Goal: Task Accomplishment & Management: Use online tool/utility

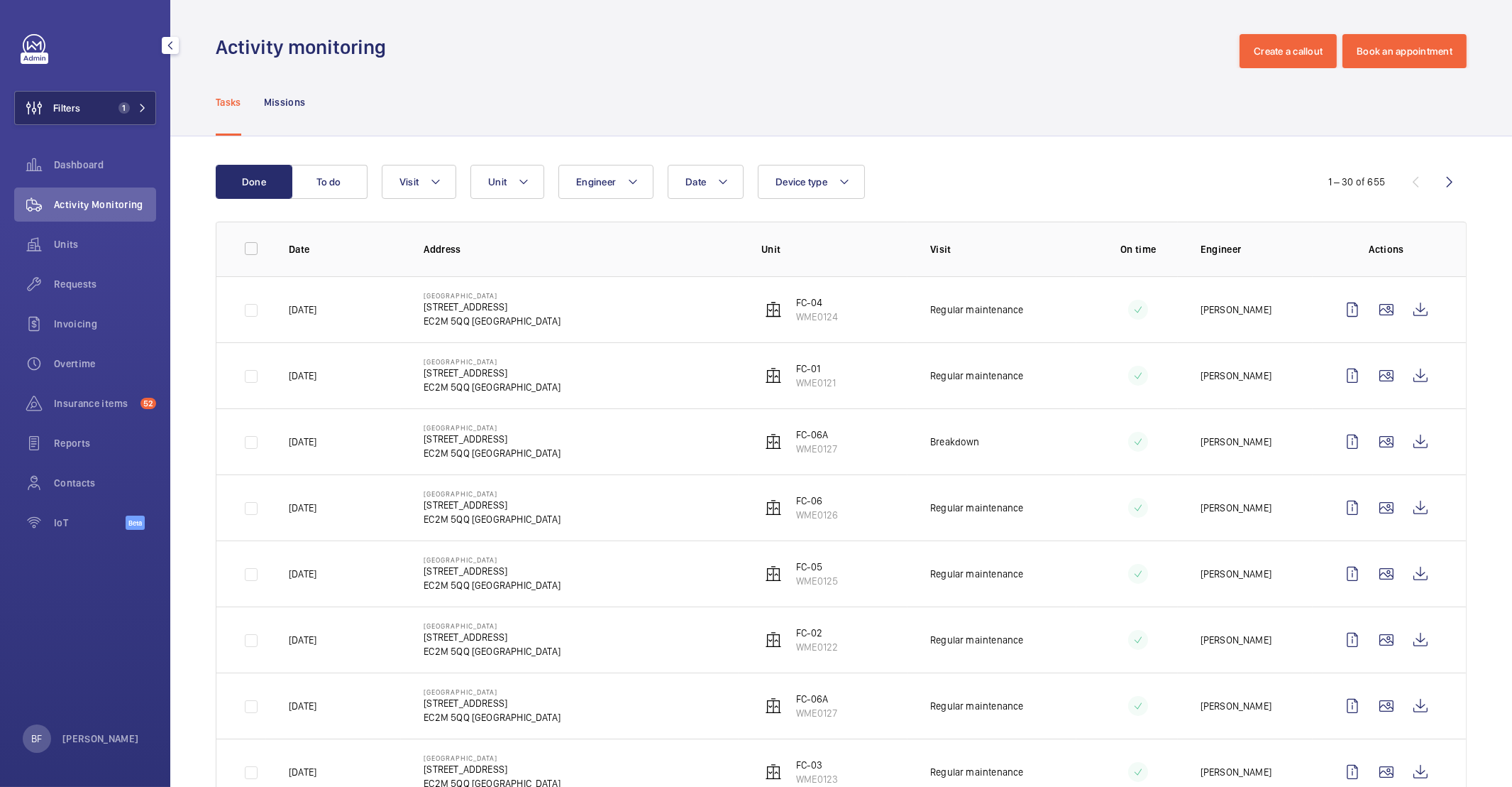
click at [143, 110] on mat-icon at bounding box center [143, 108] width 9 height 9
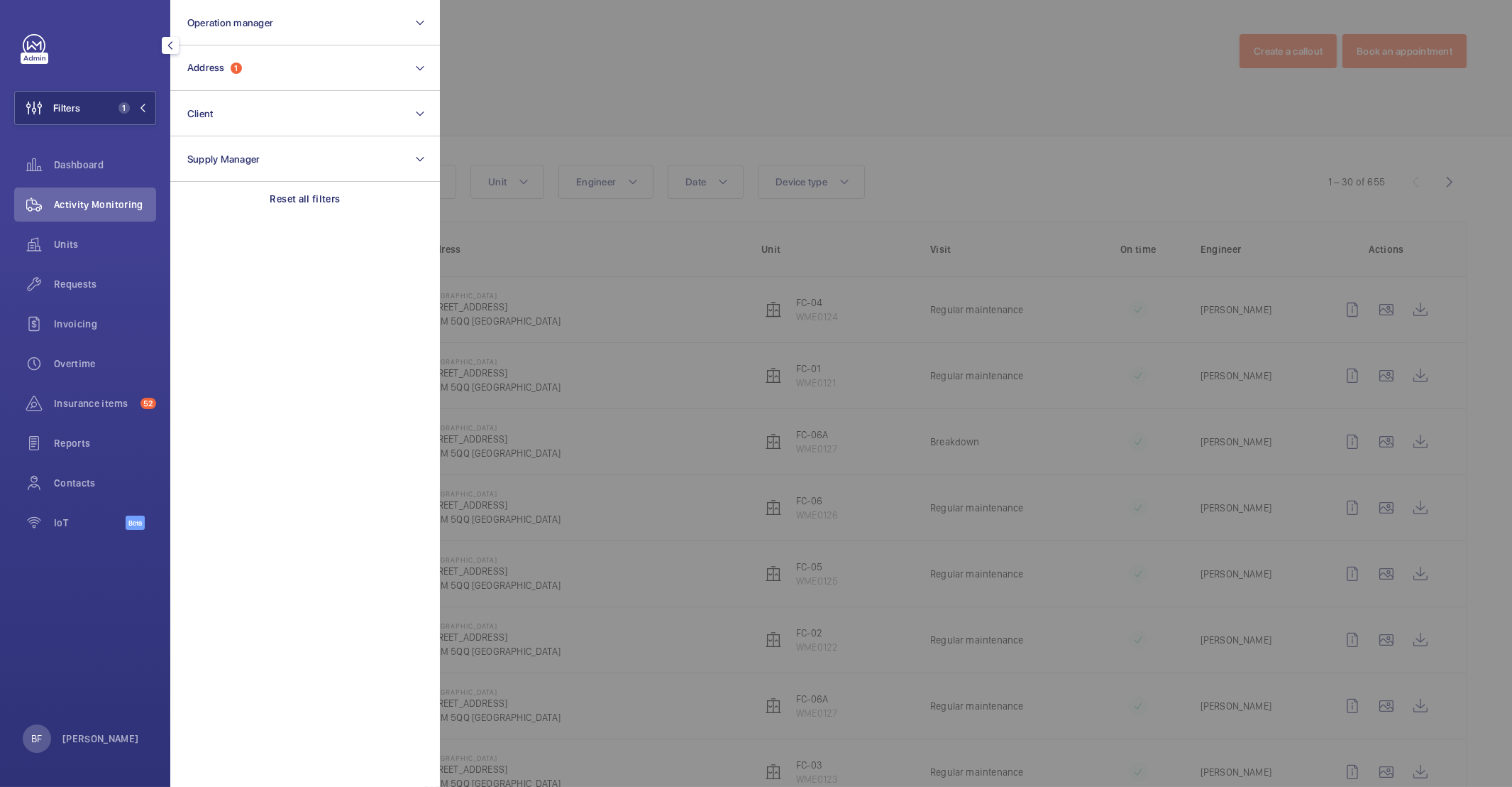
click at [685, 43] on div at bounding box center [1196, 394] width 1512 height 787
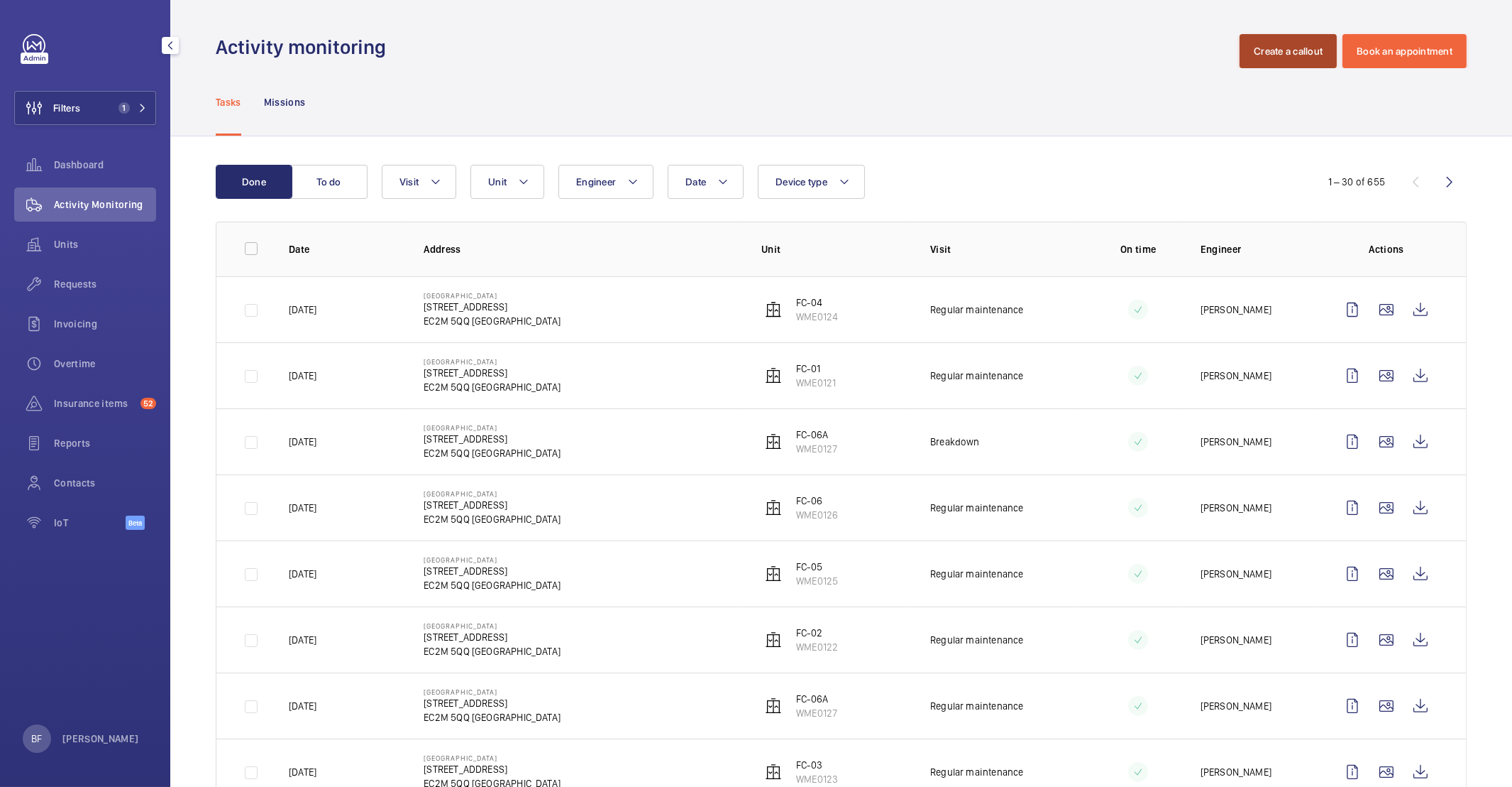
click at [1294, 45] on button "Create a callout" at bounding box center [1288, 51] width 97 height 34
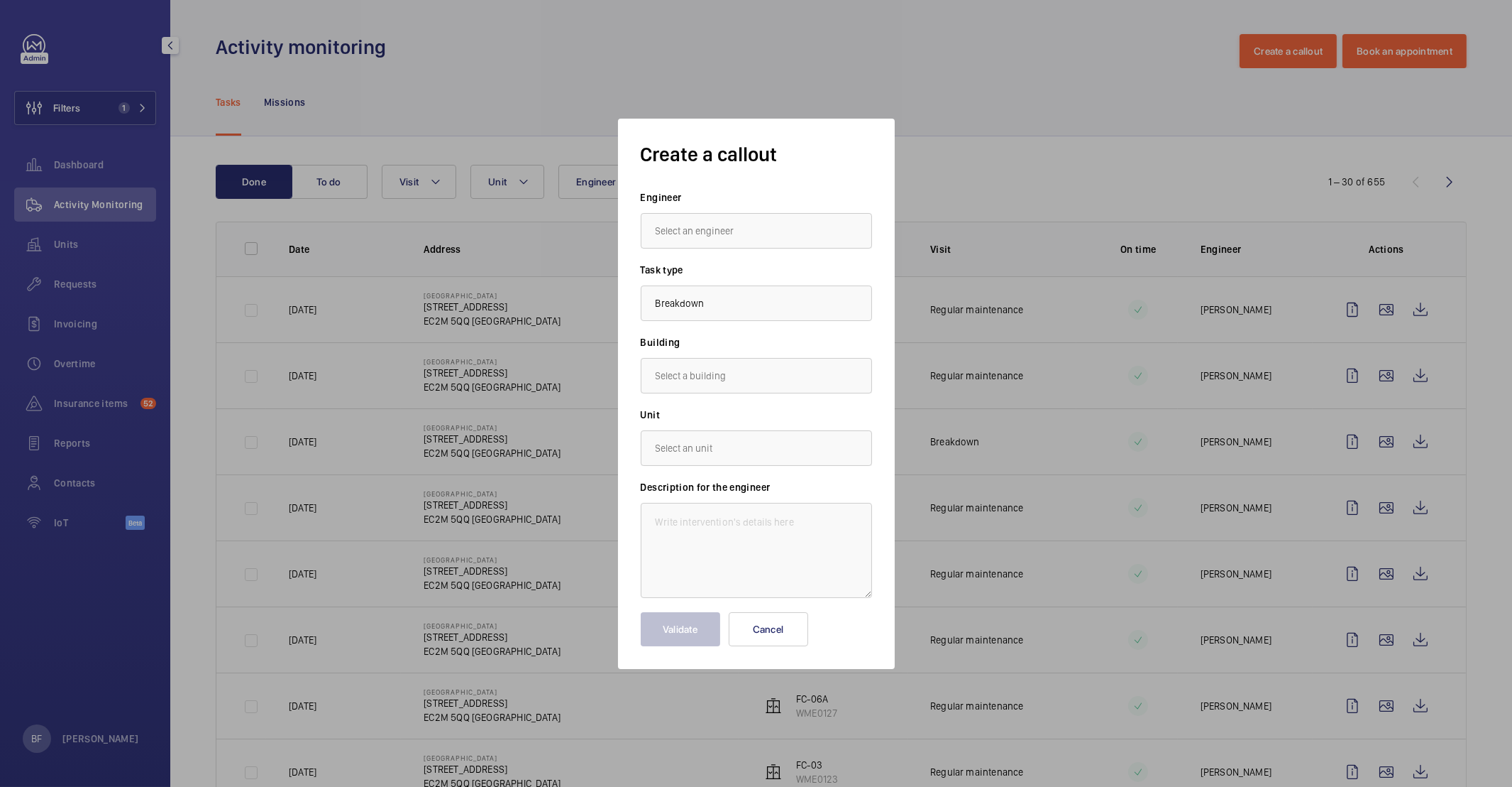
click at [695, 239] on input "text" at bounding box center [756, 230] width 231 height 36
type input "salisbury"
click at [757, 249] on div at bounding box center [756, 253] width 231 height 9
click at [757, 225] on input "salisbury" at bounding box center [756, 230] width 231 height 36
click at [757, 226] on input "salisbury" at bounding box center [756, 230] width 231 height 36
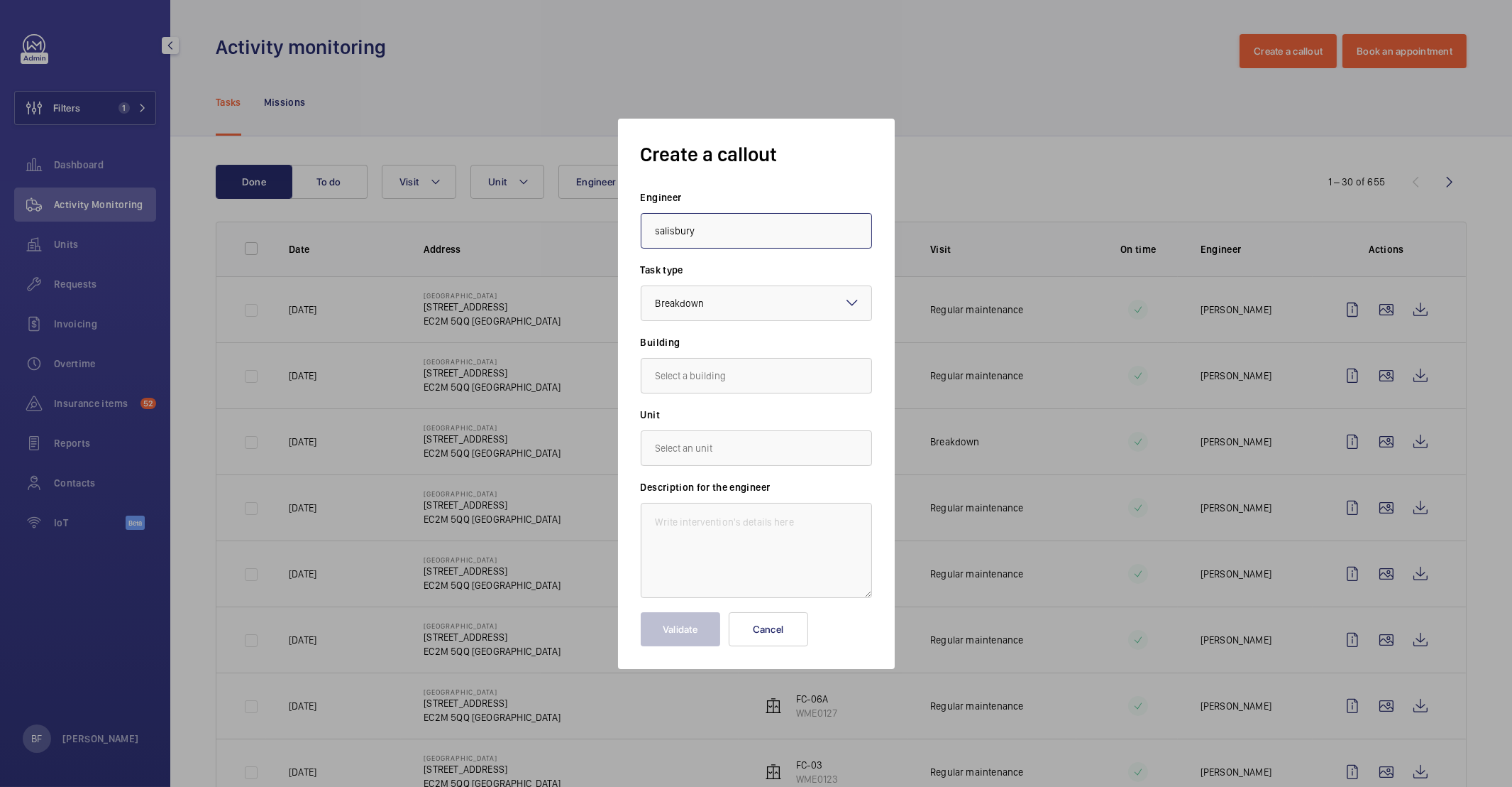
click at [757, 226] on input "salisbury" at bounding box center [756, 230] width 231 height 36
click at [749, 286] on mat-option "[PERSON_NAME]" at bounding box center [756, 273] width 230 height 35
type input "[PERSON_NAME]"
click at [797, 368] on input "text" at bounding box center [756, 375] width 231 height 36
click at [717, 418] on span "[STREET_ADDRESS]" at bounding box center [697, 418] width 84 height 14
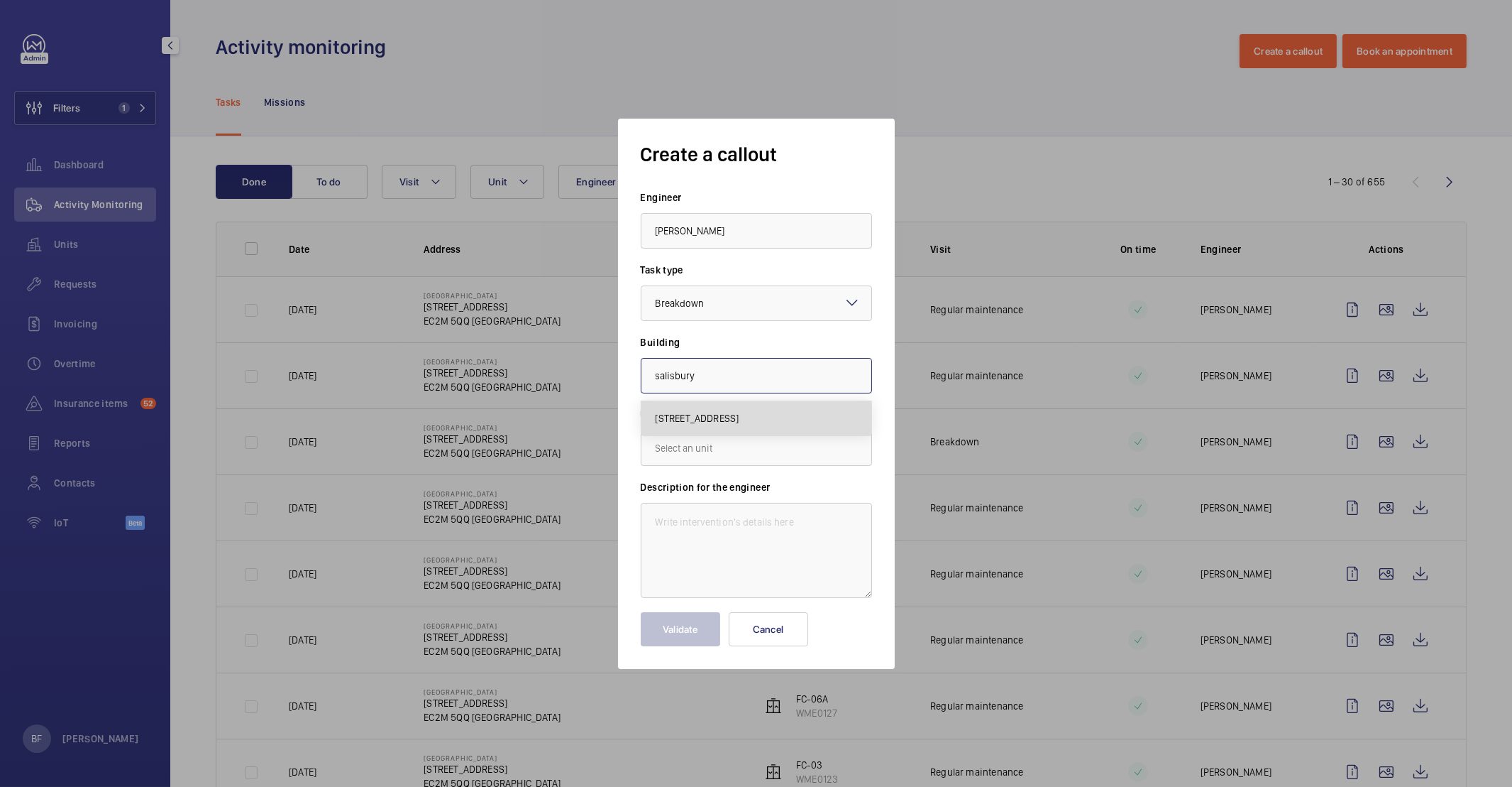
type input "[STREET_ADDRESS]"
click at [706, 443] on input "text" at bounding box center [756, 448] width 231 height 36
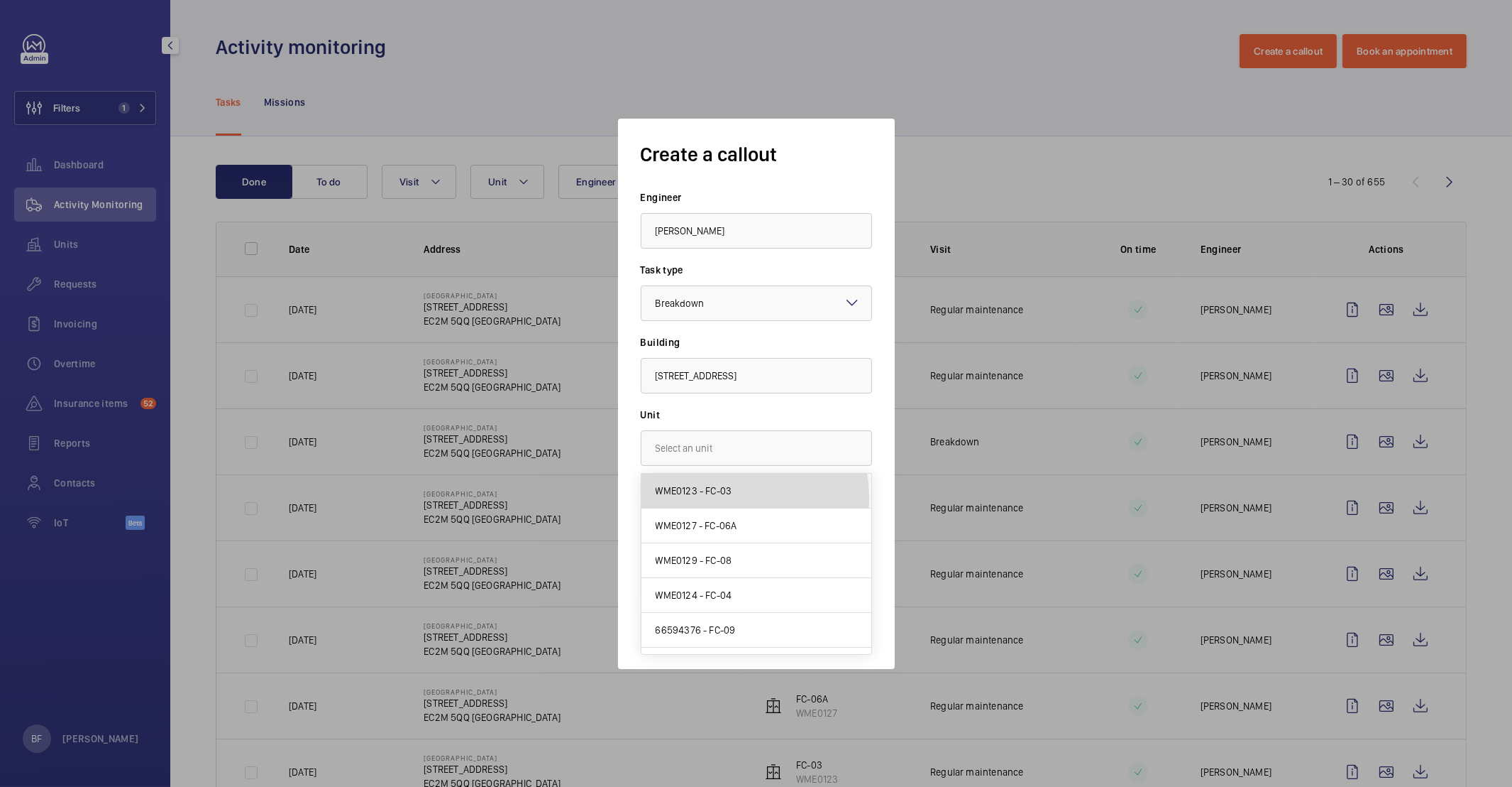
click at [723, 499] on mat-option "WME0123 - FC-03" at bounding box center [756, 491] width 230 height 35
type input "WME0123 - FC-03"
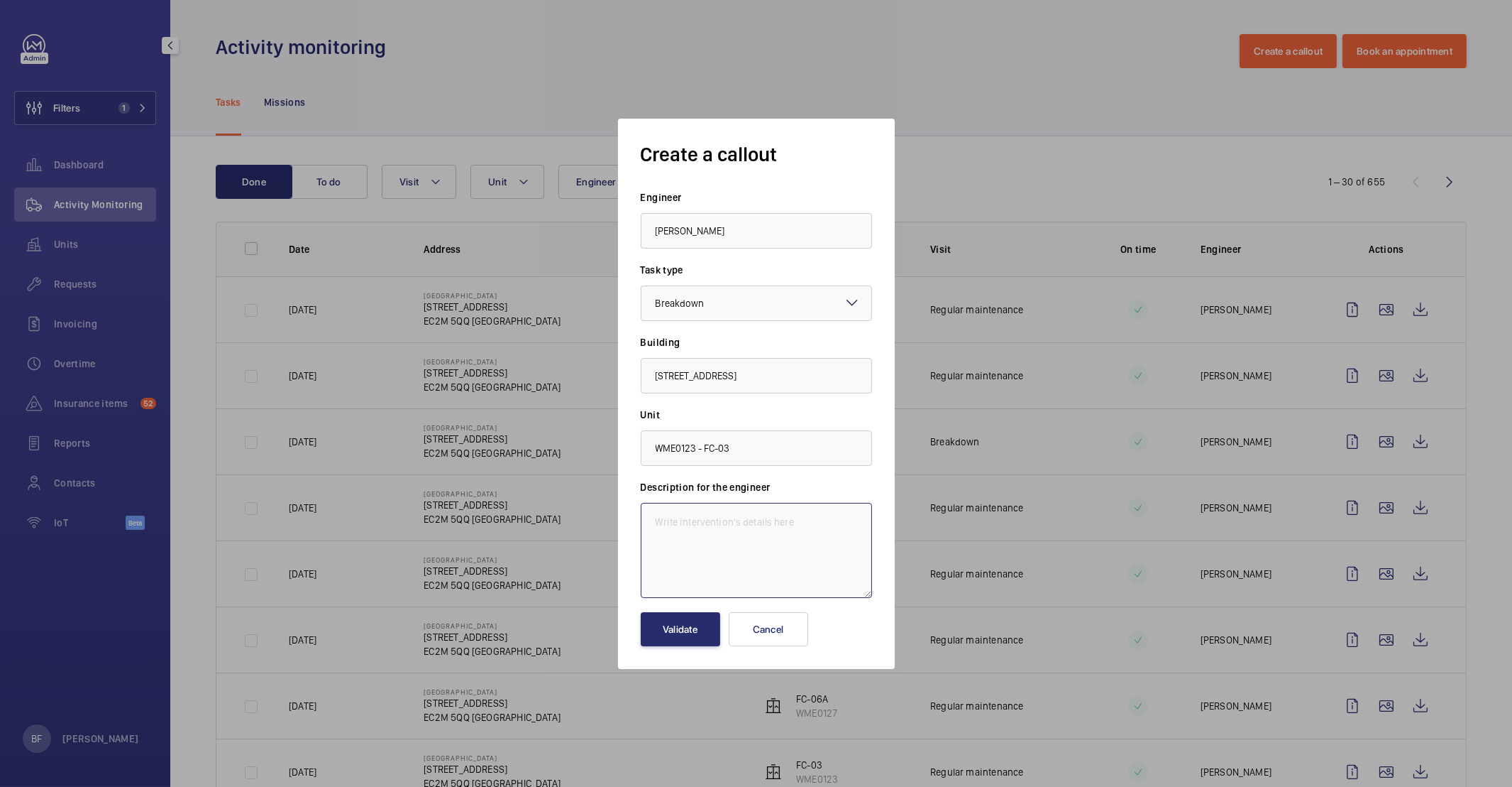
click at [725, 558] on textarea at bounding box center [756, 550] width 231 height 96
drag, startPoint x: 758, startPoint y: 547, endPoint x: 761, endPoint y: 540, distance: 7.6
click at [758, 547] on textarea at bounding box center [756, 550] width 231 height 96
paste textarea "Lift-03 is currently stuck on 4th floor with doors closing and opening repeated…"
click at [650, 518] on textarea "Lift-03 is currently stuck on 4th floor with doors closing and opening repeated…" at bounding box center [756, 550] width 231 height 96
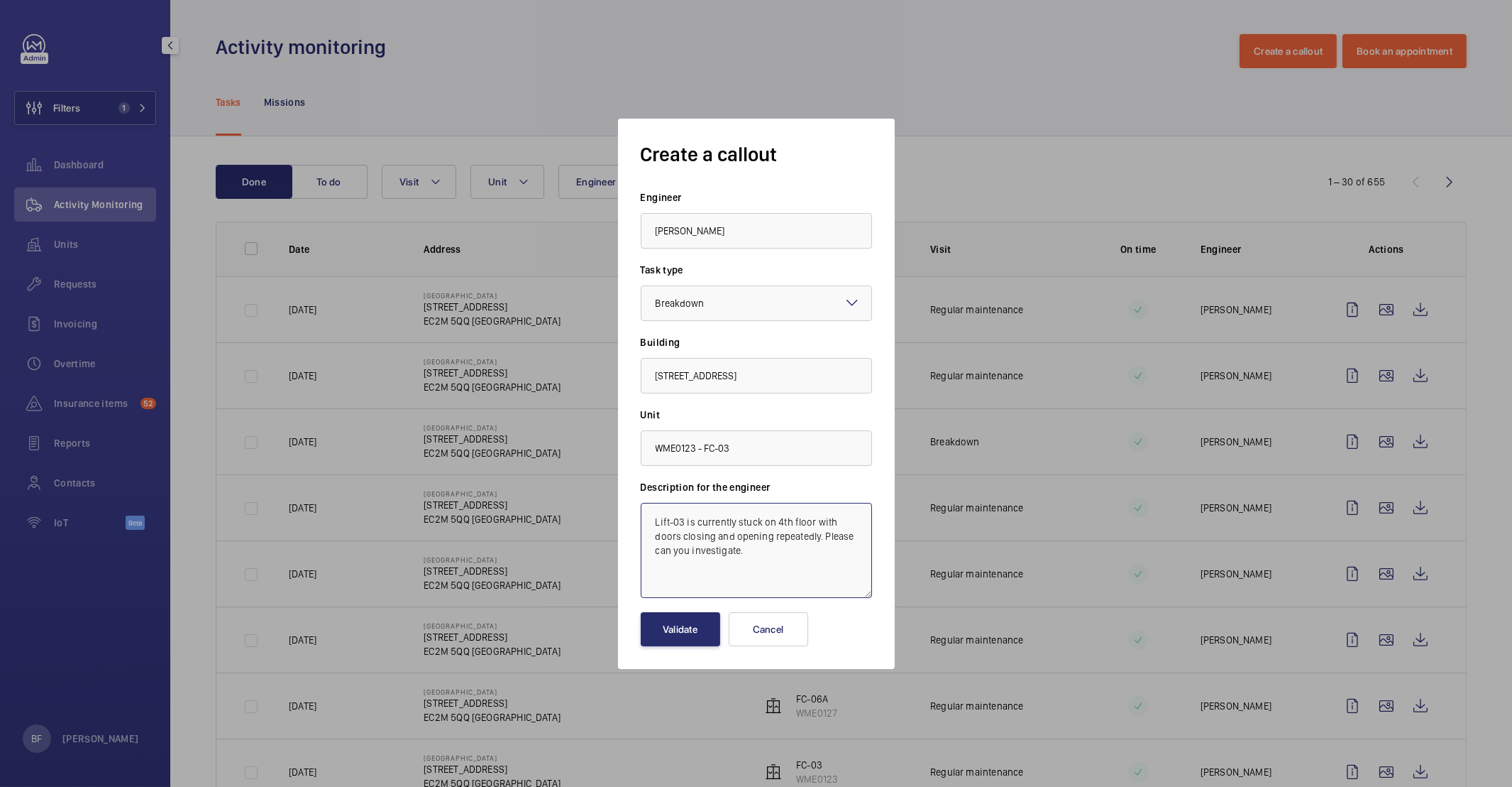
paste textarea "Job #354789"
click at [726, 585] on textarea "Job #354789 - Lift-03 is currently stuck on 4th floor with doors closing and op…" at bounding box center [756, 550] width 231 height 96
type textarea "Job #354789 - Lift-03 is currently stuck on 4th floor with doors closing and op…"
click at [685, 633] on button "Validate" at bounding box center [680, 628] width 80 height 34
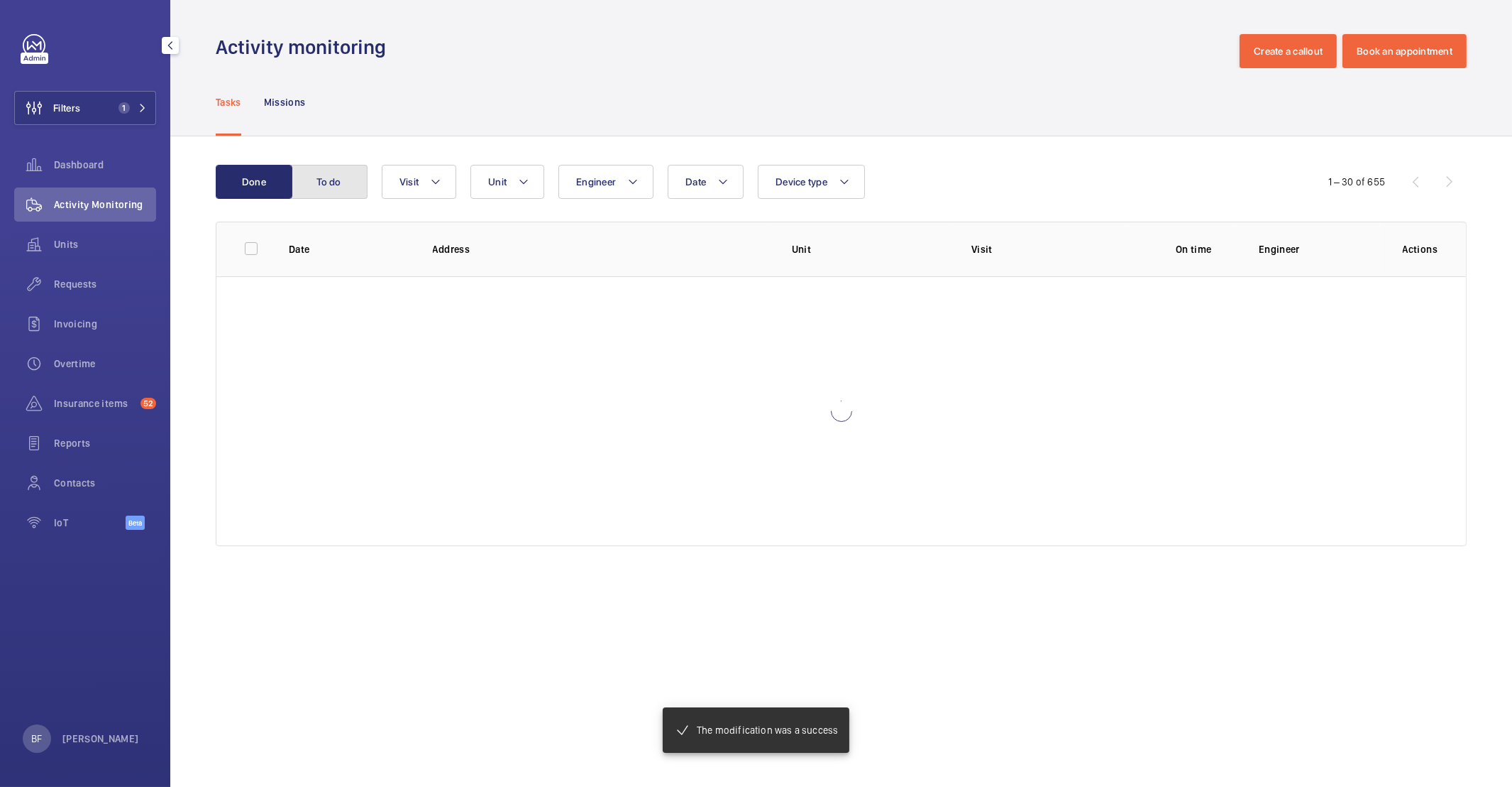
click at [336, 194] on button "To do" at bounding box center [329, 181] width 76 height 34
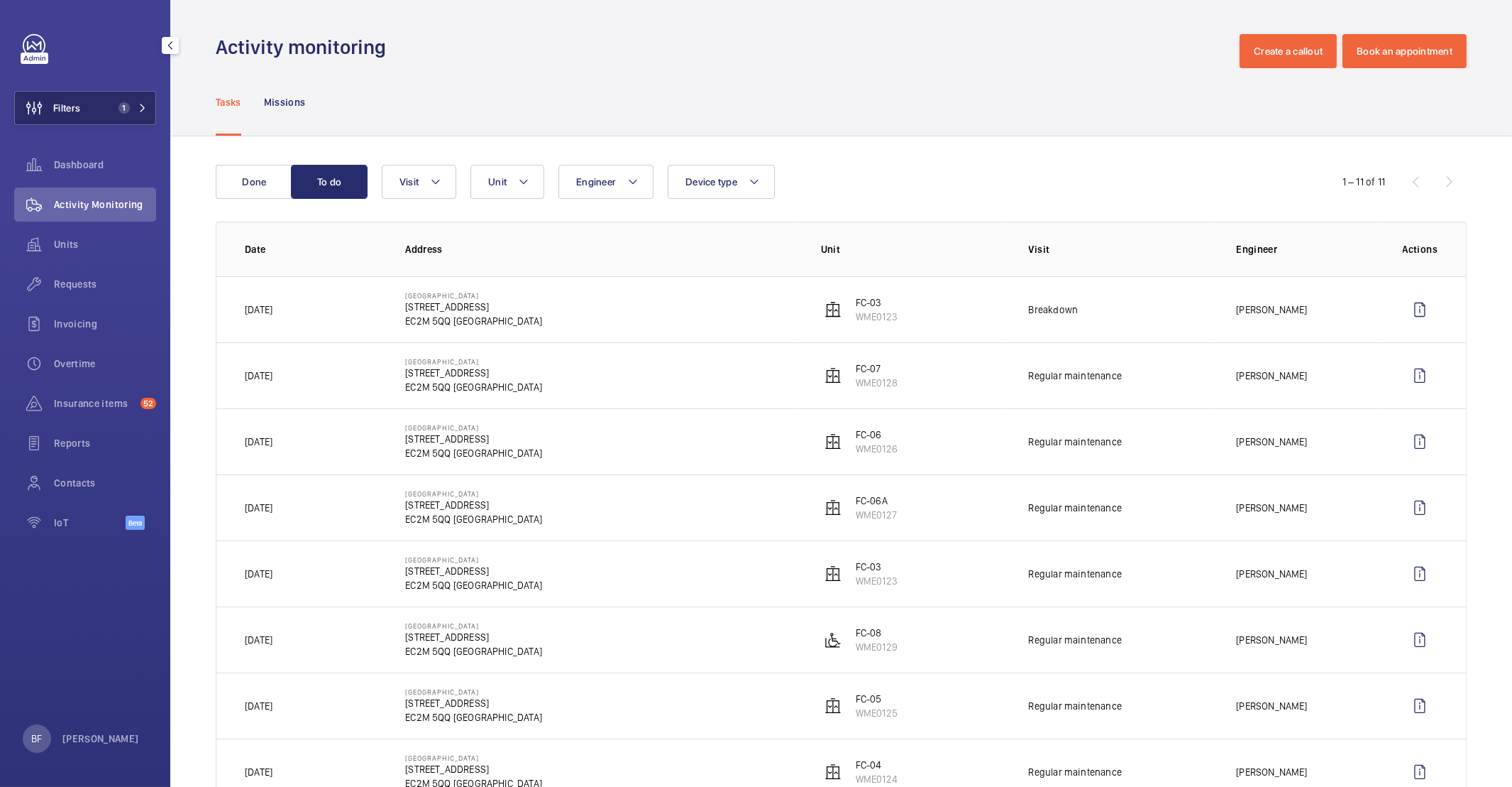
click at [137, 113] on span "1" at bounding box center [130, 108] width 34 height 11
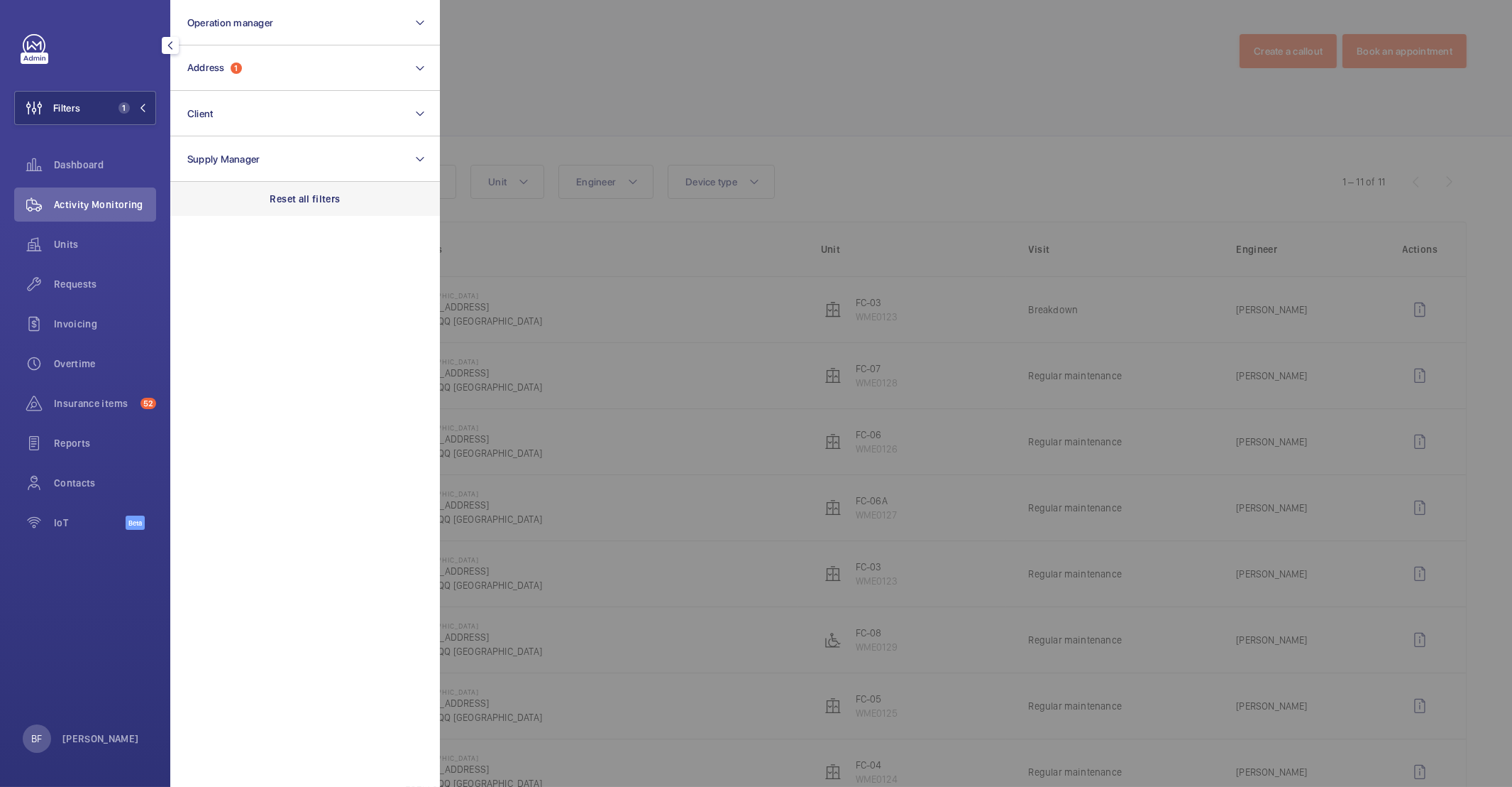
click at [321, 188] on div "Reset all filters" at bounding box center [305, 198] width 270 height 34
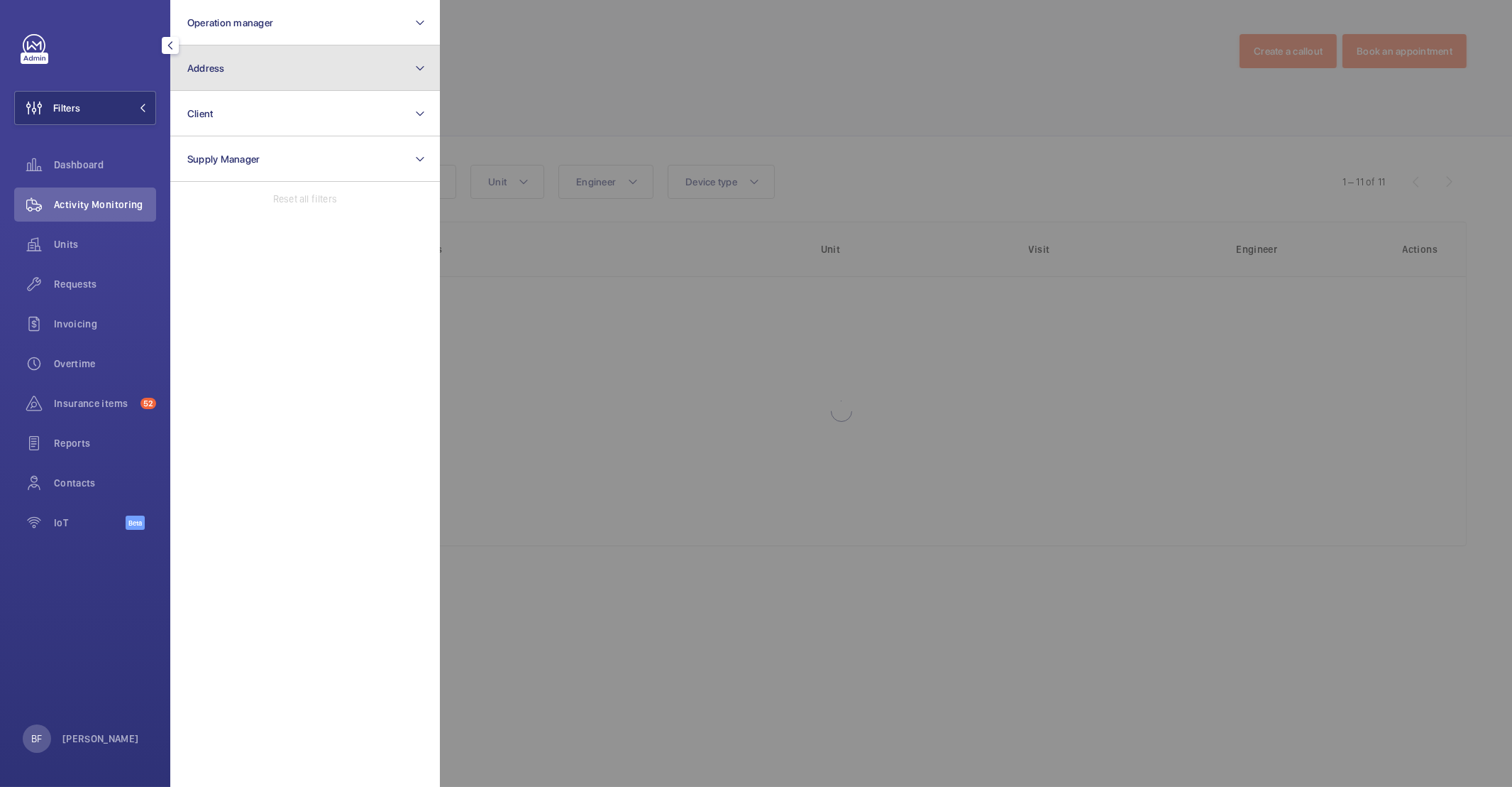
click at [253, 58] on button "Address" at bounding box center [305, 68] width 270 height 46
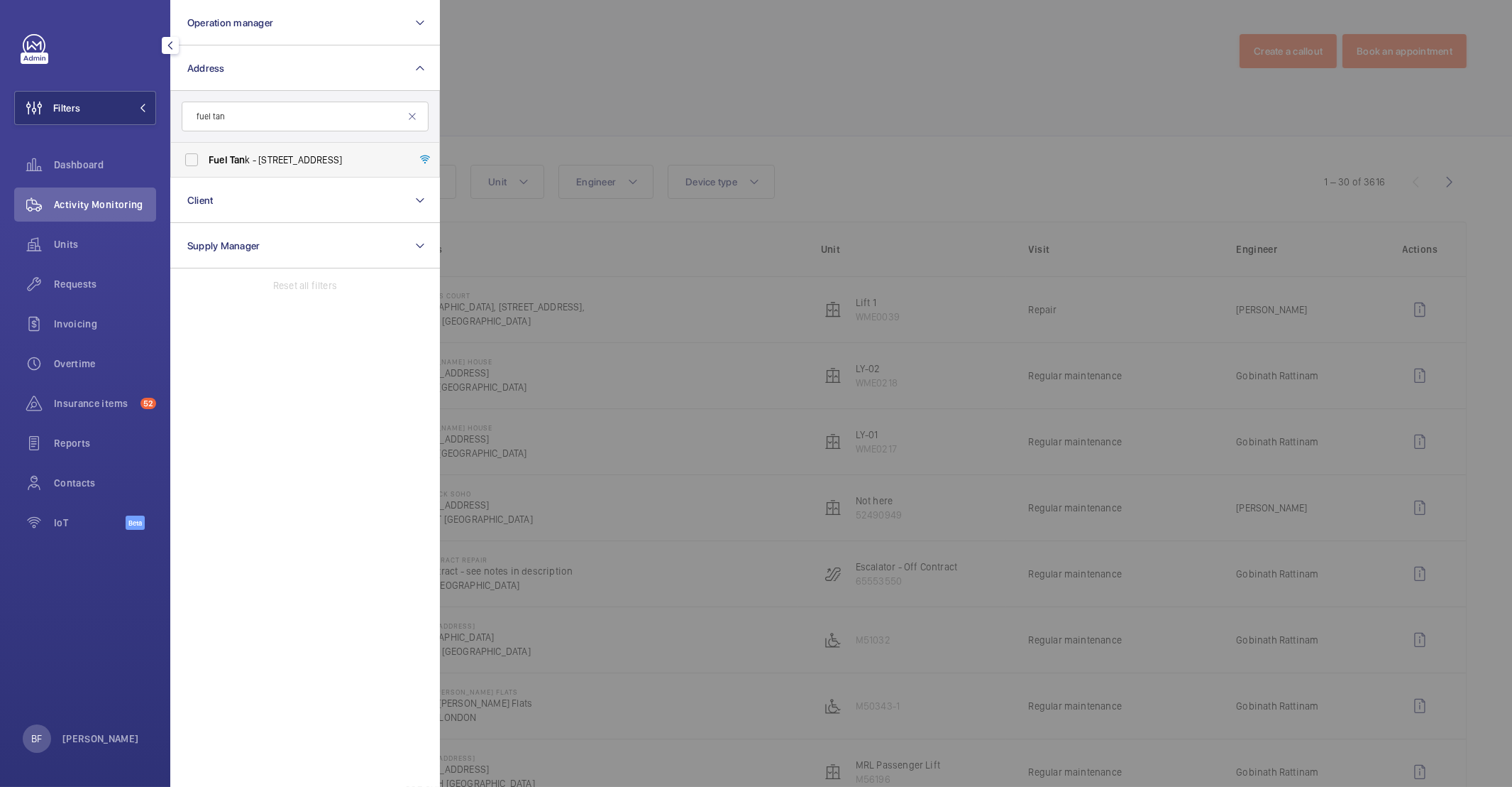
type input "fuel tan"
click at [222, 163] on span "Fuel" at bounding box center [218, 160] width 19 height 11
click at [206, 163] on input "Fuel Tan k - [STREET_ADDRESS]" at bounding box center [192, 160] width 28 height 28
checkbox input "true"
click at [679, 119] on div at bounding box center [1196, 394] width 1512 height 787
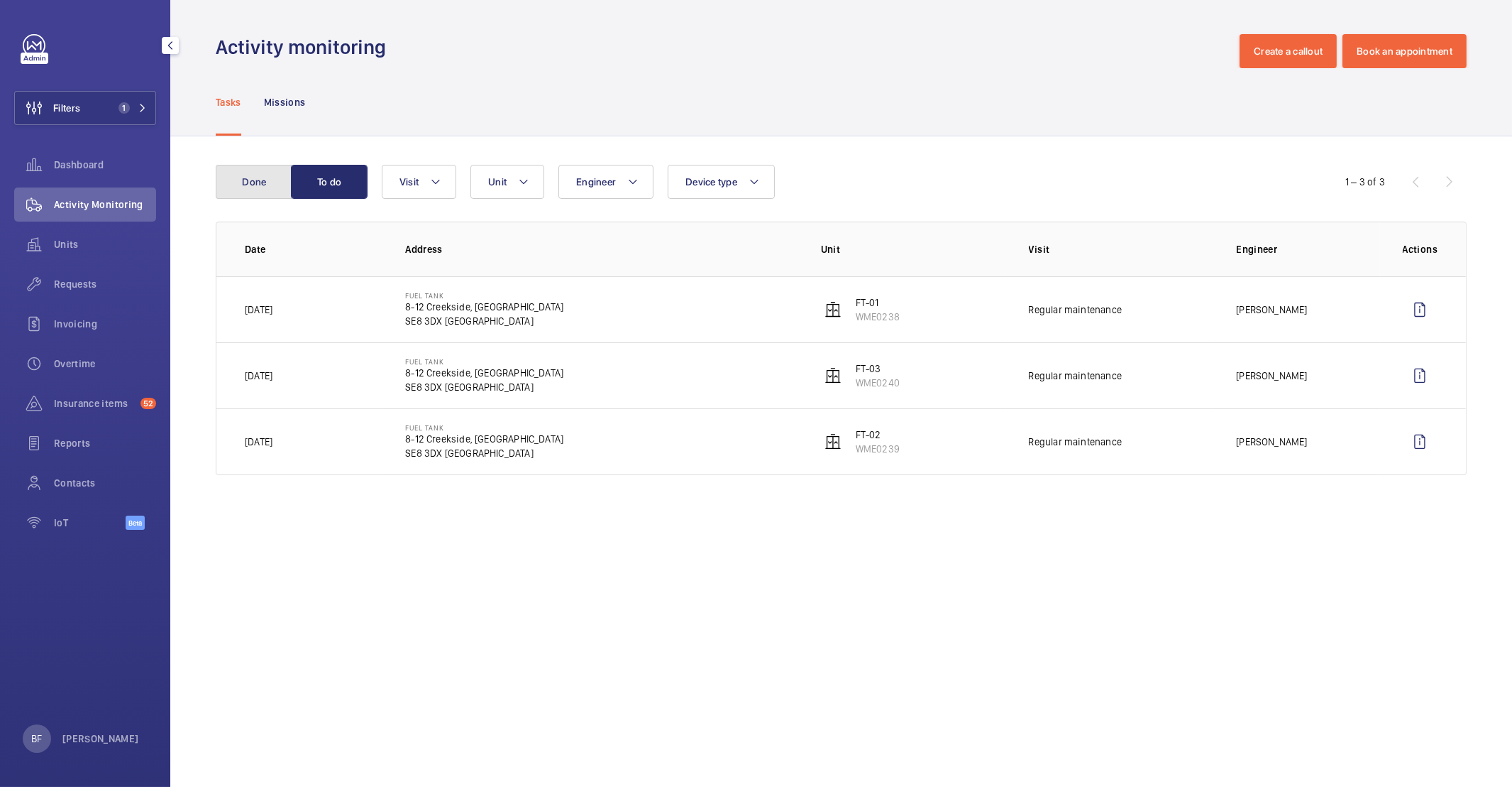
click at [265, 171] on button "Done" at bounding box center [253, 181] width 76 height 34
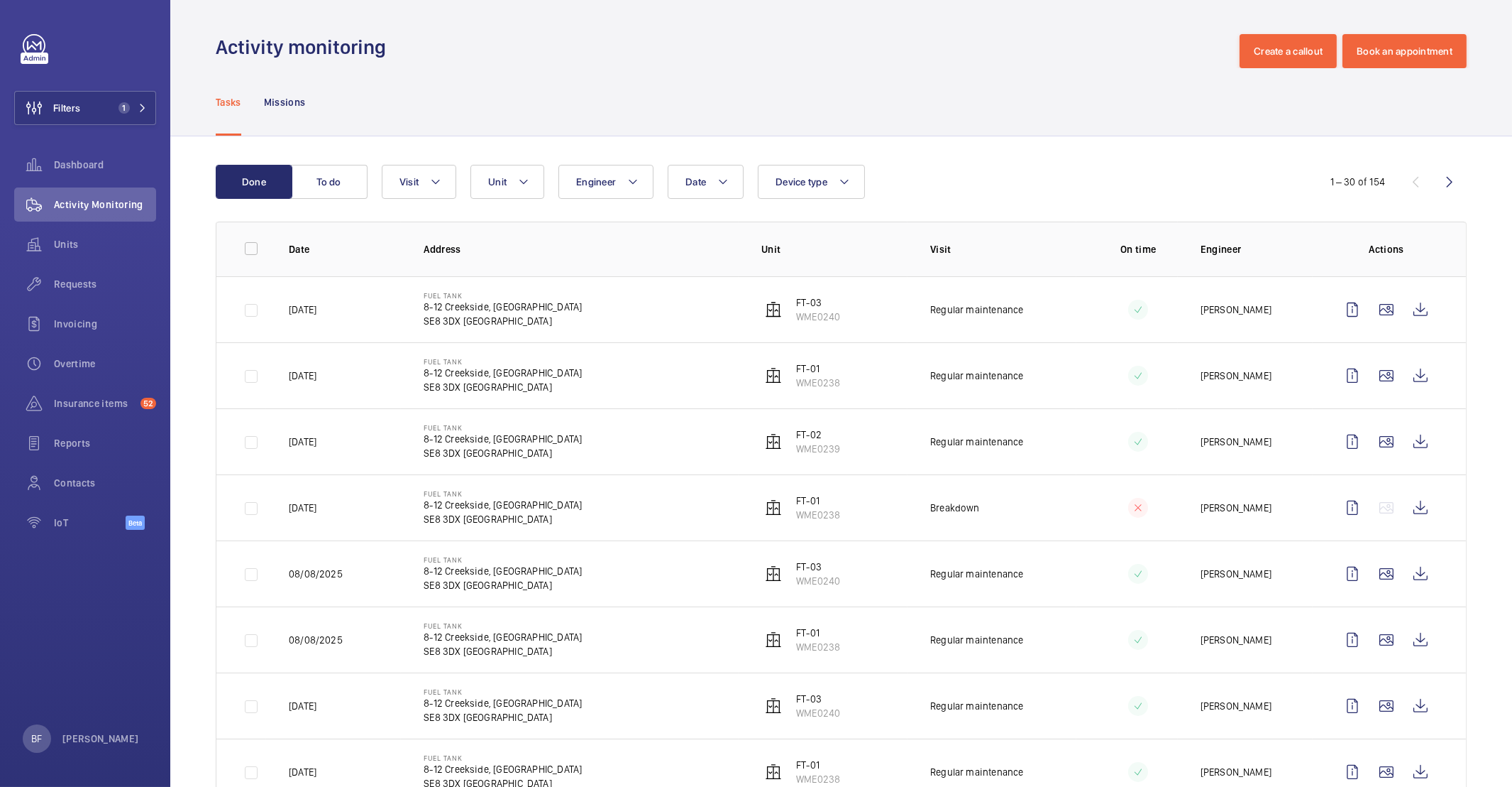
scroll to position [3, 0]
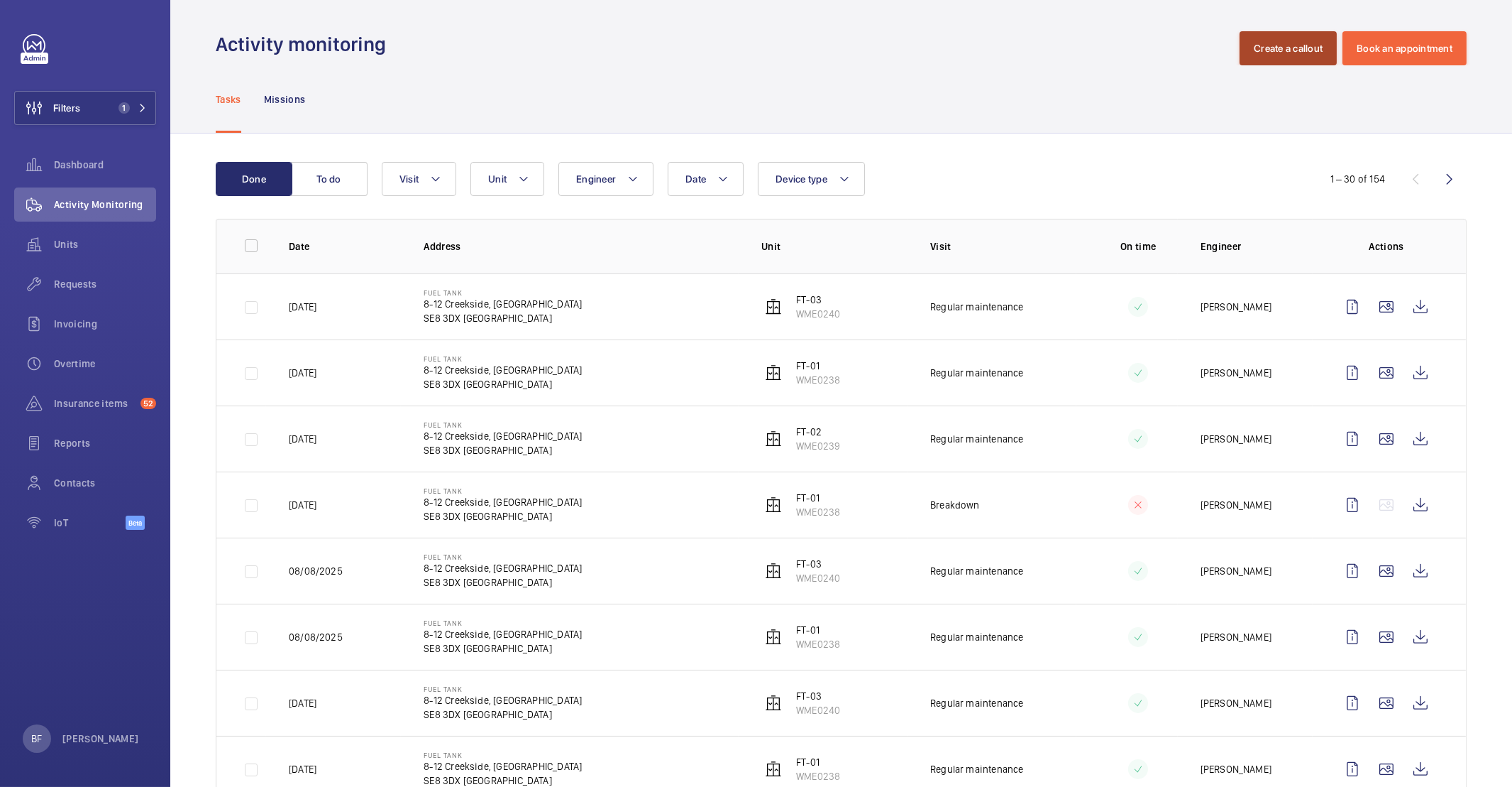
click at [1254, 46] on button "Create a callout" at bounding box center [1288, 48] width 97 height 34
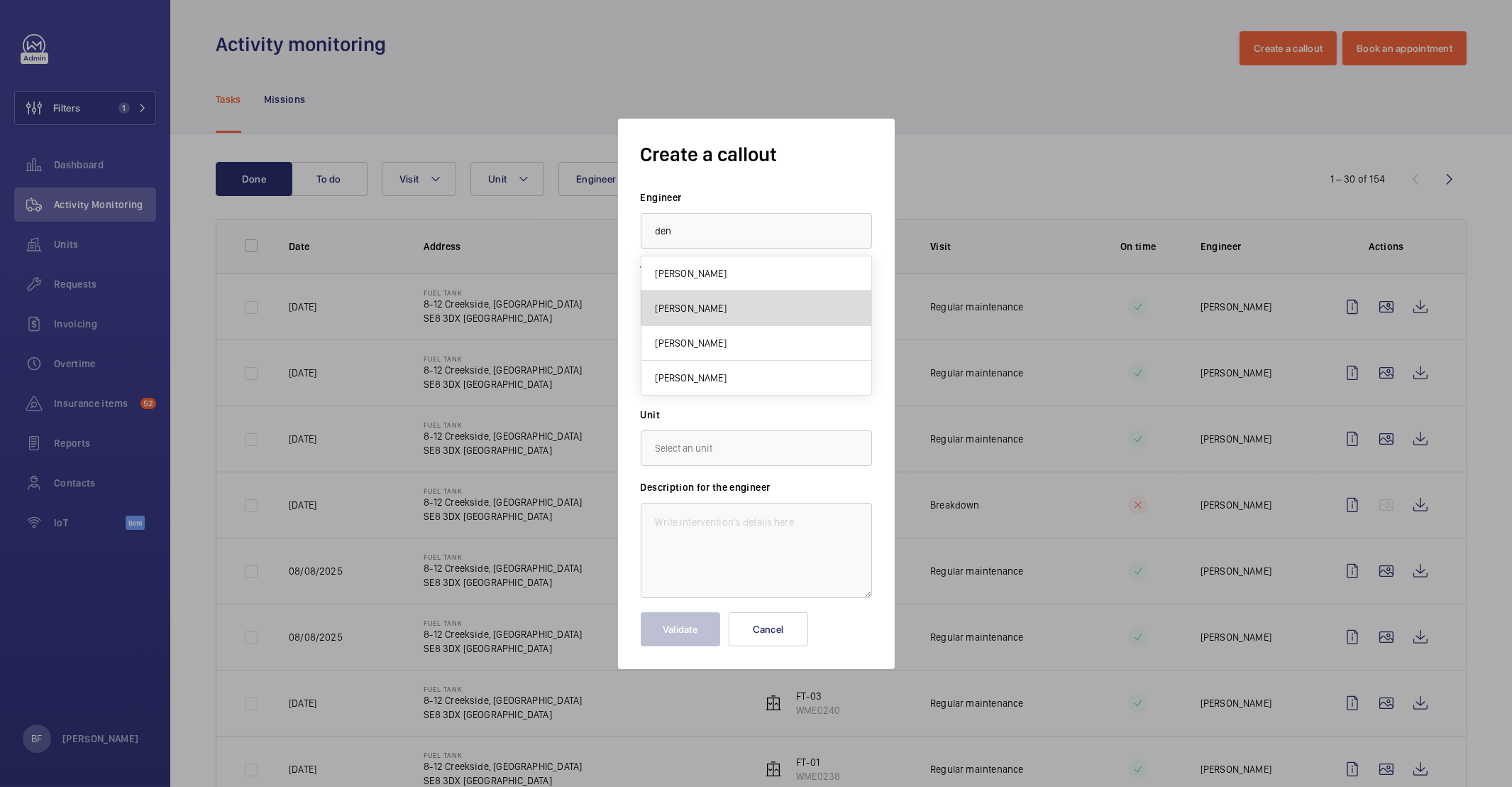
click at [760, 305] on mat-option "[PERSON_NAME]" at bounding box center [756, 308] width 230 height 35
type input "[PERSON_NAME]"
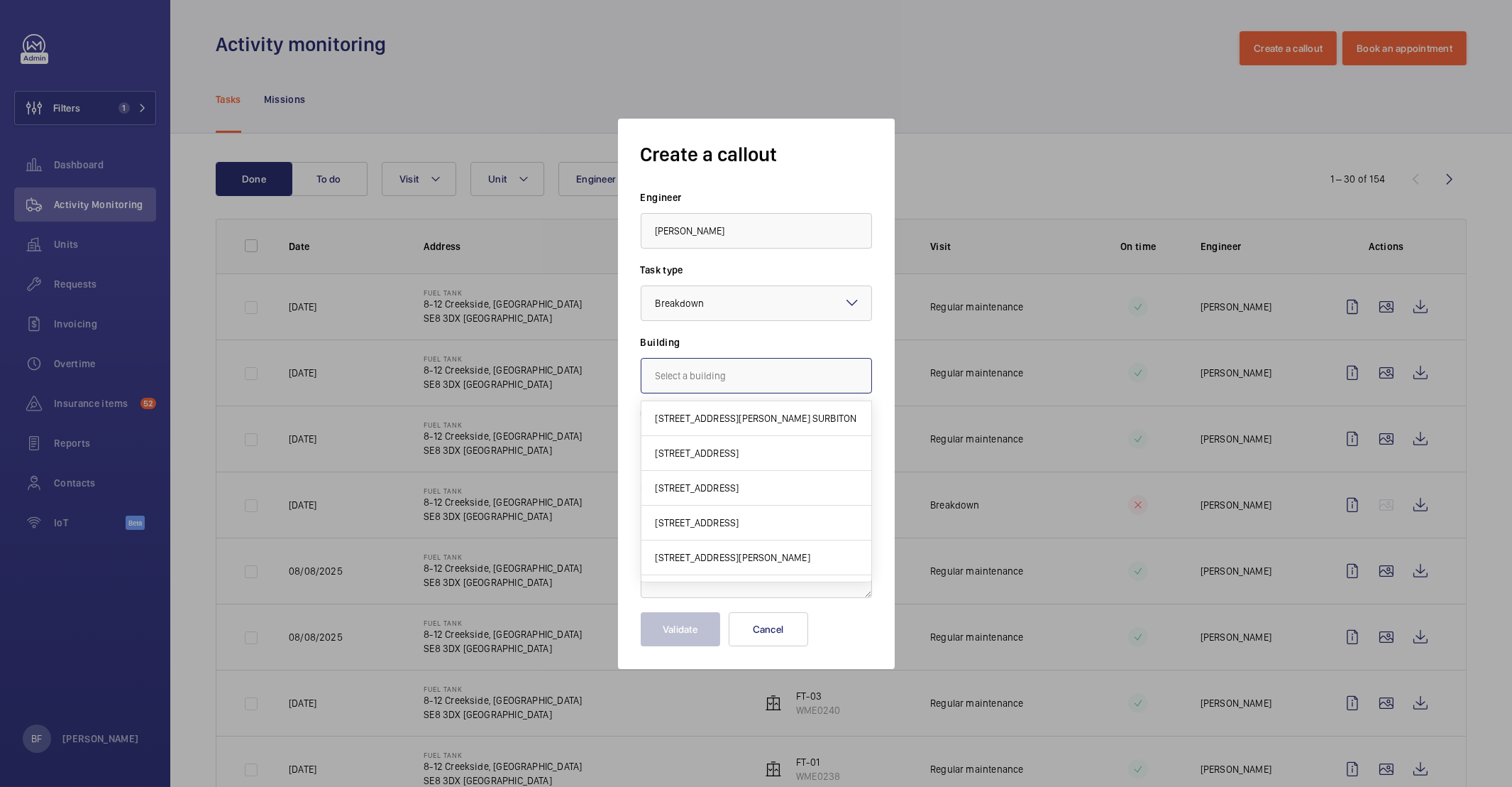
click at [738, 373] on input "text" at bounding box center [756, 375] width 231 height 36
click at [824, 429] on mat-option "[STREET_ADDRESS]" at bounding box center [756, 418] width 230 height 34
type input "[STREET_ADDRESS]"
click at [703, 447] on input "text" at bounding box center [756, 448] width 231 height 36
click at [699, 500] on mat-option "WME0240 - FT-03" at bounding box center [756, 491] width 230 height 35
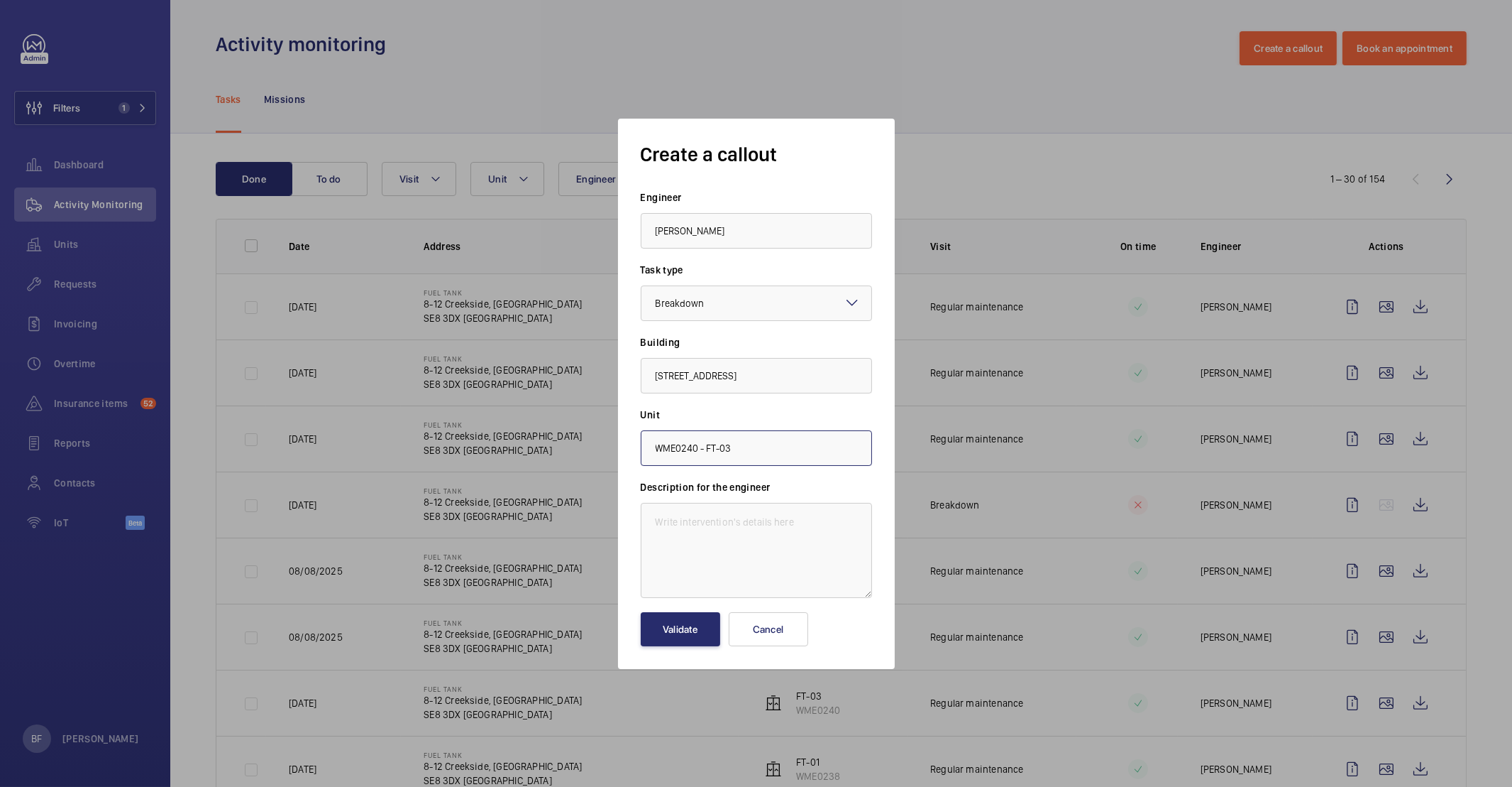
click at [759, 449] on input "WME0240 - FT-03" at bounding box center [756, 448] width 231 height 36
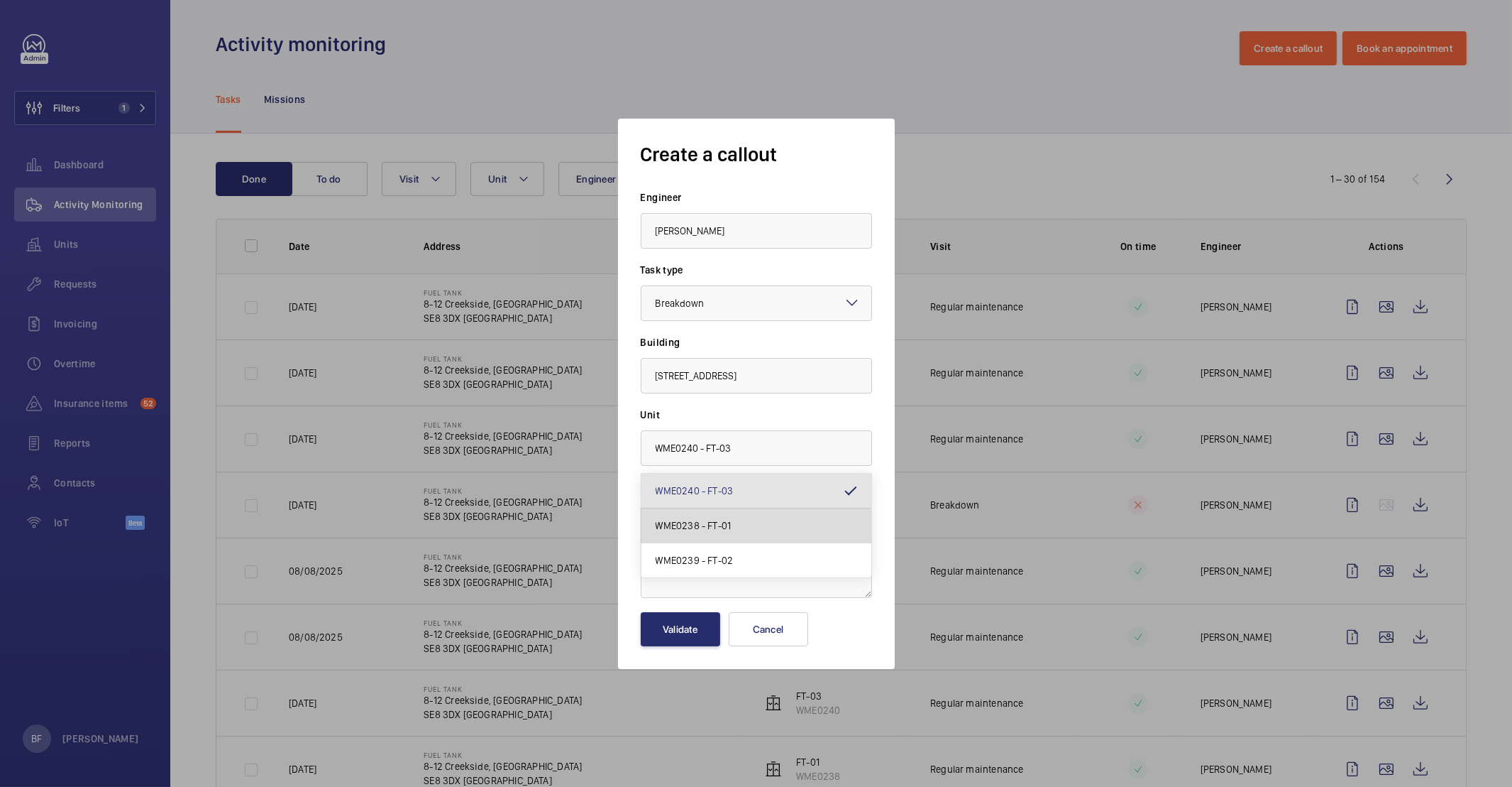
click at [752, 530] on mat-option "WME0238 - FT-01" at bounding box center [756, 526] width 230 height 35
type input "WME0238 - FT-01"
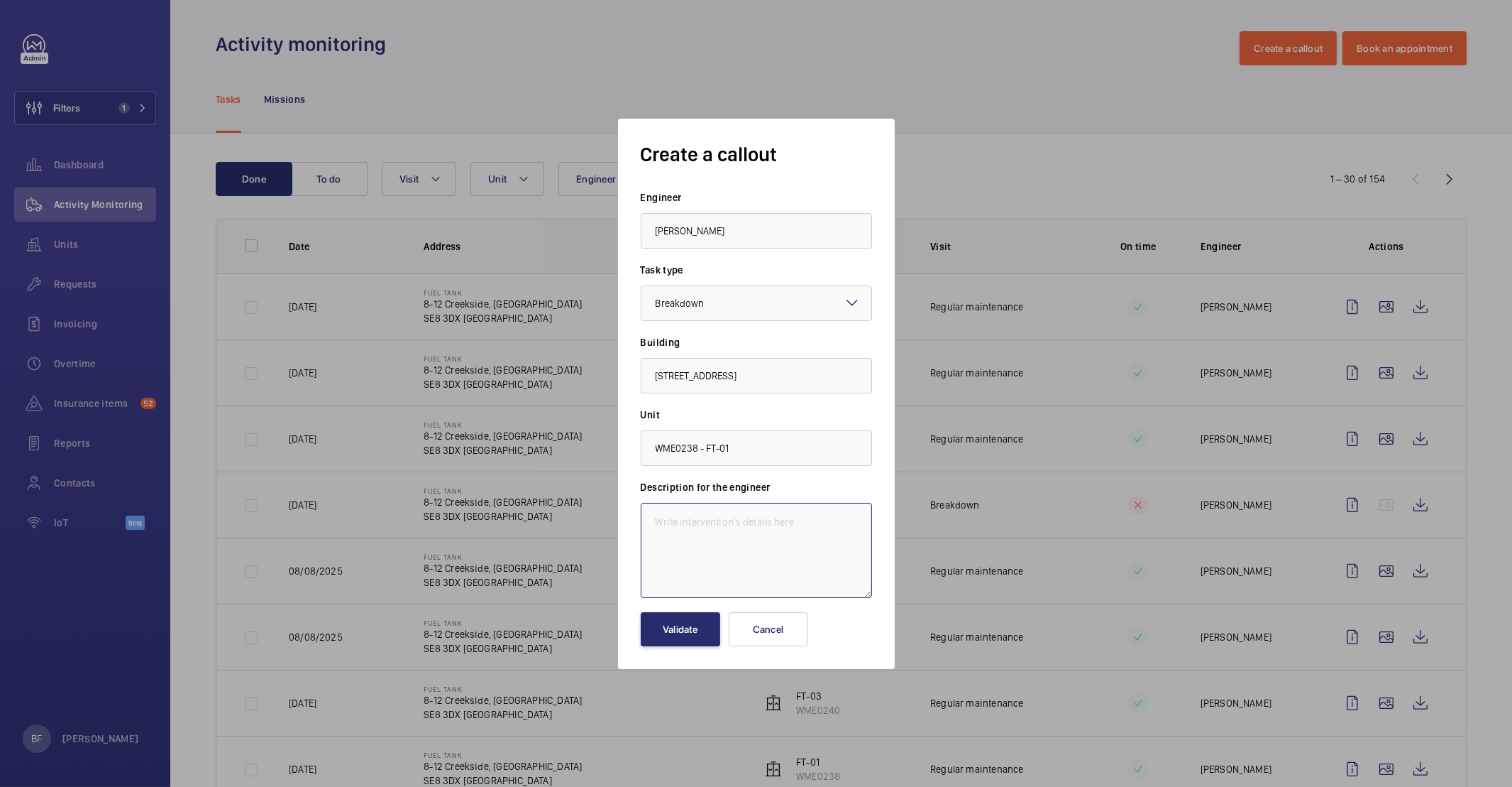
click at [752, 540] on textarea at bounding box center [756, 550] width 231 height 96
click at [748, 495] on div "Description for the engineer" at bounding box center [756, 539] width 231 height 117
click at [738, 507] on textarea at bounding box center [756, 550] width 231 height 96
paste textarea "FT 01 lift-Emergency rescue system inoperative. This should be suitably rectifi…"
click at [647, 519] on textarea "FT 01 lift-Emergency rescue system inoperative. This should be suitably rectifi…" at bounding box center [756, 550] width 231 height 96
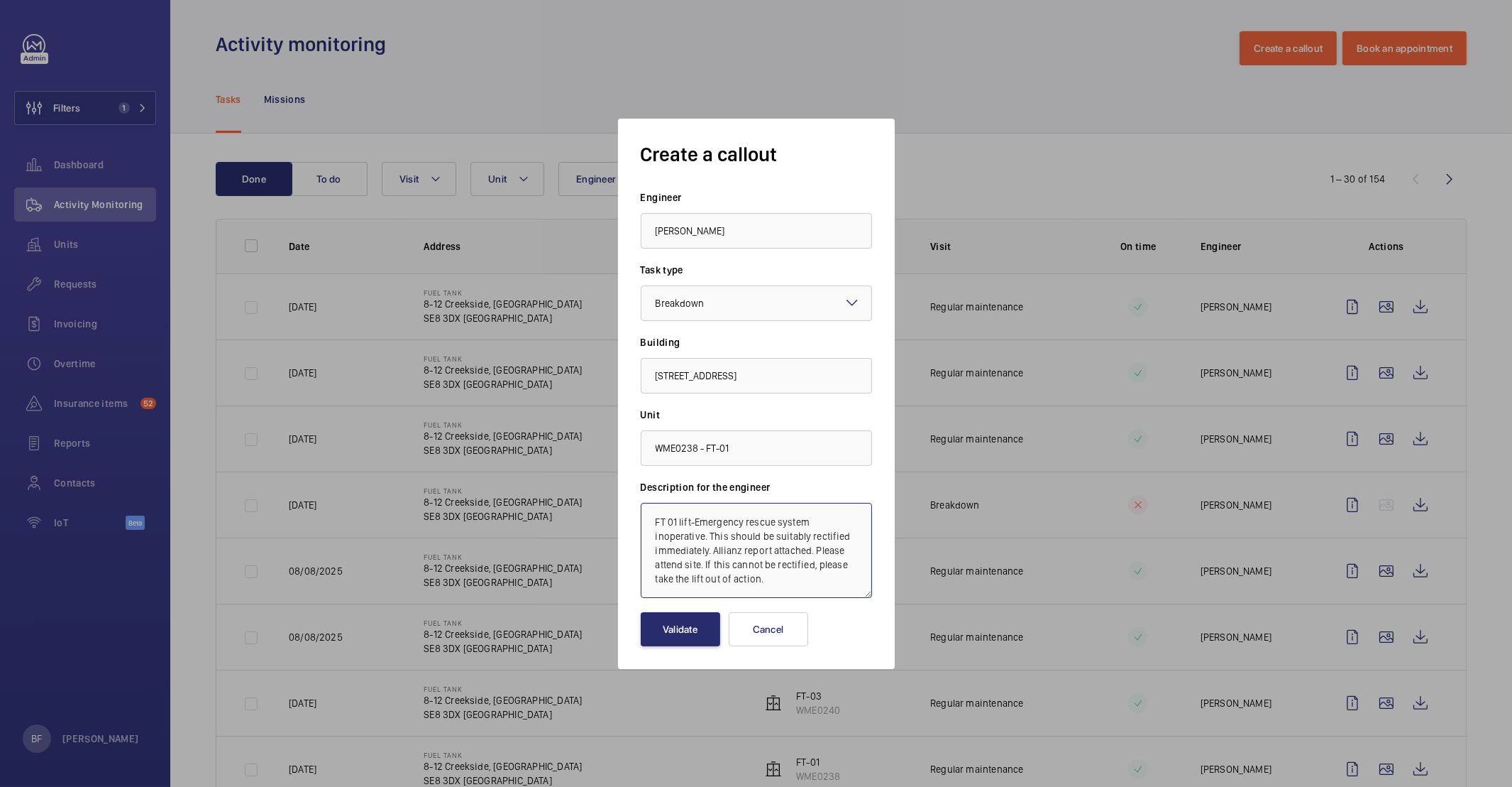
paste textarea "Job #354797"
type textarea "Job #354797 - FT 01 lift-Emergency rescue system inoperative. This should be su…"
click at [684, 637] on button "Validate" at bounding box center [680, 628] width 80 height 34
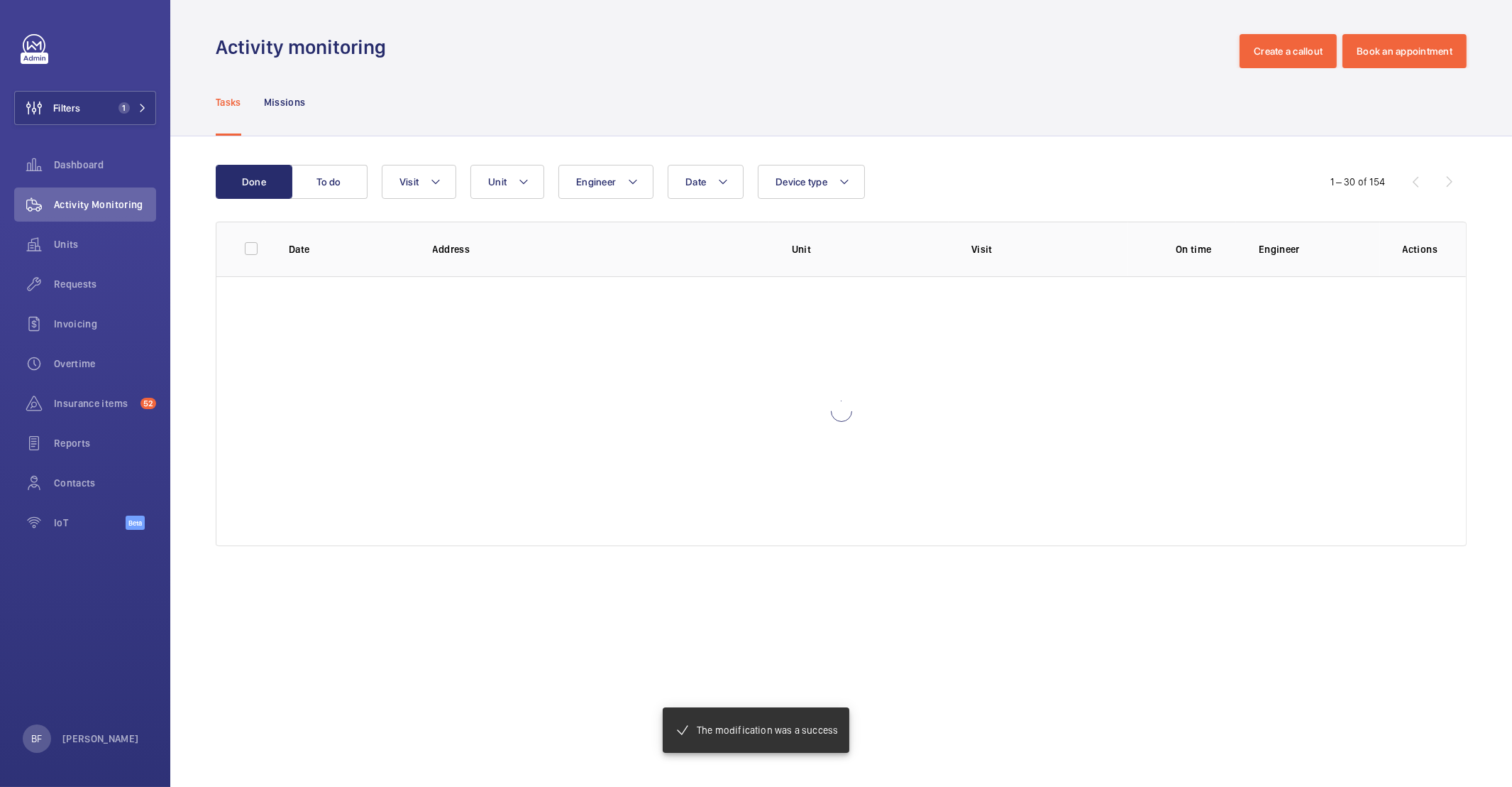
scroll to position [0, 0]
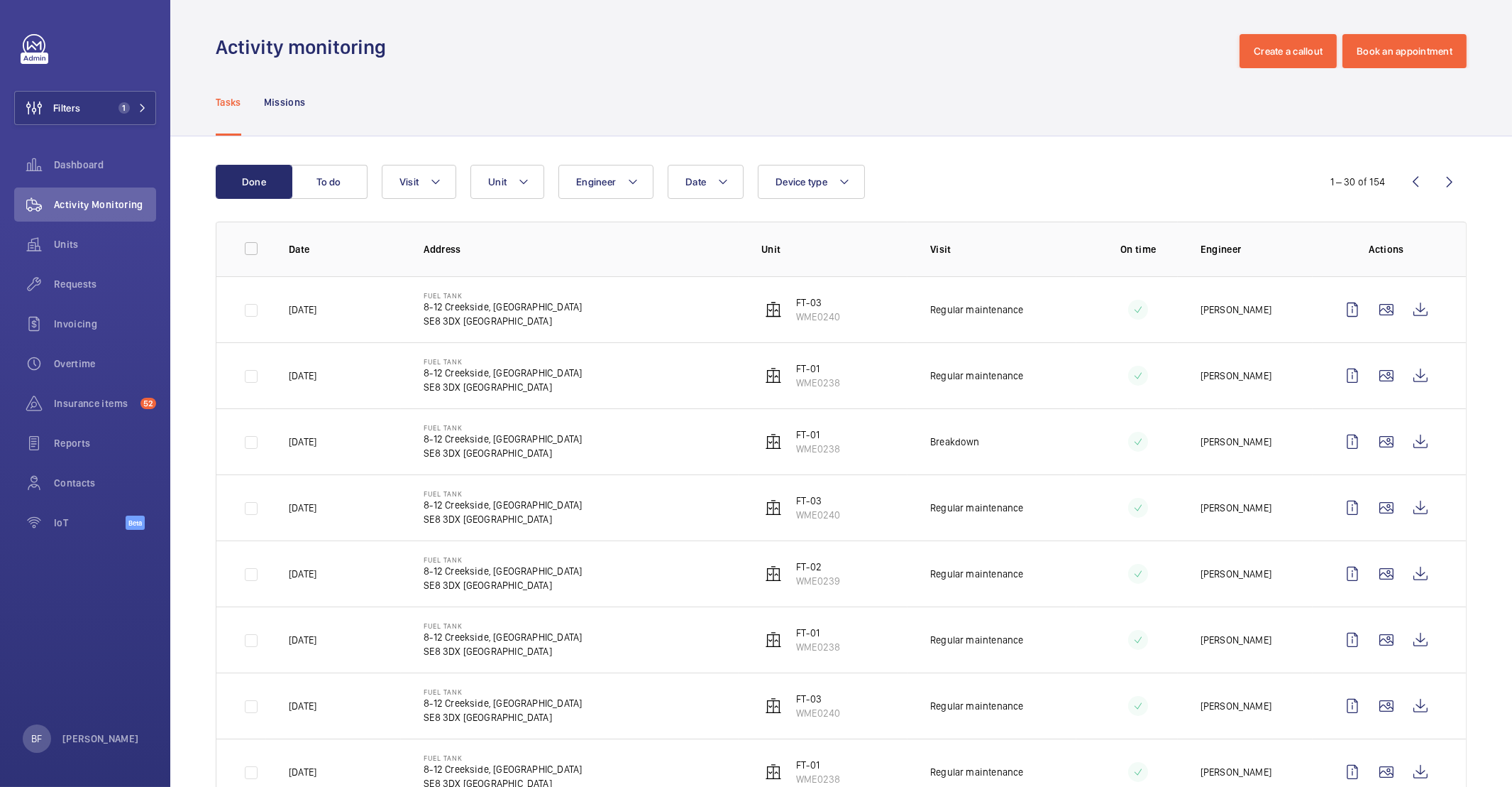
click at [348, 190] on button "To do" at bounding box center [329, 181] width 76 height 34
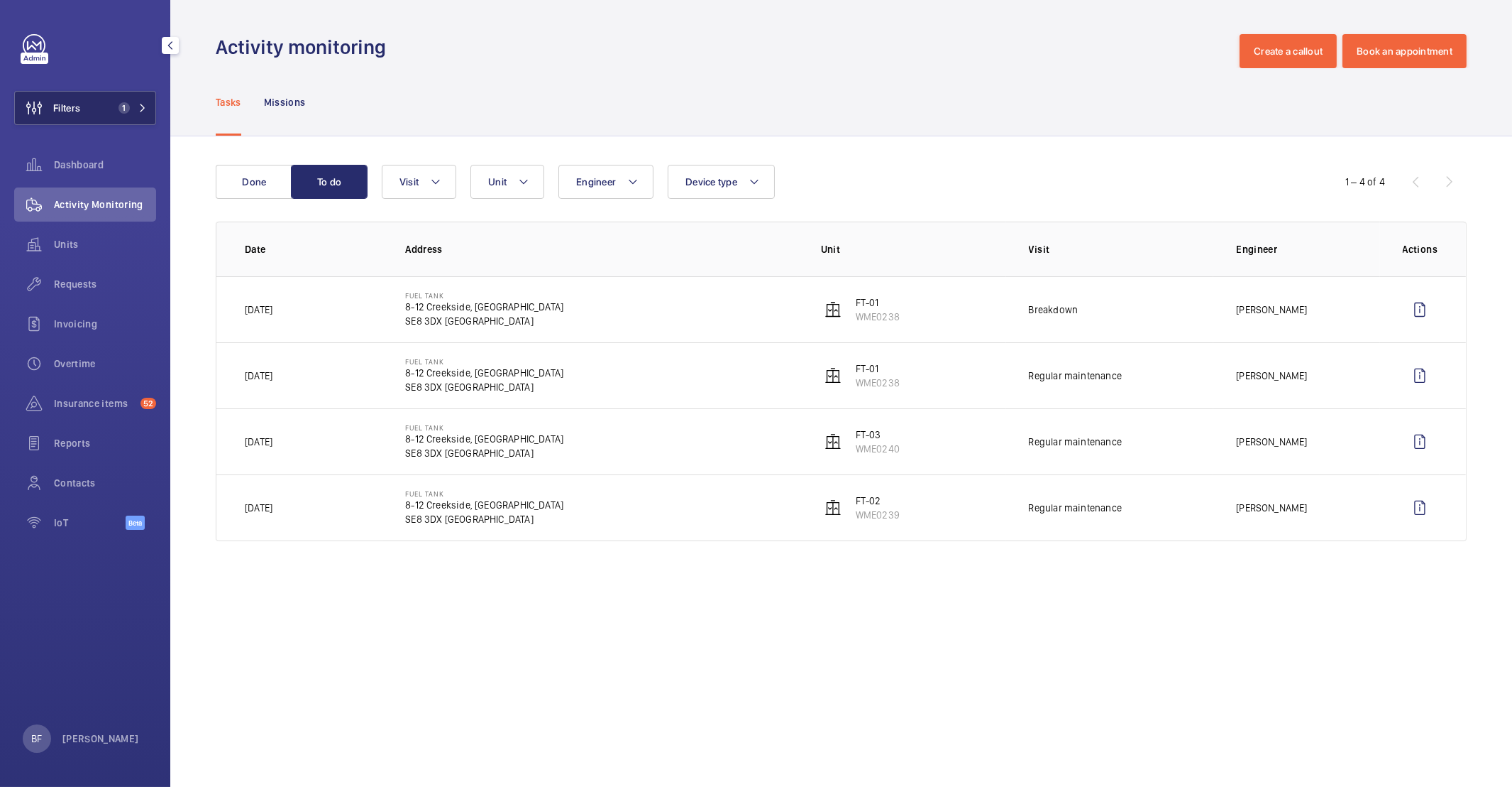
click at [144, 104] on mat-icon at bounding box center [143, 108] width 9 height 9
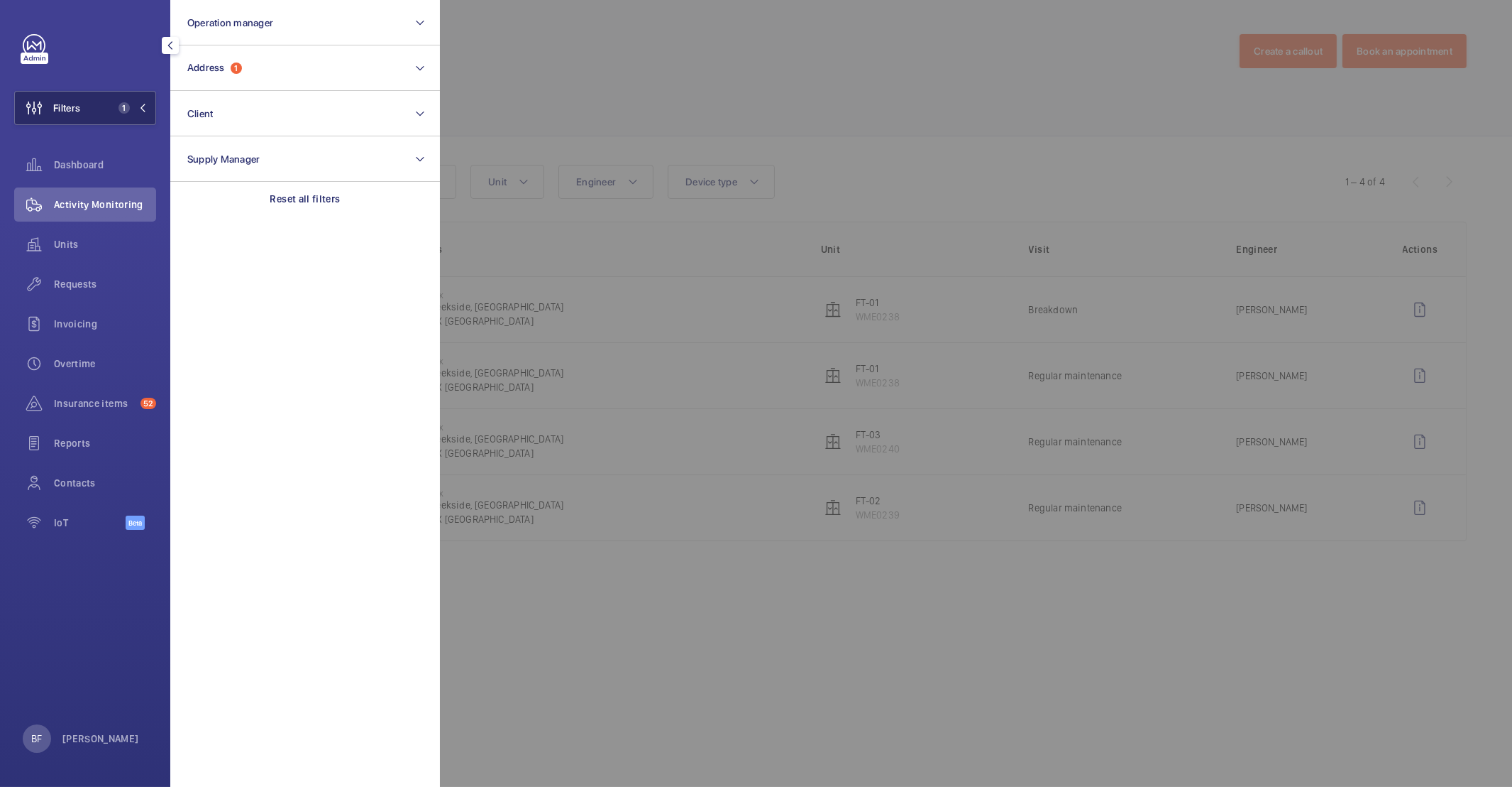
click at [144, 104] on mat-icon at bounding box center [143, 108] width 9 height 9
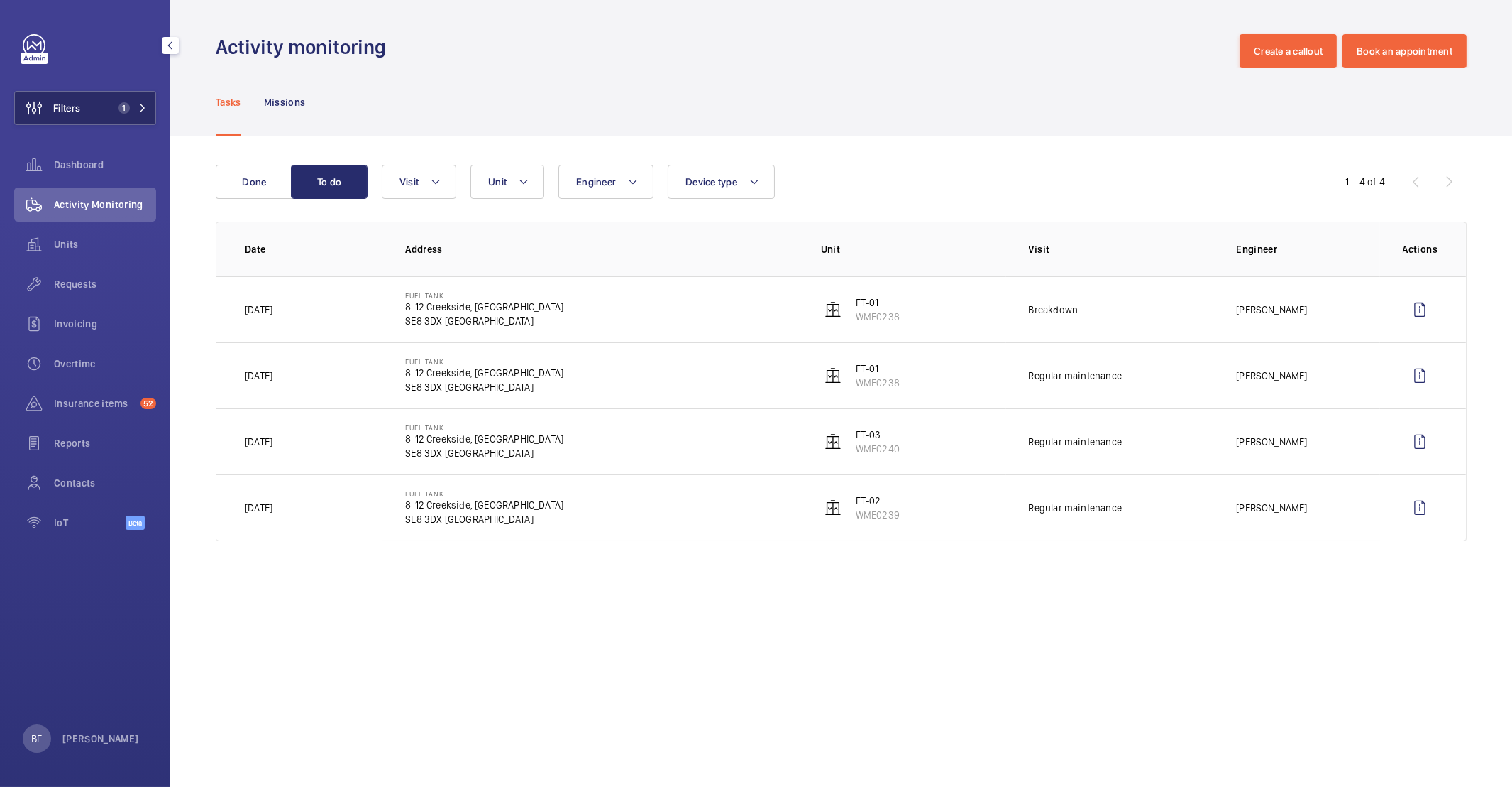
click at [129, 103] on span "1" at bounding box center [124, 108] width 11 height 11
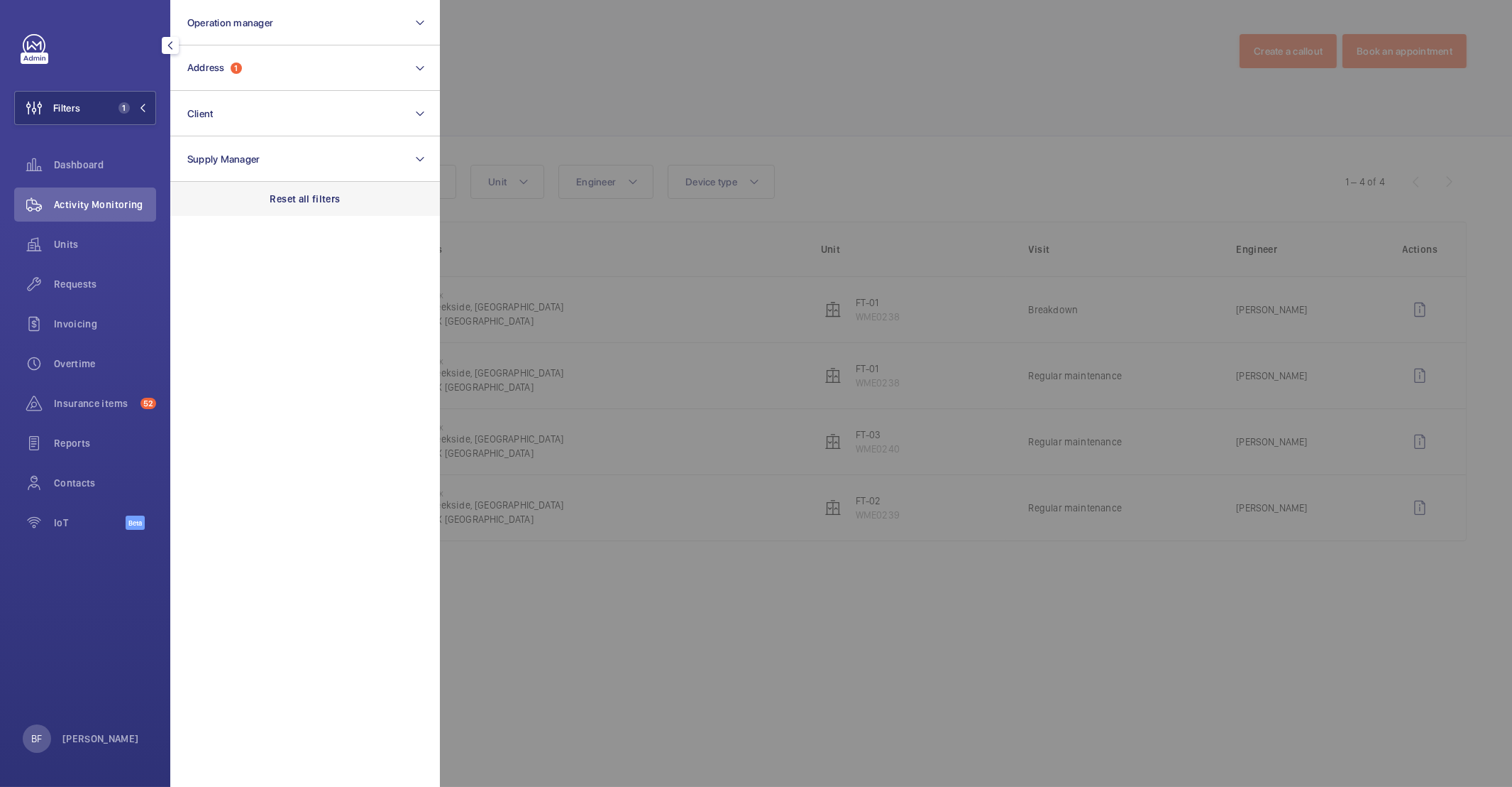
click at [284, 185] on div "Reset all filters" at bounding box center [305, 198] width 270 height 34
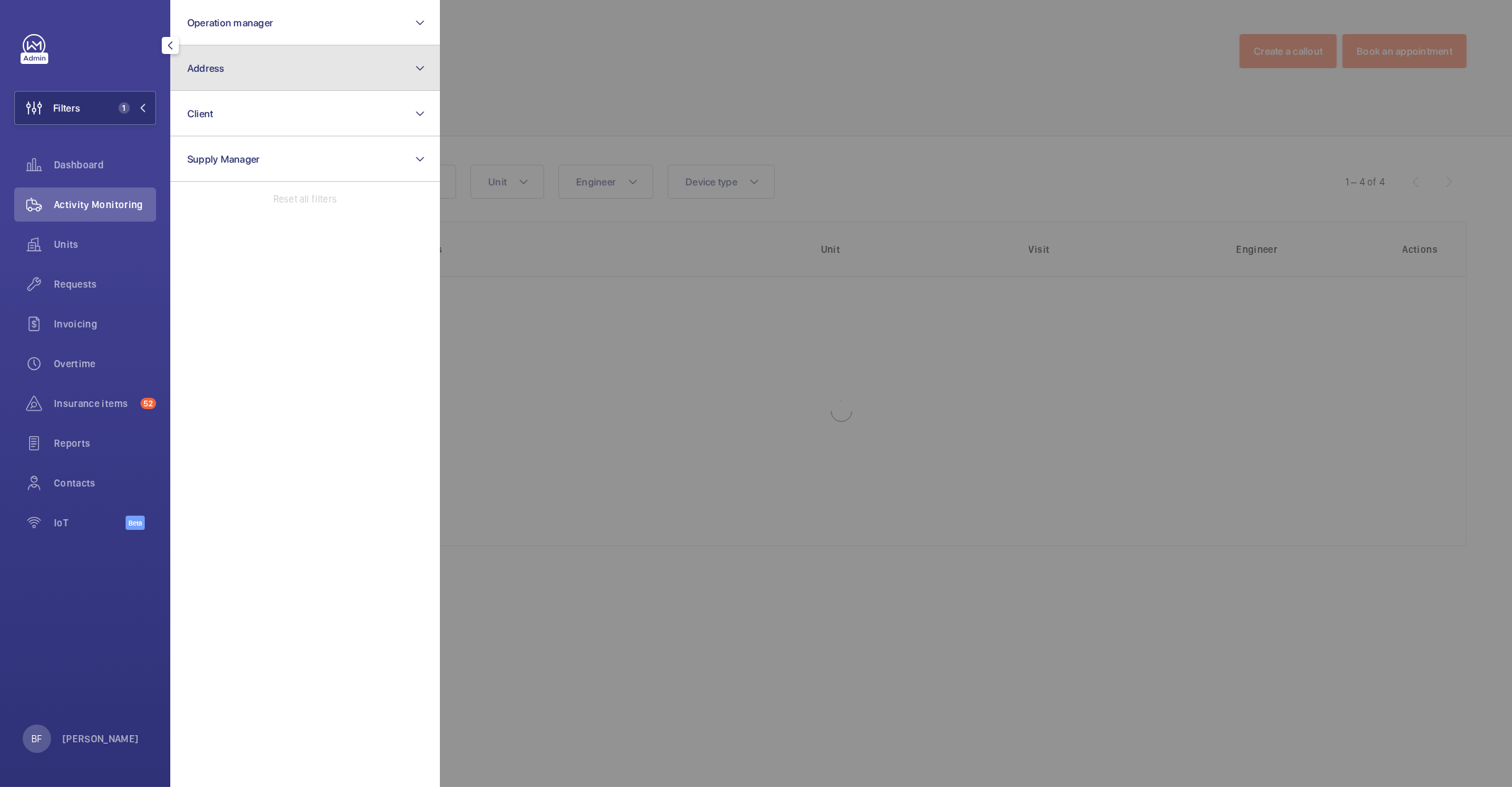
click at [289, 76] on button "Address" at bounding box center [305, 68] width 270 height 46
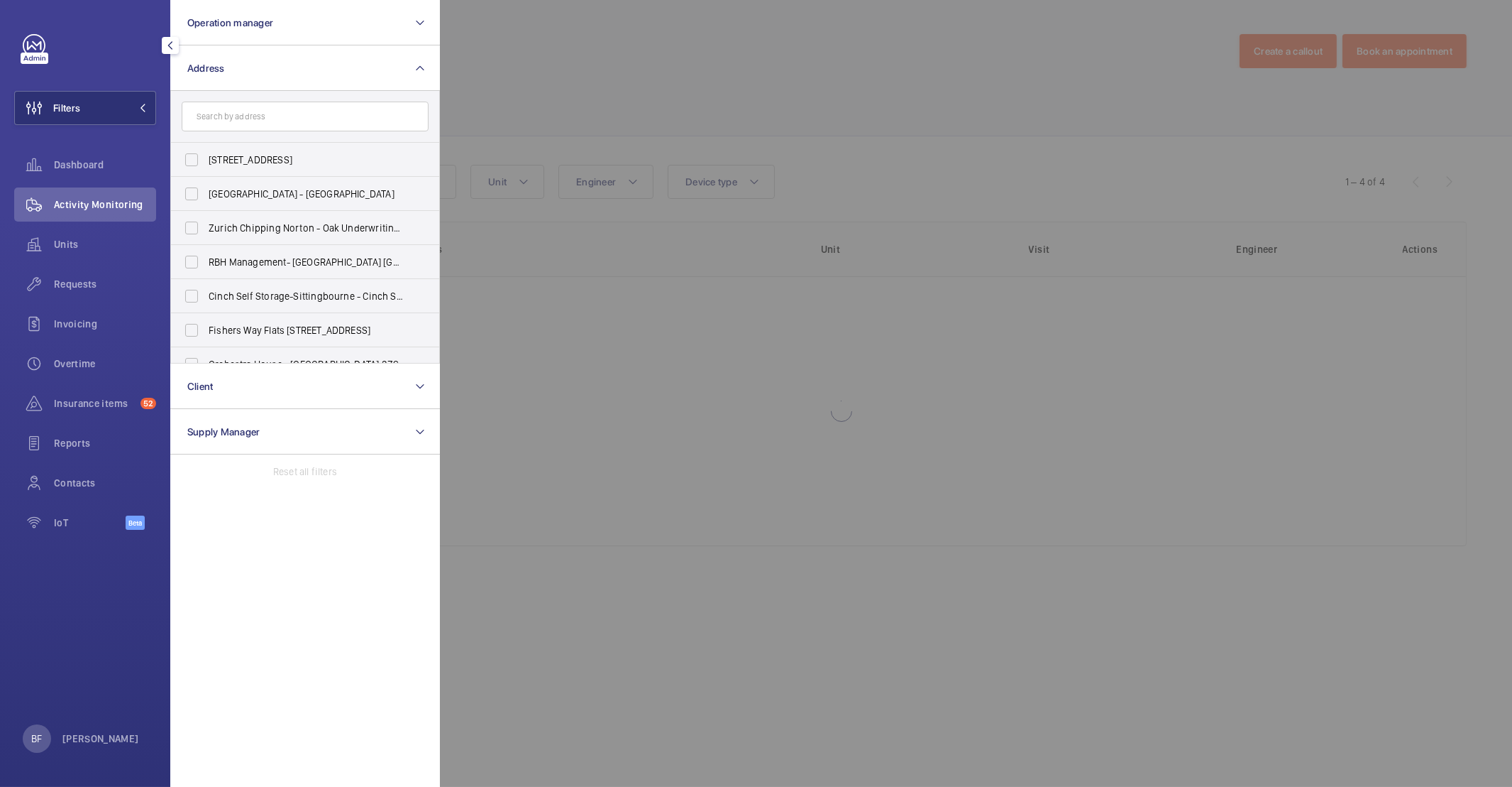
click at [293, 118] on input "text" at bounding box center [305, 117] width 247 height 30
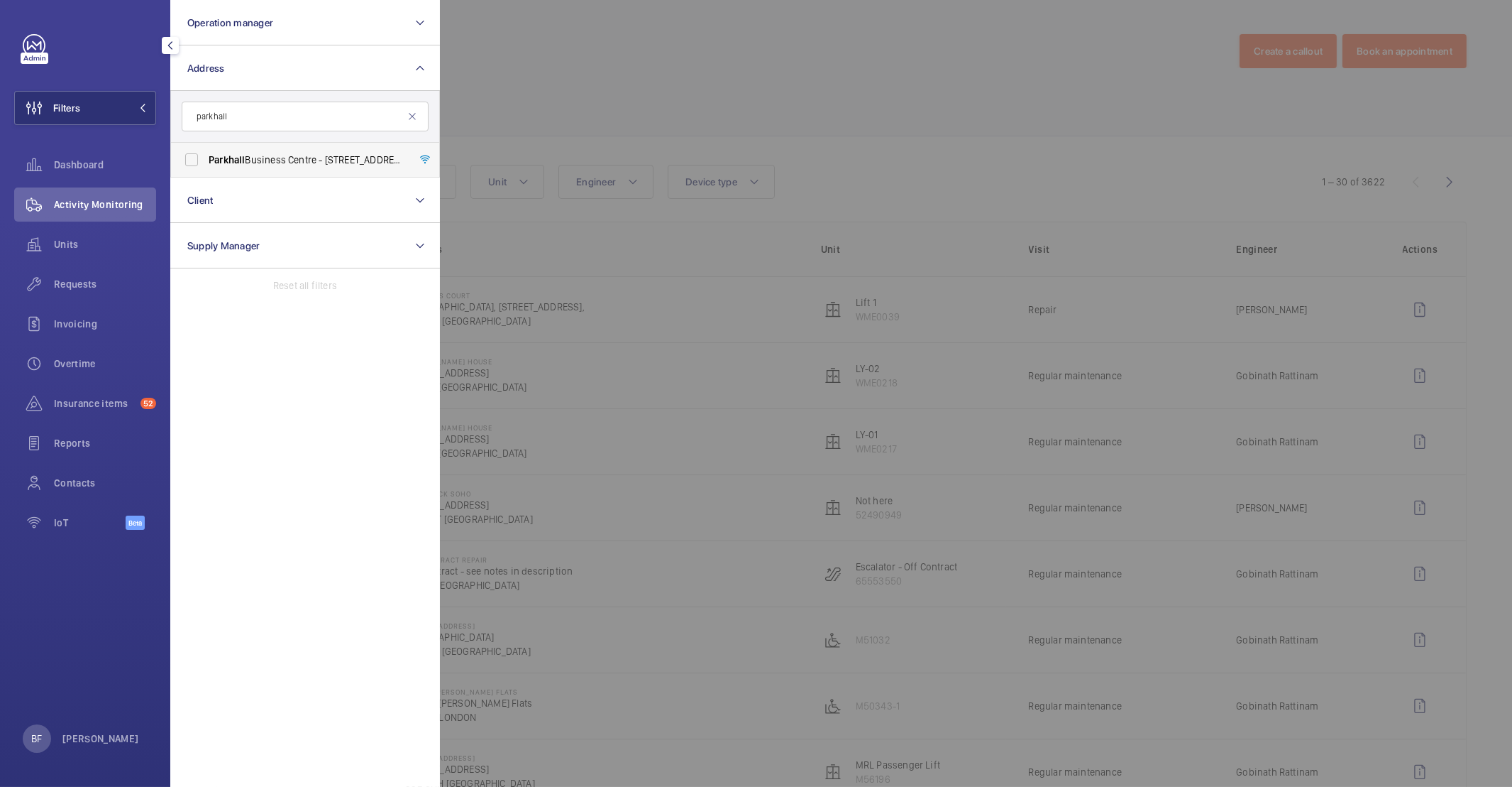
type input "parkhall"
click at [290, 160] on span "[GEOGRAPHIC_DATA] - [STREET_ADDRESS][PERSON_NAME]" at bounding box center [306, 160] width 195 height 14
click at [206, 160] on input "[GEOGRAPHIC_DATA] - [STREET_ADDRESS][PERSON_NAME]" at bounding box center [192, 160] width 28 height 28
checkbox input "true"
click at [797, 84] on div at bounding box center [1196, 394] width 1512 height 787
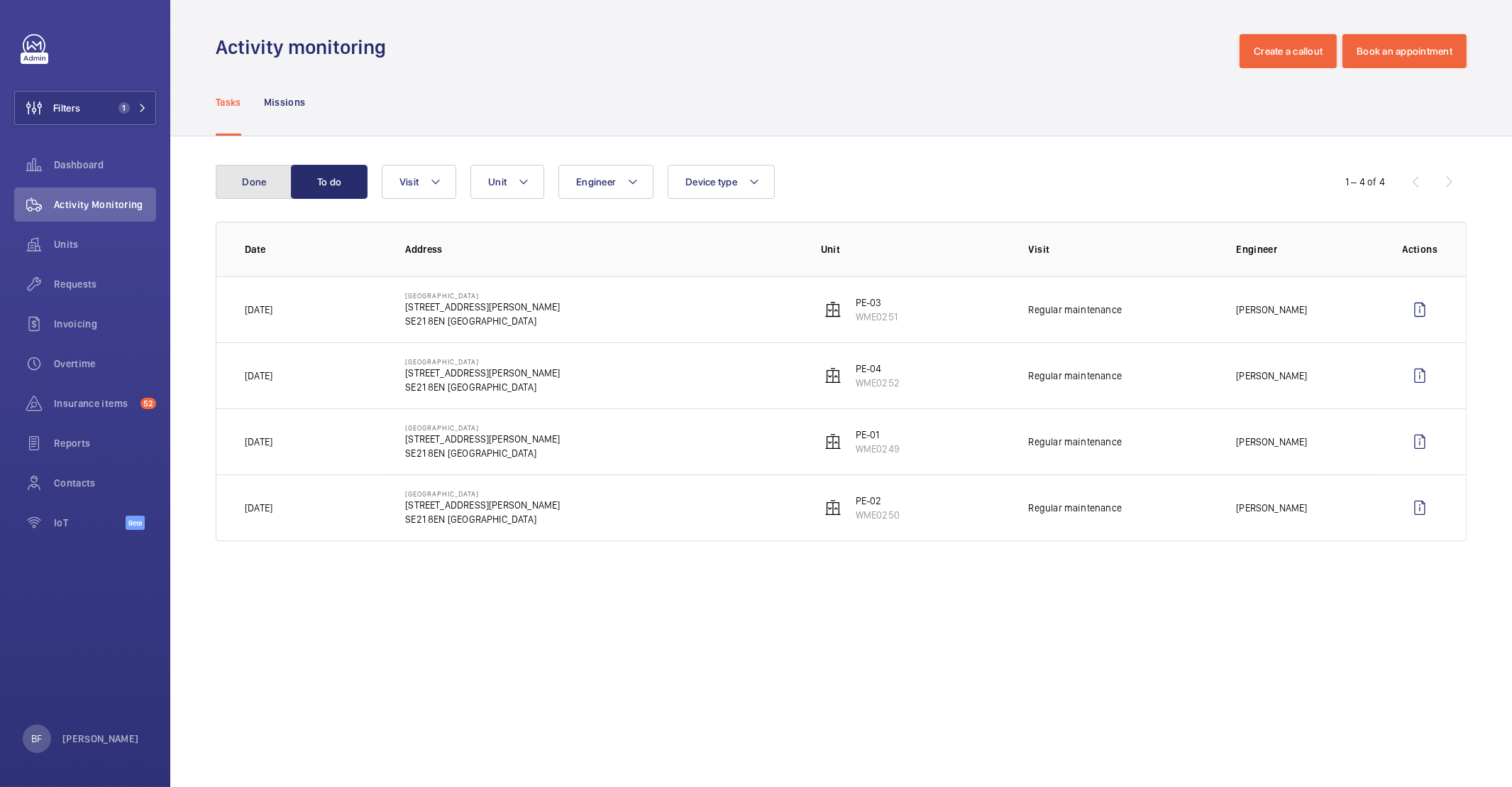
click at [245, 181] on button "Done" at bounding box center [253, 181] width 76 height 34
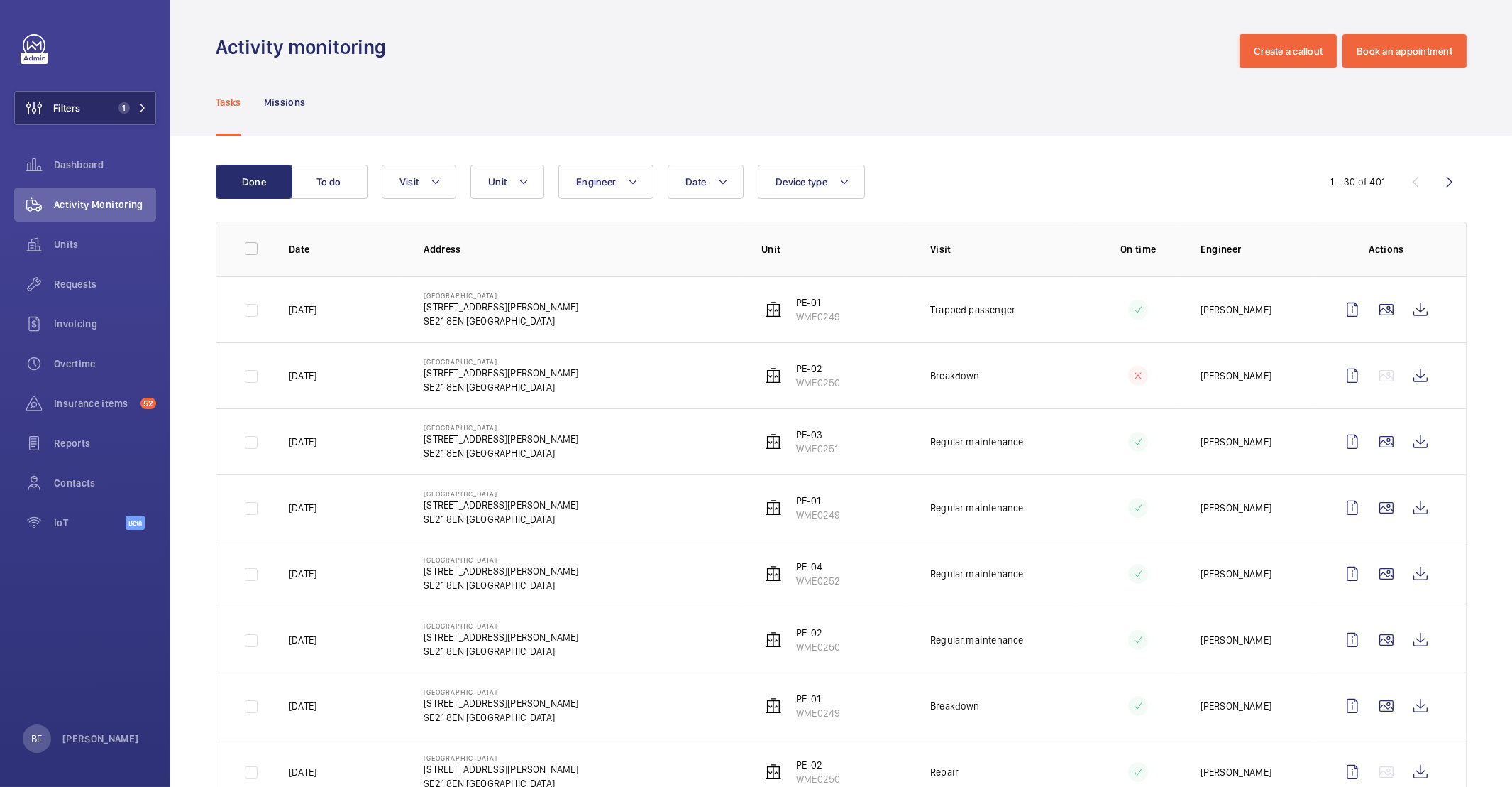
click at [140, 109] on mat-icon at bounding box center [143, 108] width 9 height 9
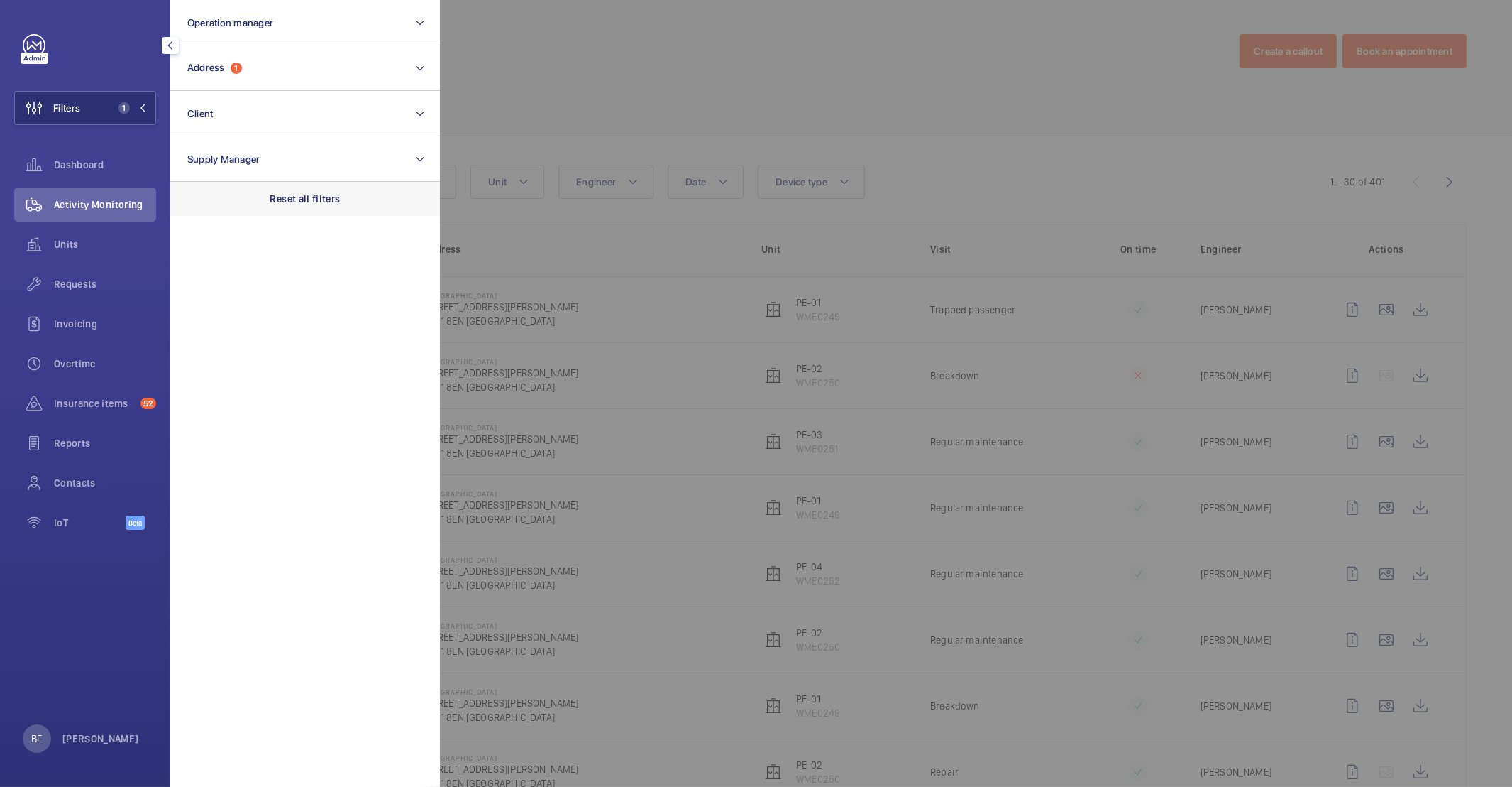
click at [281, 193] on p "Reset all filters" at bounding box center [306, 199] width 70 height 14
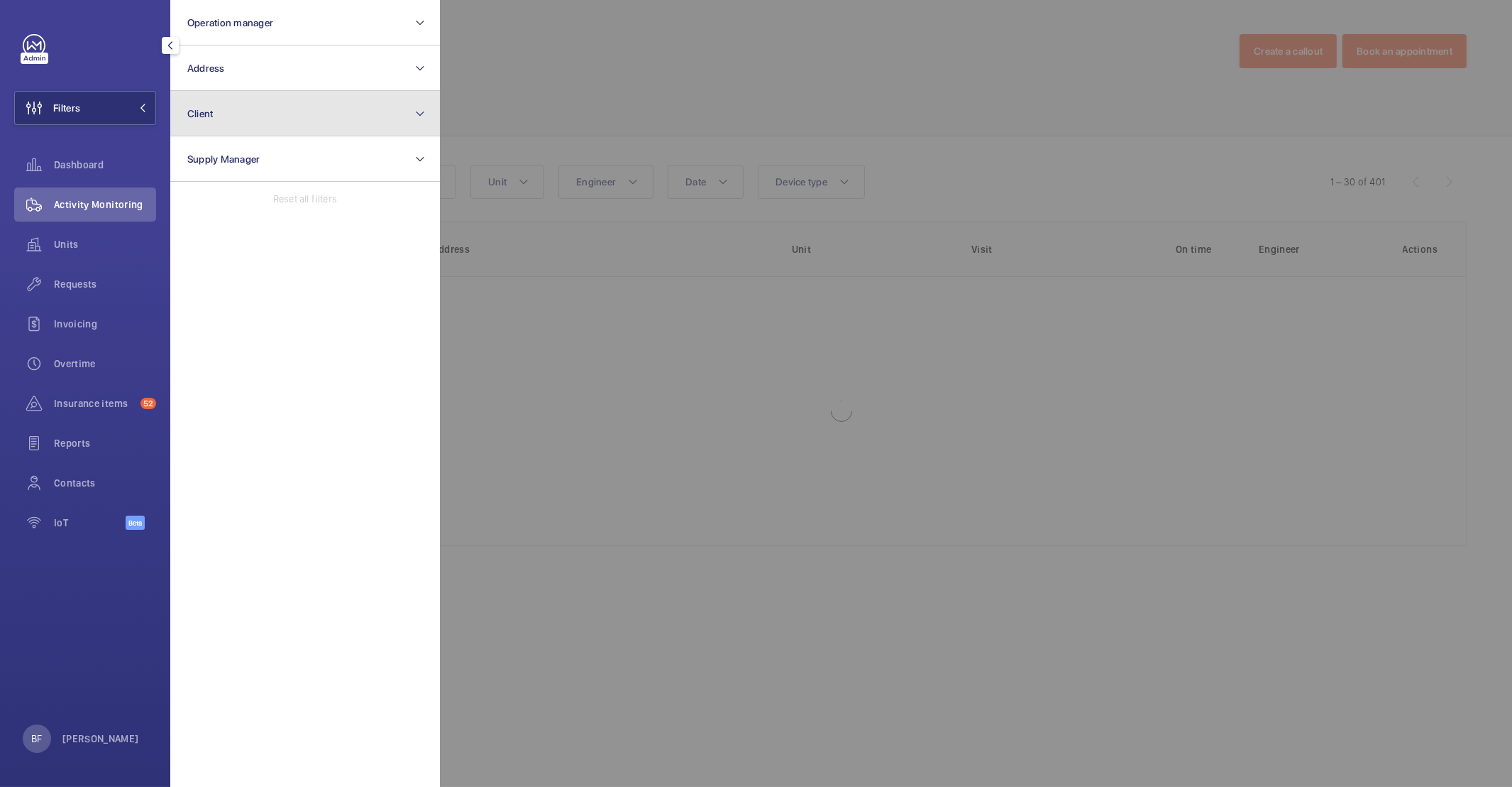
click at [261, 118] on button "Client" at bounding box center [305, 114] width 270 height 46
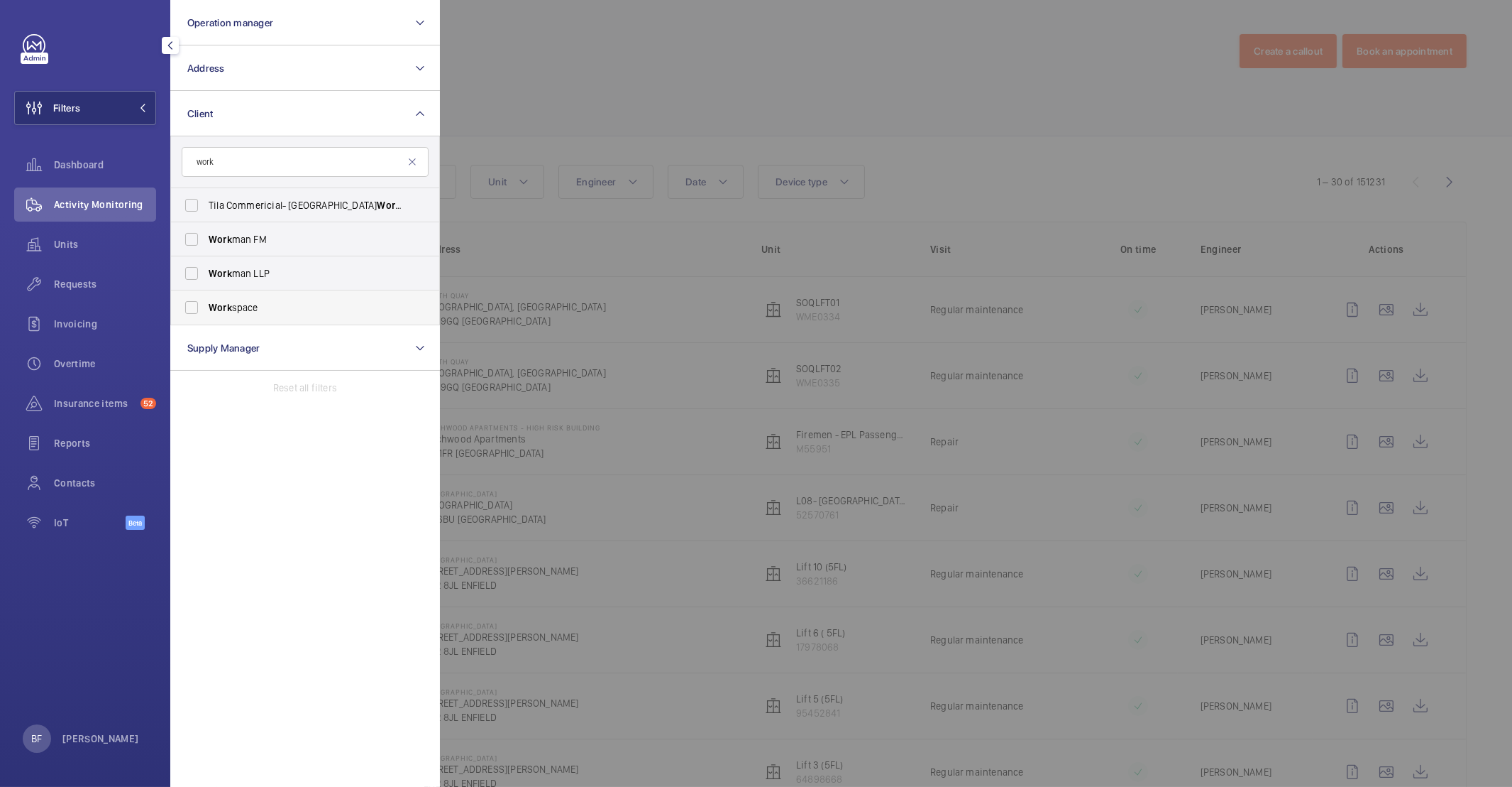
type input "work"
click at [278, 310] on span "Work space" at bounding box center [306, 308] width 195 height 14
click at [206, 310] on input "Work space" at bounding box center [192, 308] width 28 height 28
checkbox input "true"
click at [611, 288] on div at bounding box center [1196, 394] width 1512 height 787
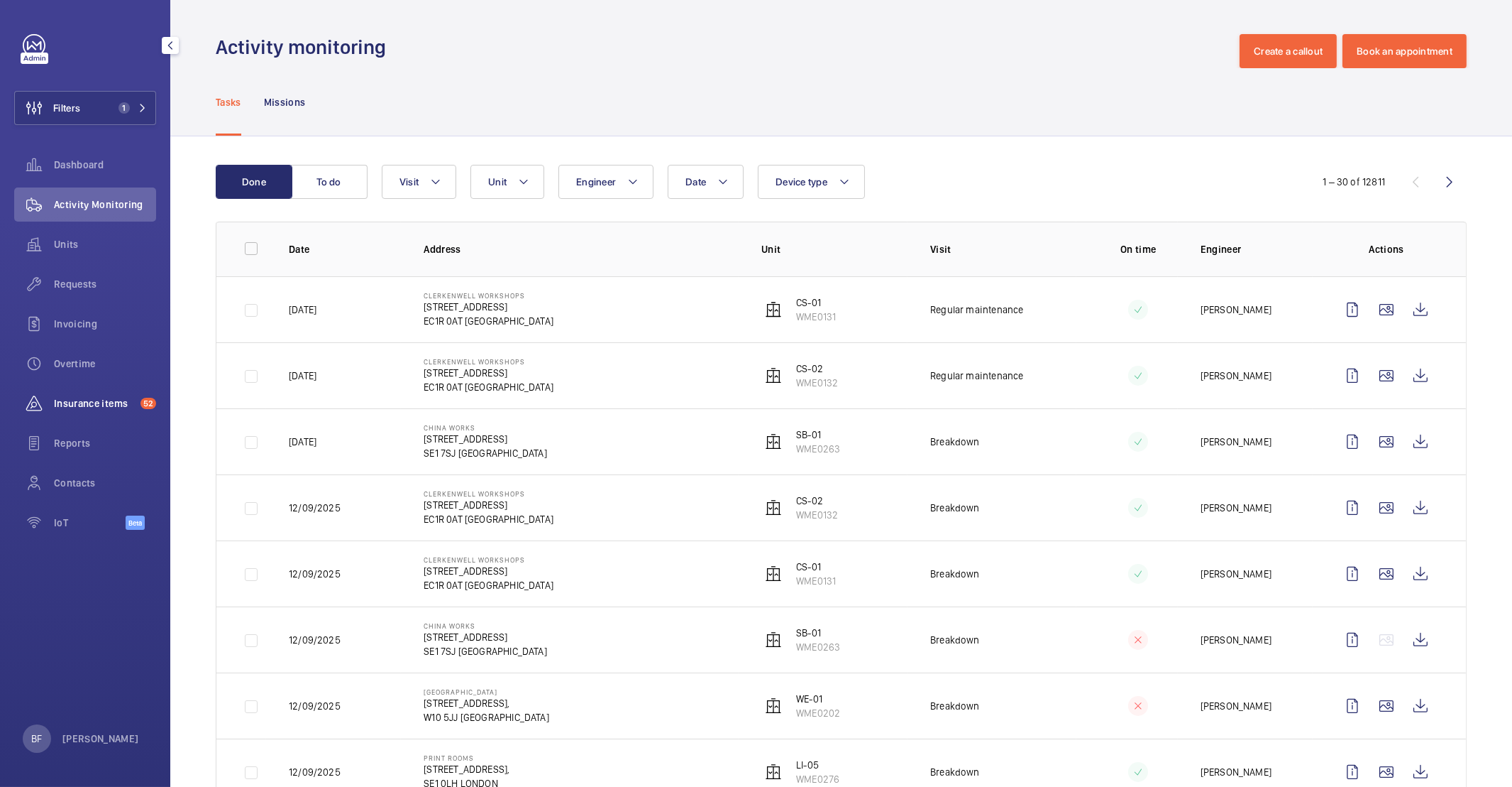
click at [95, 415] on div "Insurance items 52" at bounding box center [85, 403] width 142 height 34
click at [95, 408] on span "Insurance items" at bounding box center [95, 403] width 81 height 14
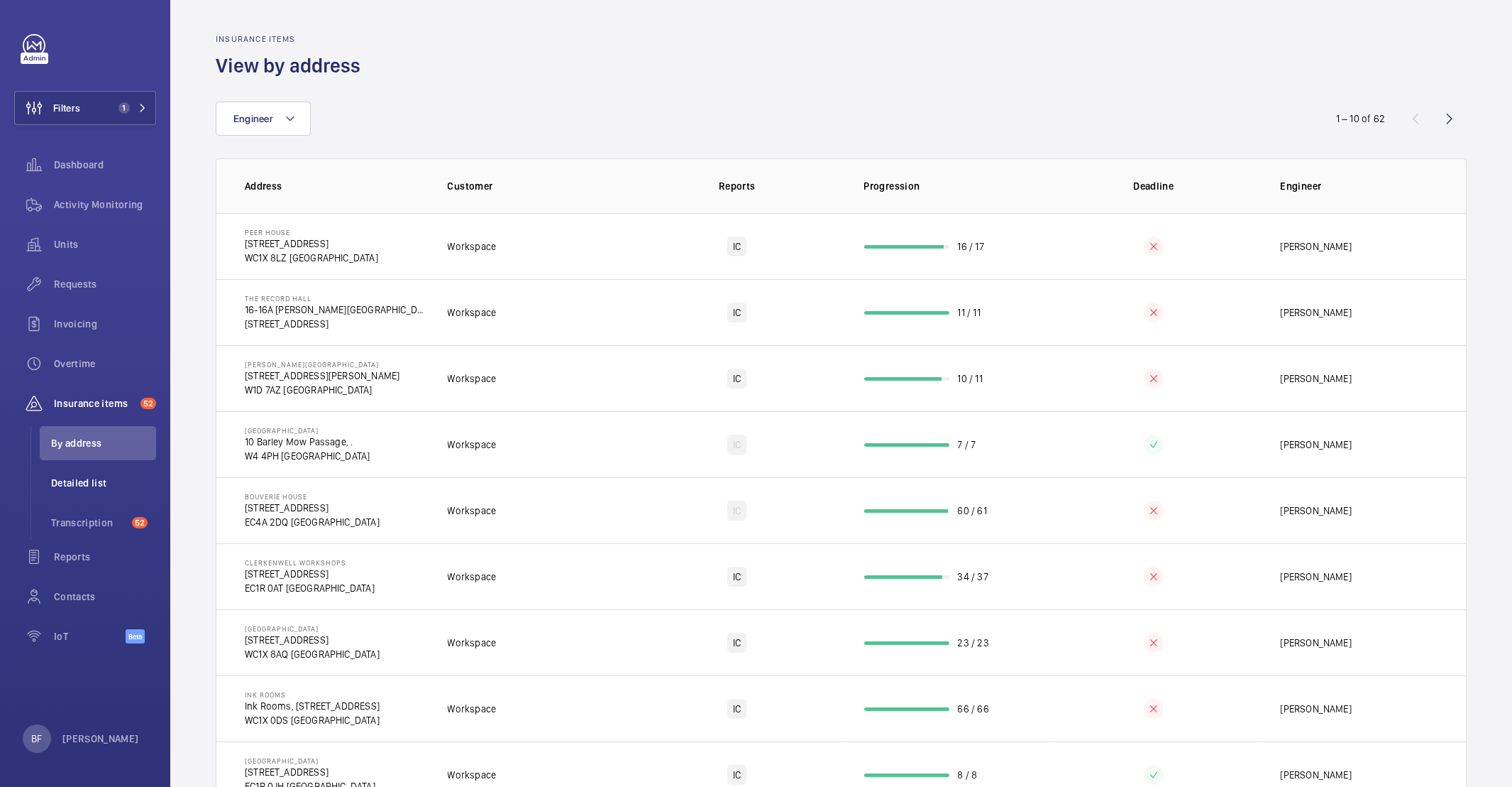
click at [114, 488] on span "Detailed list" at bounding box center [103, 483] width 105 height 14
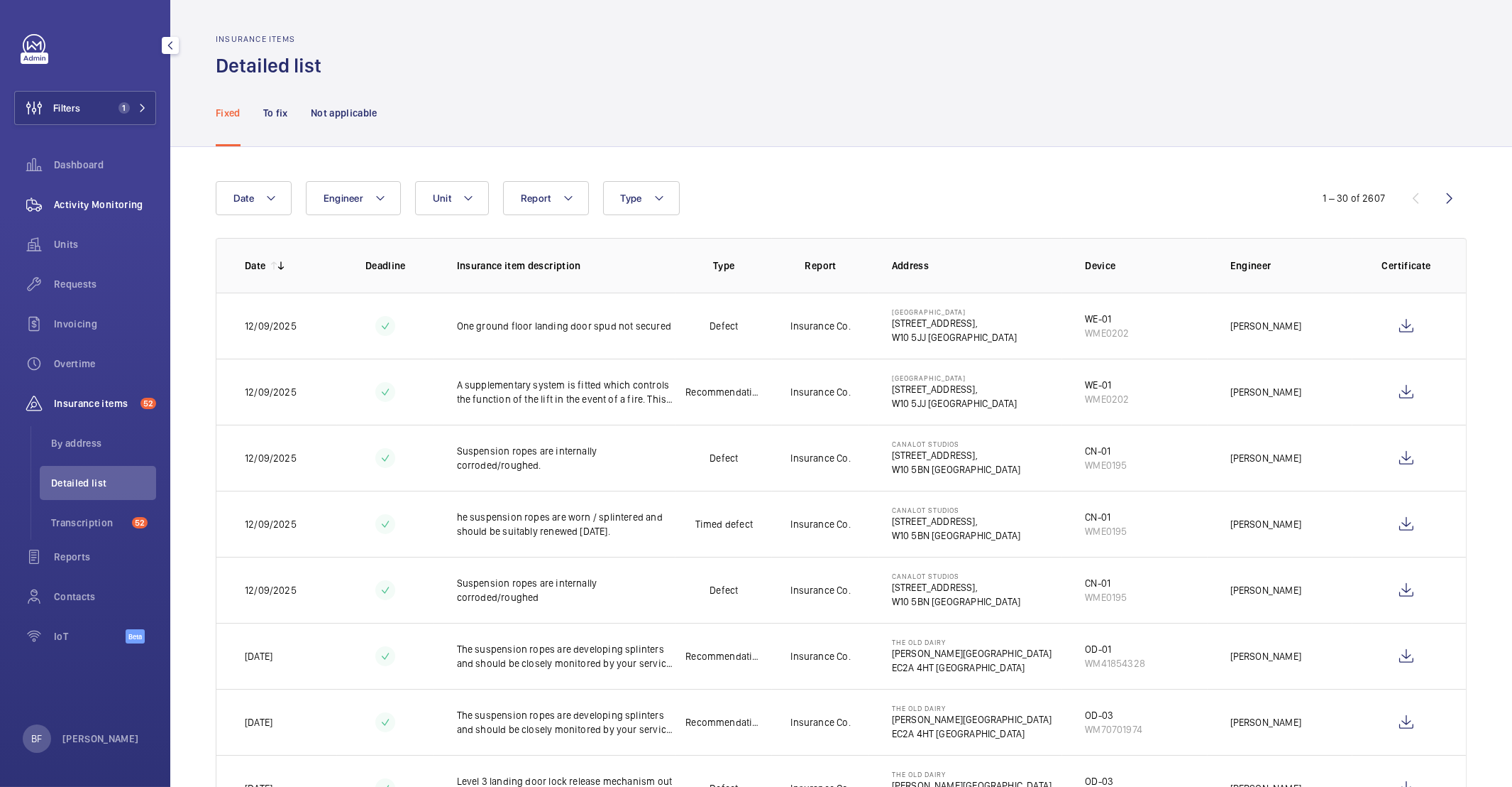
click at [100, 215] on div "Activity Monitoring" at bounding box center [85, 204] width 142 height 34
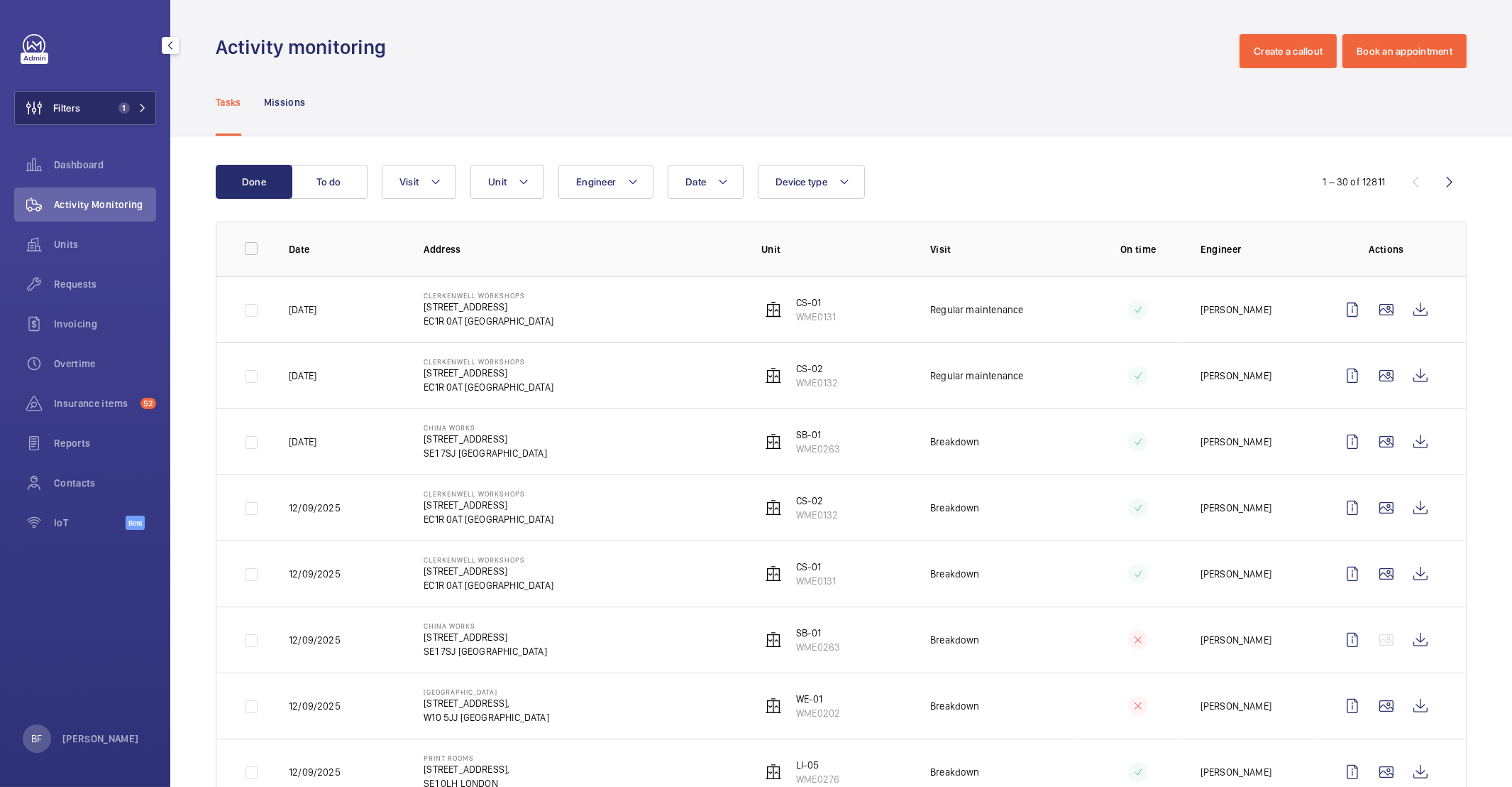
click at [142, 117] on button "Filters 1" at bounding box center [85, 108] width 142 height 34
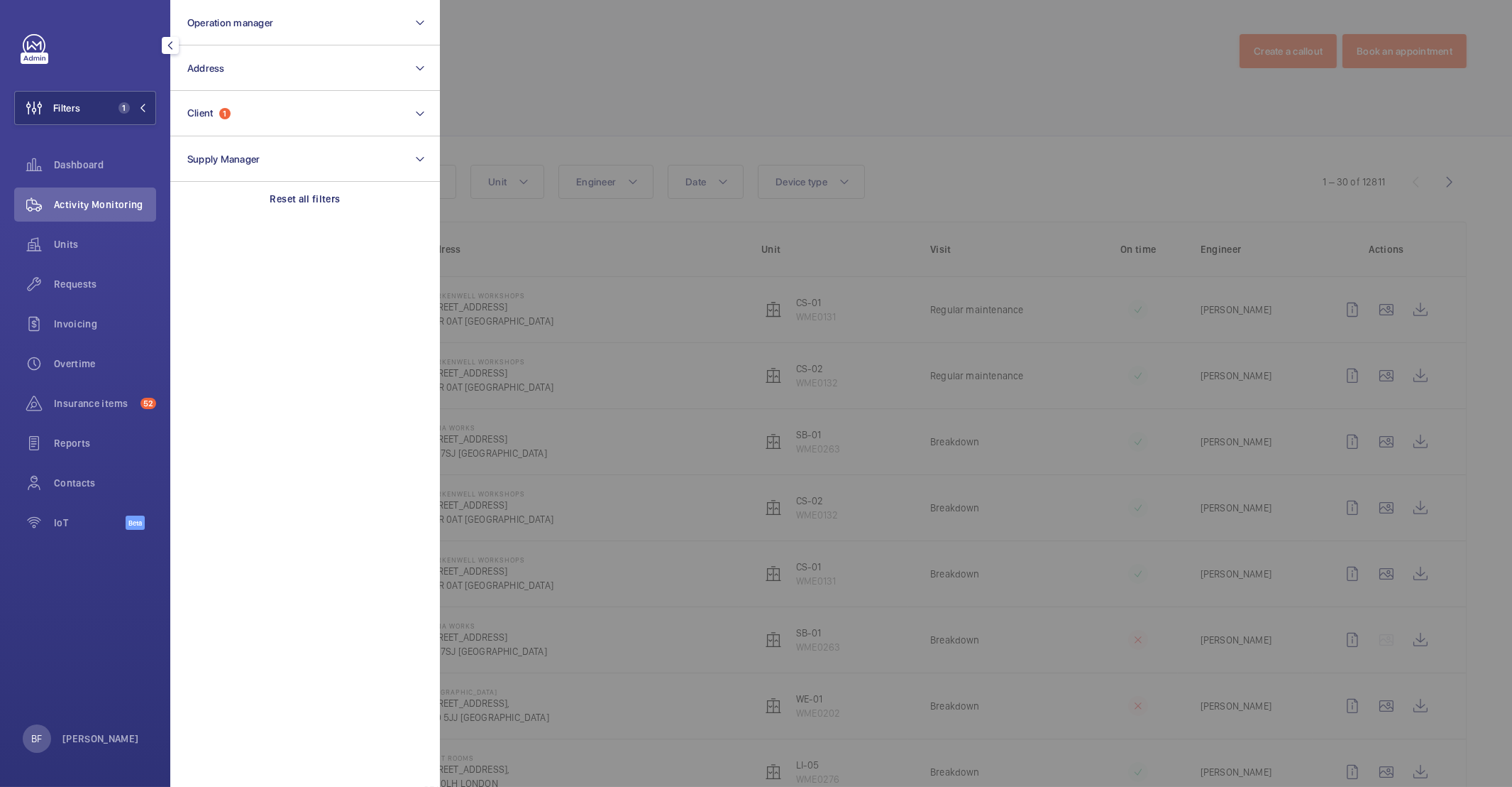
click at [614, 126] on div at bounding box center [1196, 394] width 1512 height 787
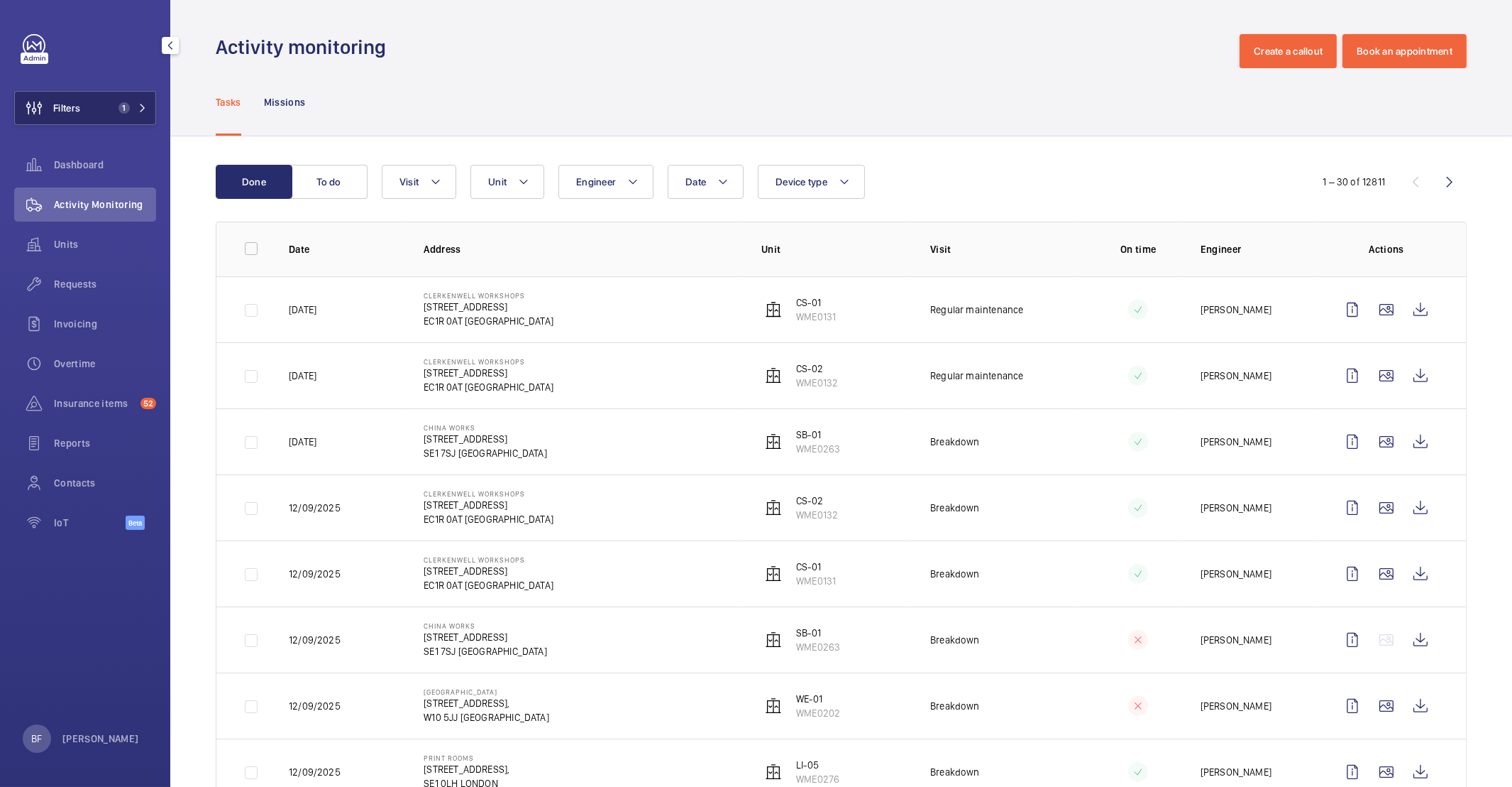
click at [138, 116] on button "Filters 1" at bounding box center [85, 108] width 142 height 34
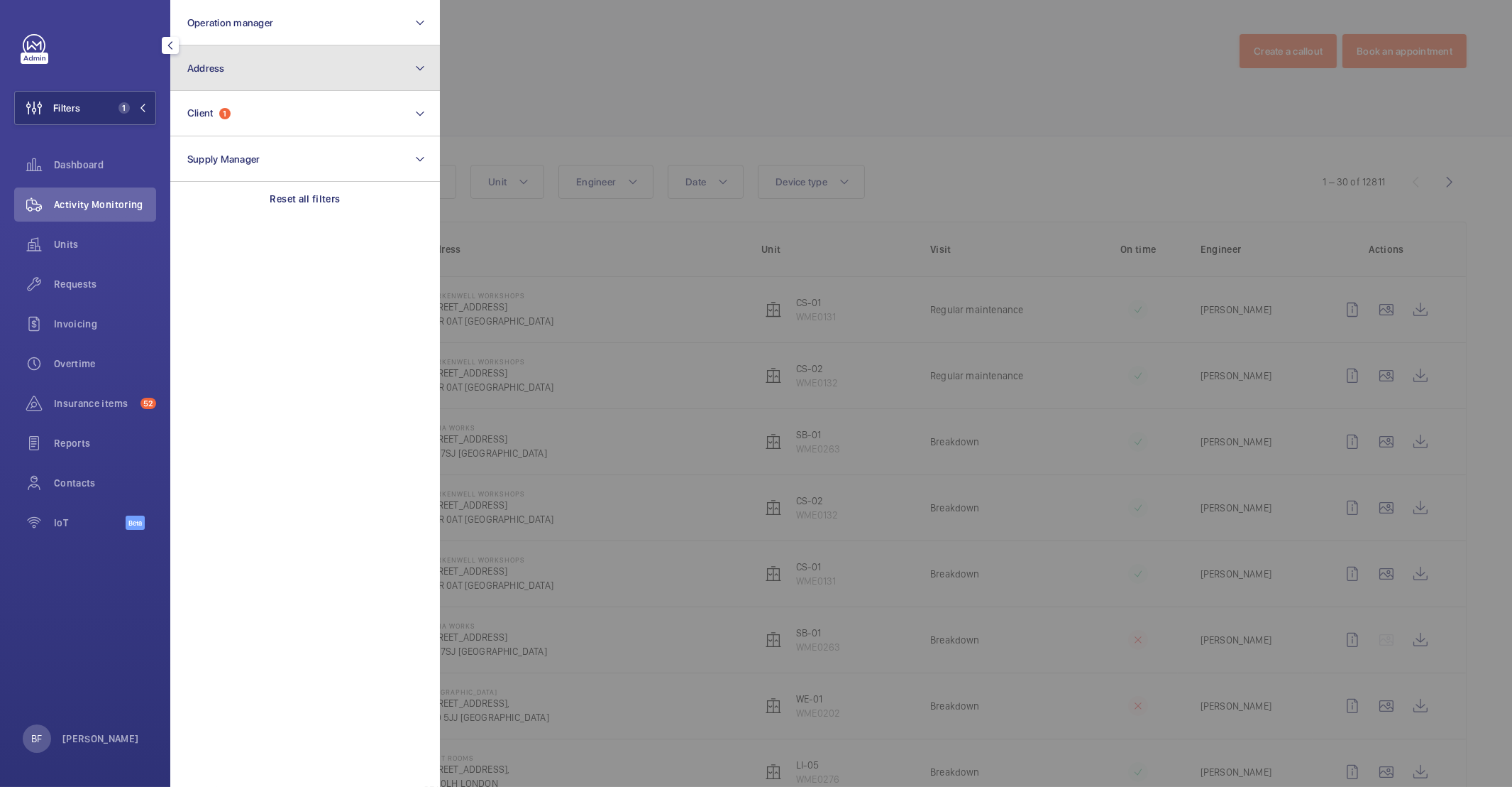
click at [346, 74] on button "Address" at bounding box center [305, 68] width 270 height 46
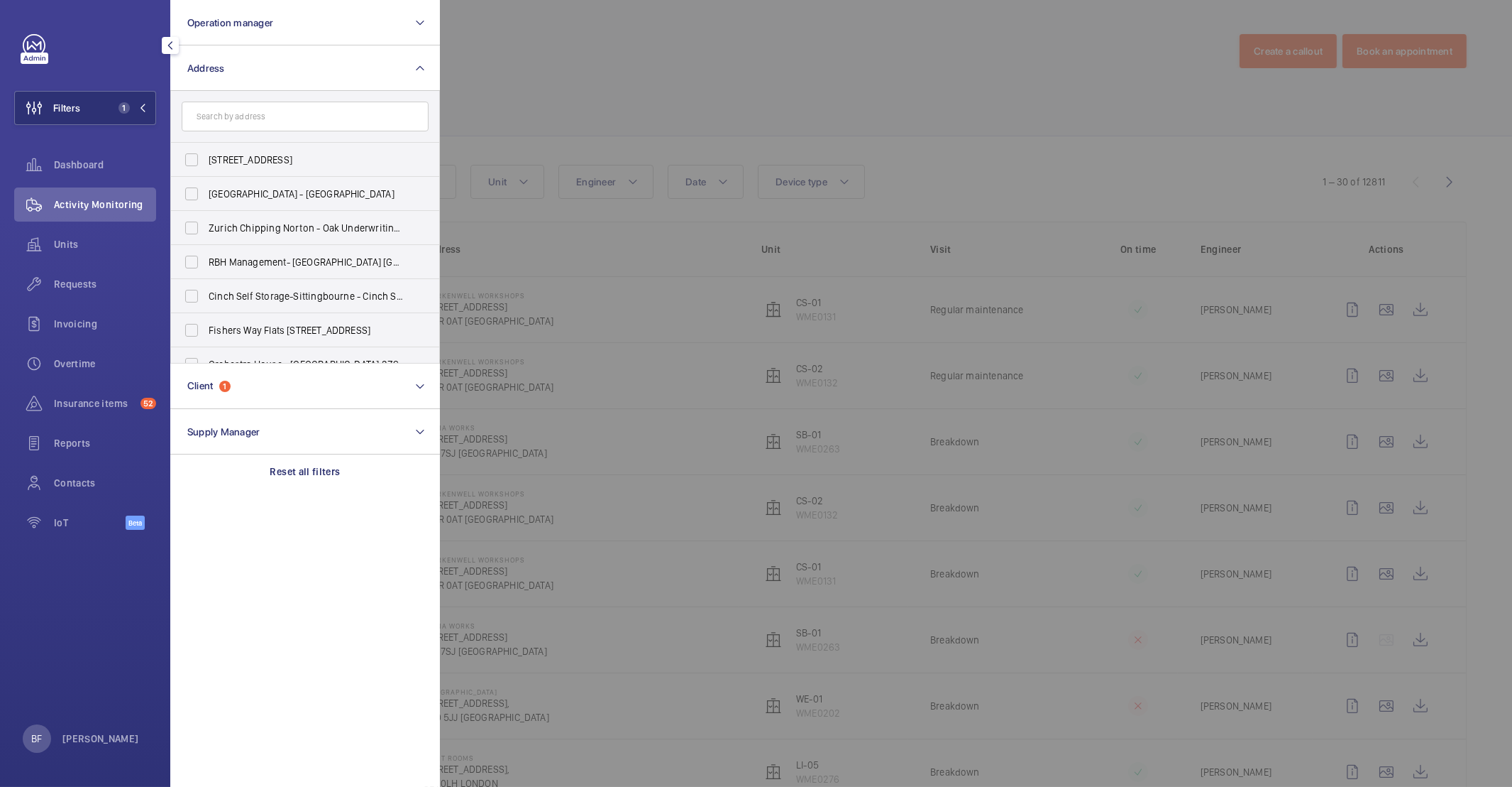
click at [293, 120] on input "text" at bounding box center [305, 117] width 247 height 30
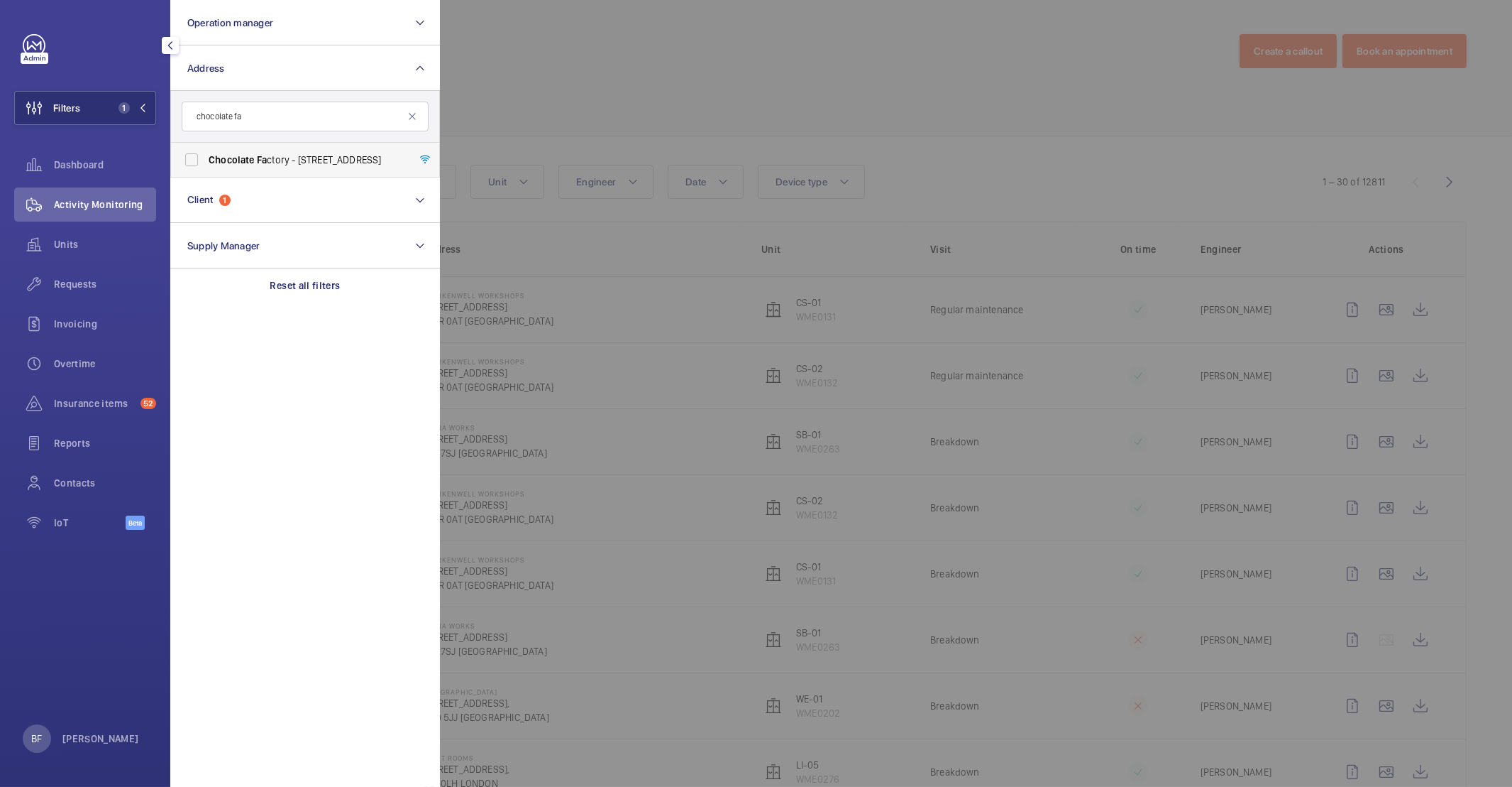
type input "chocolate fa"
click at [289, 159] on span "Chocolate Fa ctory - [STREET_ADDRESS]" at bounding box center [306, 160] width 195 height 14
click at [206, 159] on input "Chocolate Fa ctory - [STREET_ADDRESS]" at bounding box center [192, 160] width 28 height 28
checkbox input "true"
click at [571, 104] on div at bounding box center [1196, 394] width 1512 height 787
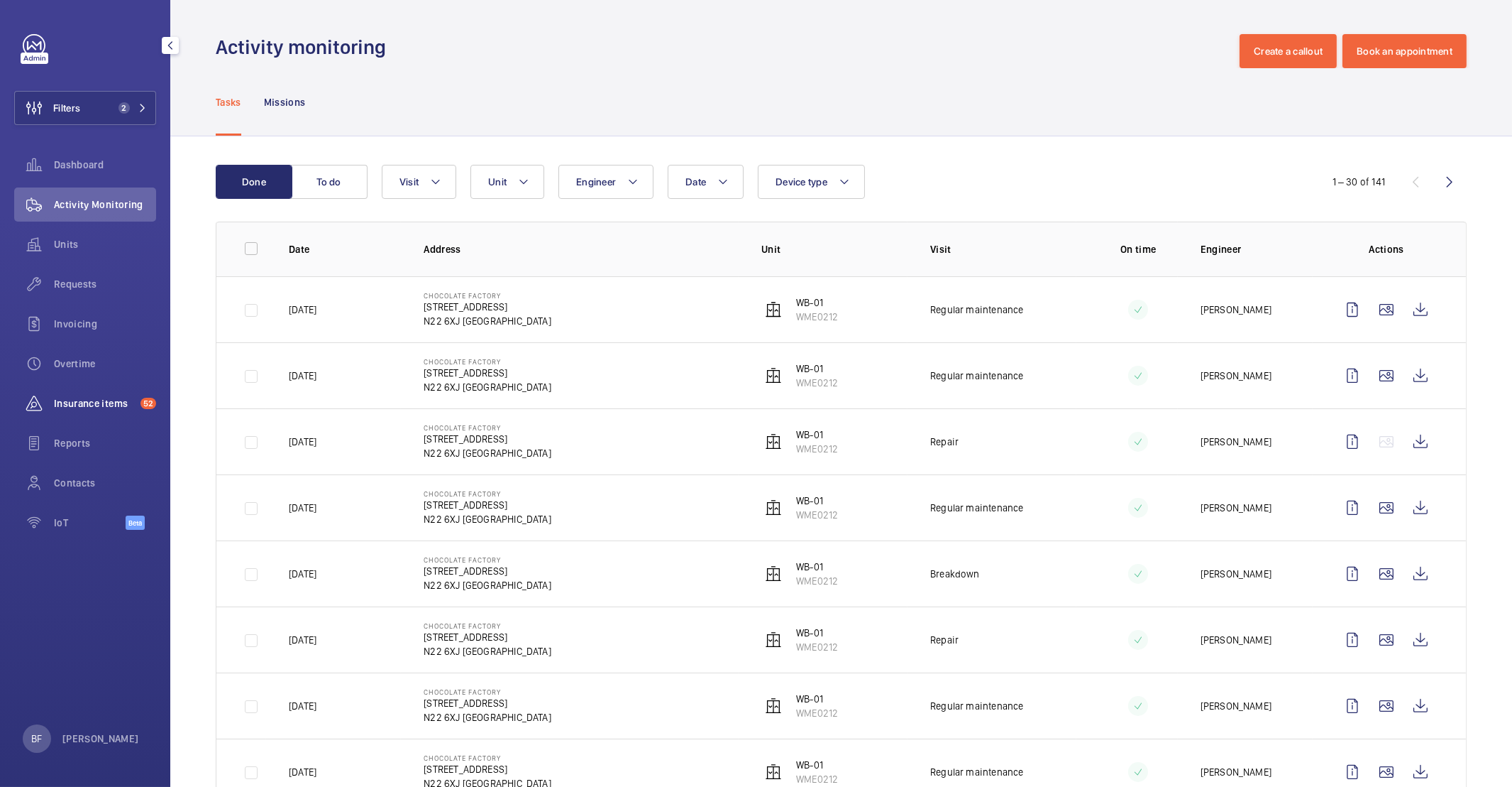
click at [65, 394] on div "Insurance items 52" at bounding box center [85, 403] width 142 height 34
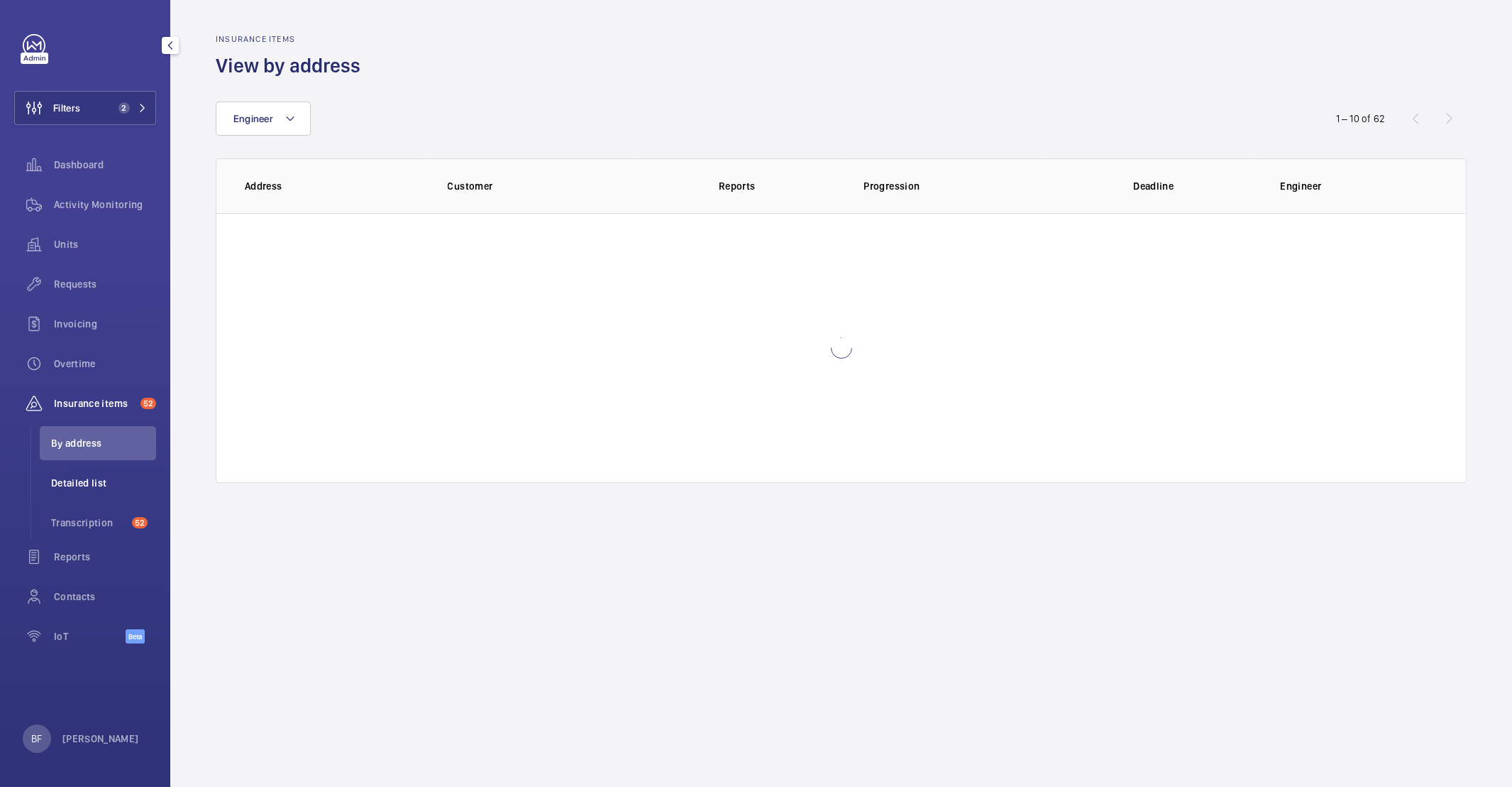
click at [114, 476] on span "Detailed list" at bounding box center [103, 483] width 105 height 14
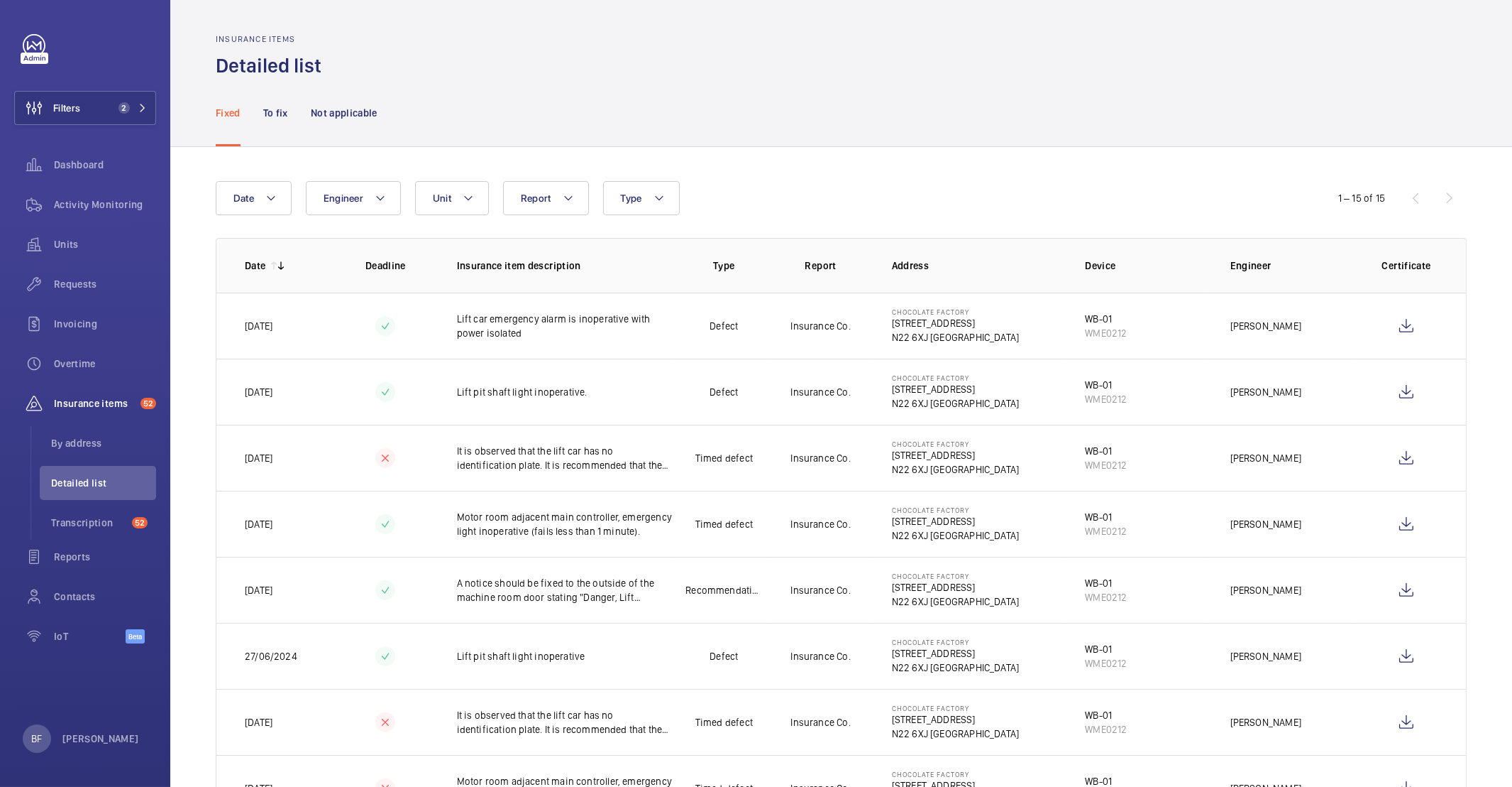
click at [262, 110] on nav "Fixed To fix Not applicable" at bounding box center [296, 112] width 162 height 67
click at [277, 122] on div "To fix" at bounding box center [276, 112] width 25 height 67
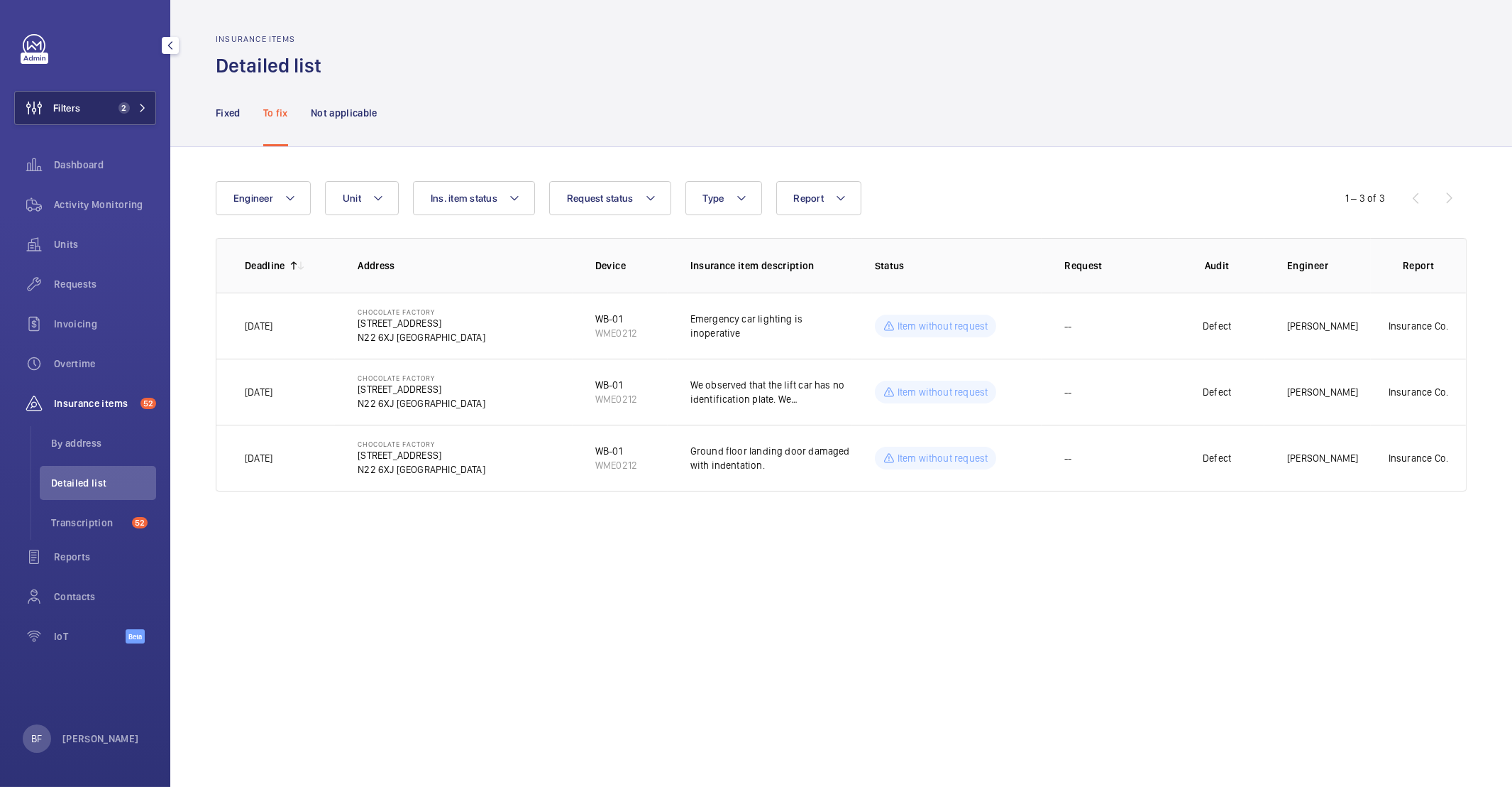
click at [83, 91] on div "Filters 2 Dashboard Activity Monitoring Units Requests Invoicing Overtime Insur…" at bounding box center [85, 346] width 142 height 625
click at [86, 105] on button "Filters 2" at bounding box center [85, 108] width 142 height 34
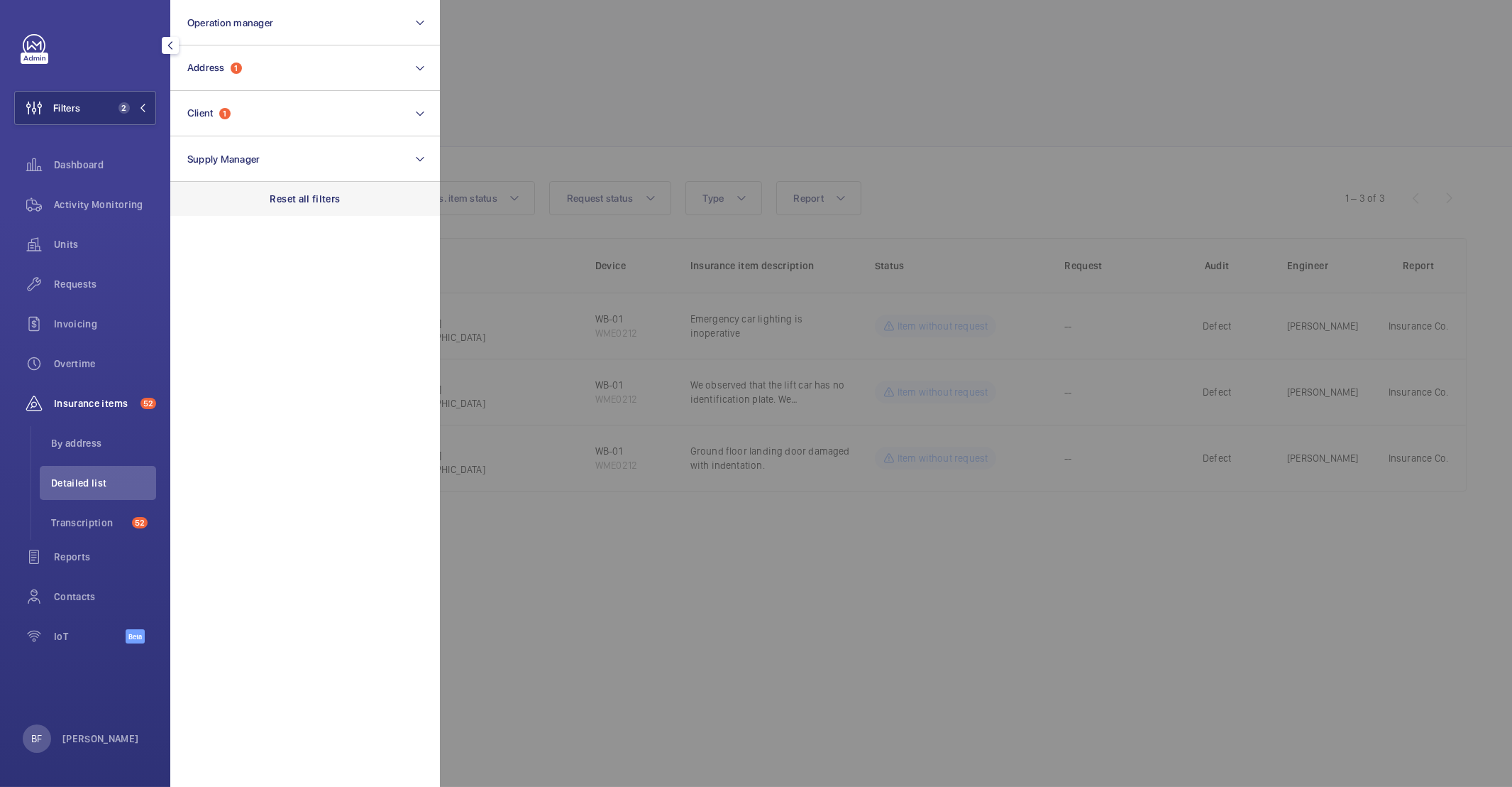
click at [315, 197] on p "Reset all filters" at bounding box center [306, 199] width 70 height 14
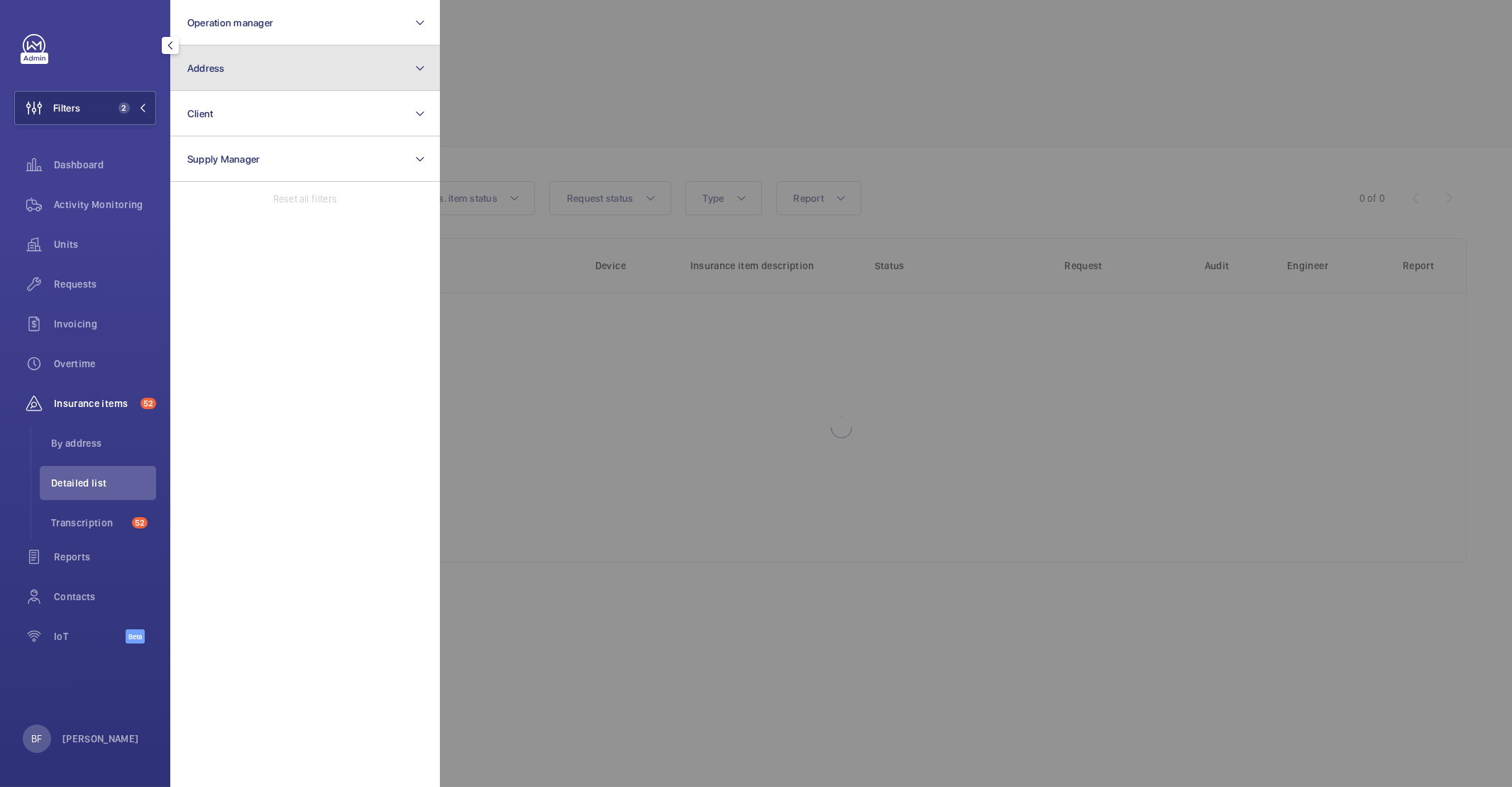
click at [252, 89] on button "Address" at bounding box center [305, 68] width 270 height 46
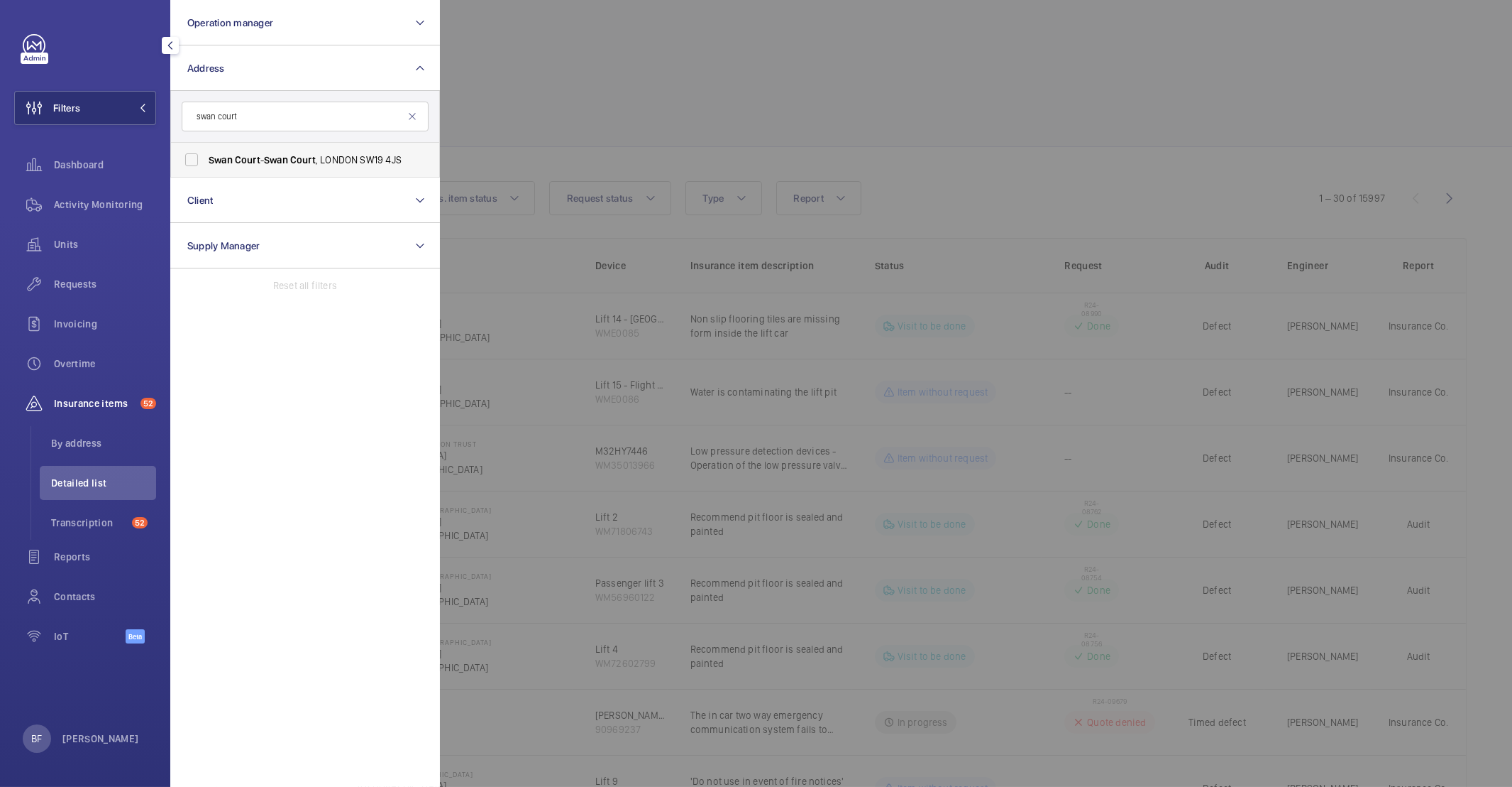
type input "swan court"
click at [272, 164] on span "Swan" at bounding box center [276, 160] width 25 height 11
click at [206, 164] on input "Swan Court - [GEOGRAPHIC_DATA] 4JS" at bounding box center [192, 160] width 28 height 28
checkbox input "true"
click at [703, 109] on div at bounding box center [1196, 394] width 1512 height 787
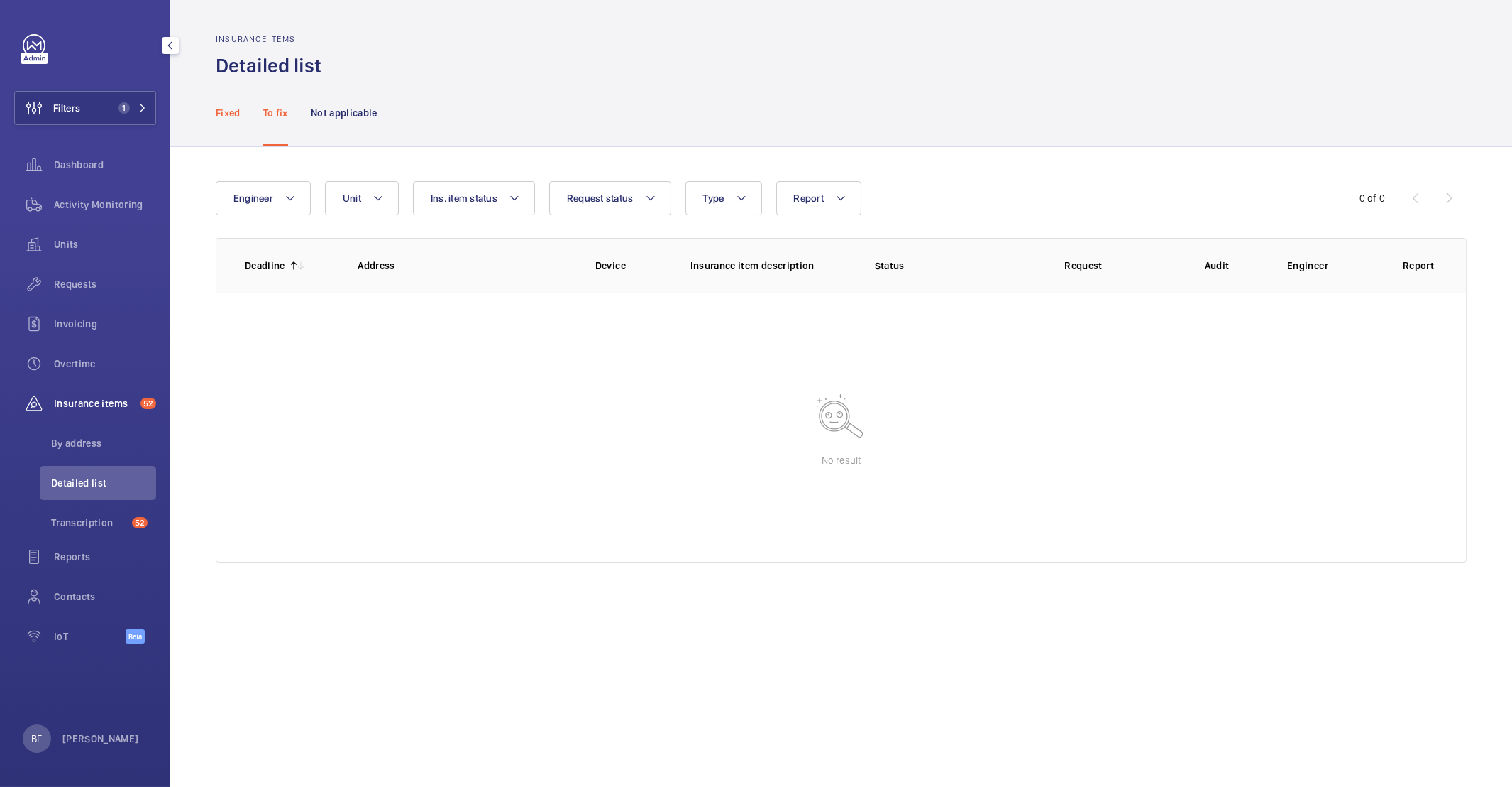
click at [225, 103] on div "Fixed" at bounding box center [228, 112] width 25 height 67
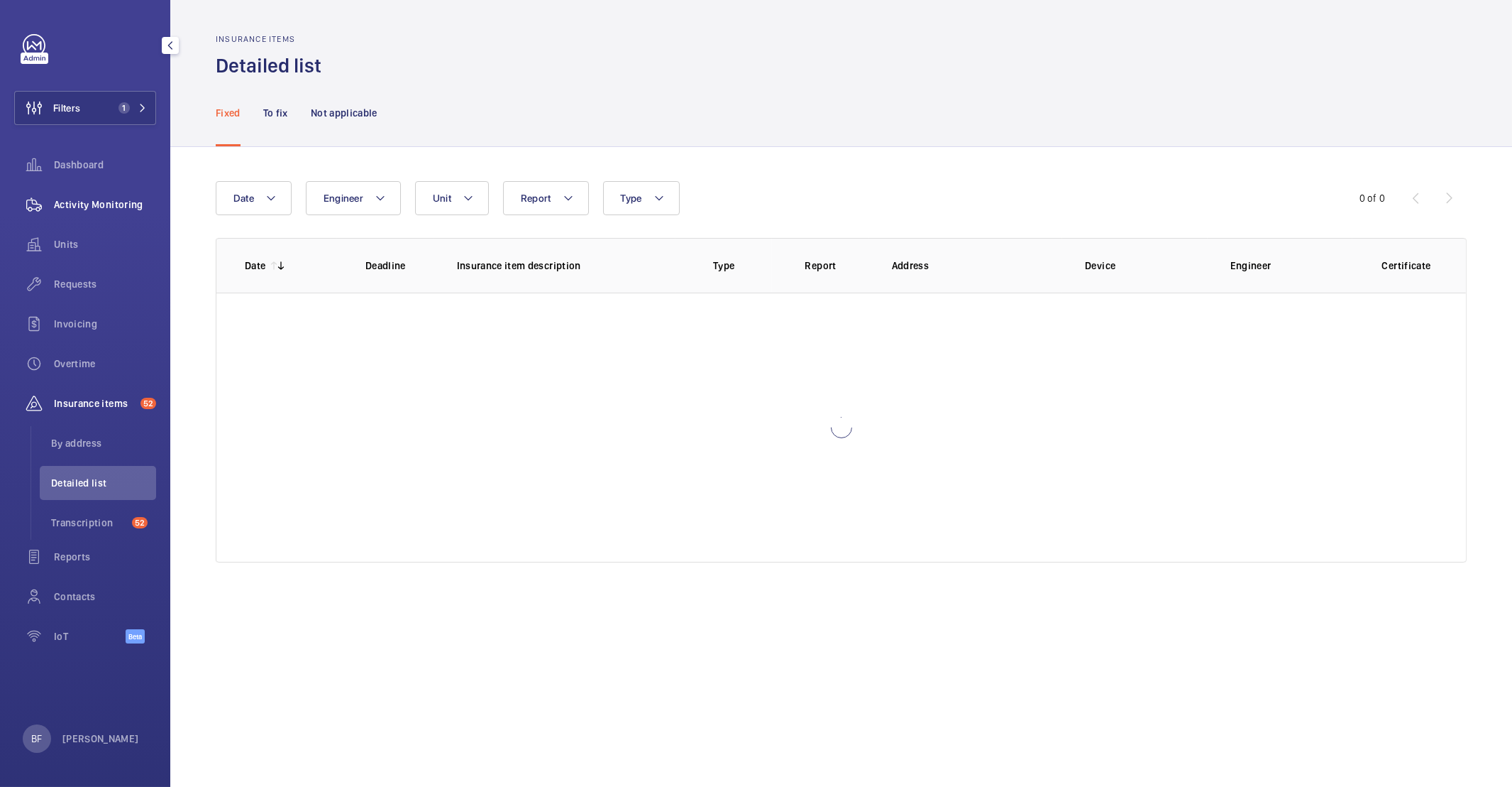
click at [95, 197] on span "Activity Monitoring" at bounding box center [105, 204] width 102 height 14
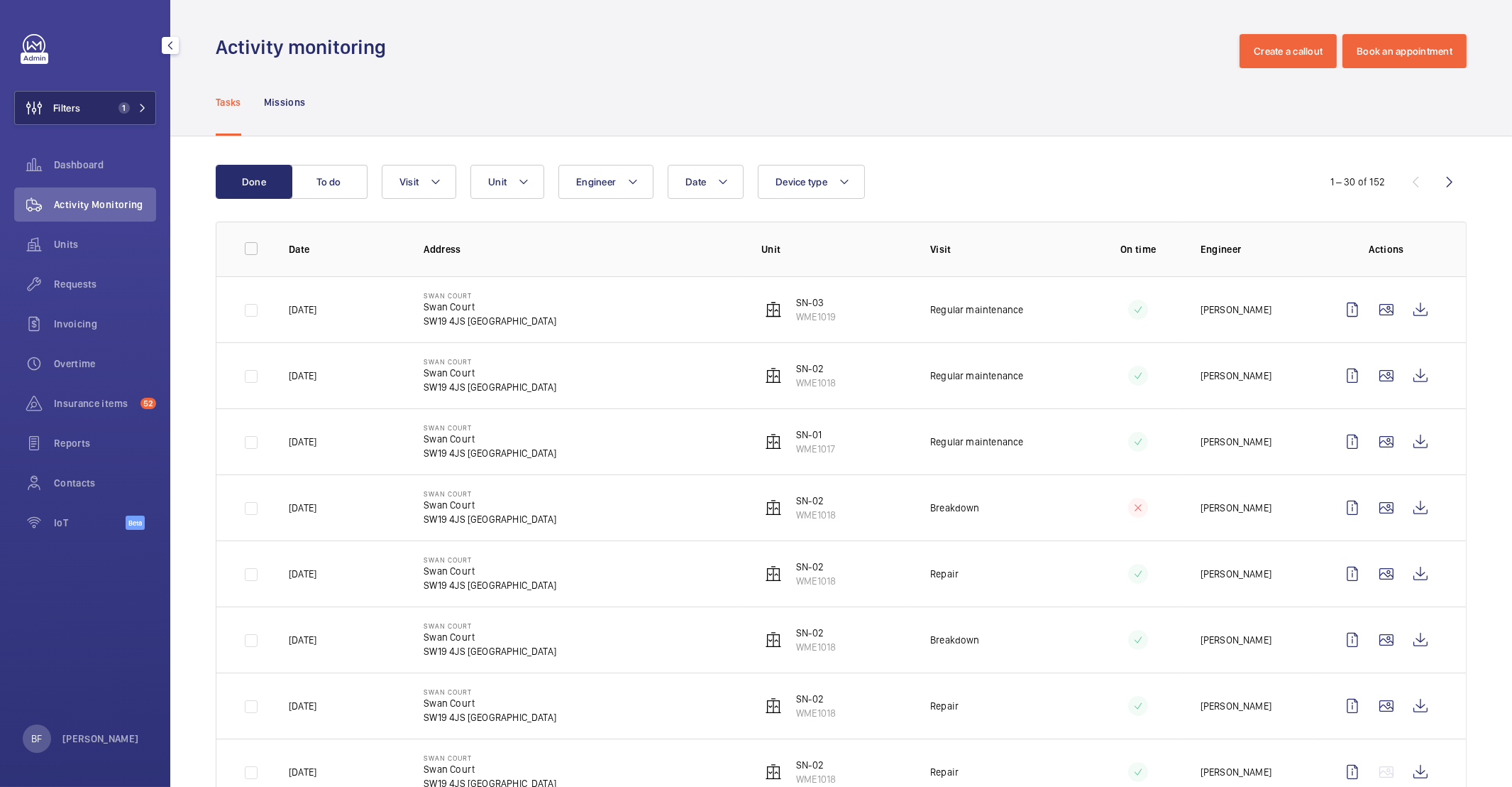
click at [81, 118] on button "Filters 1" at bounding box center [85, 108] width 142 height 34
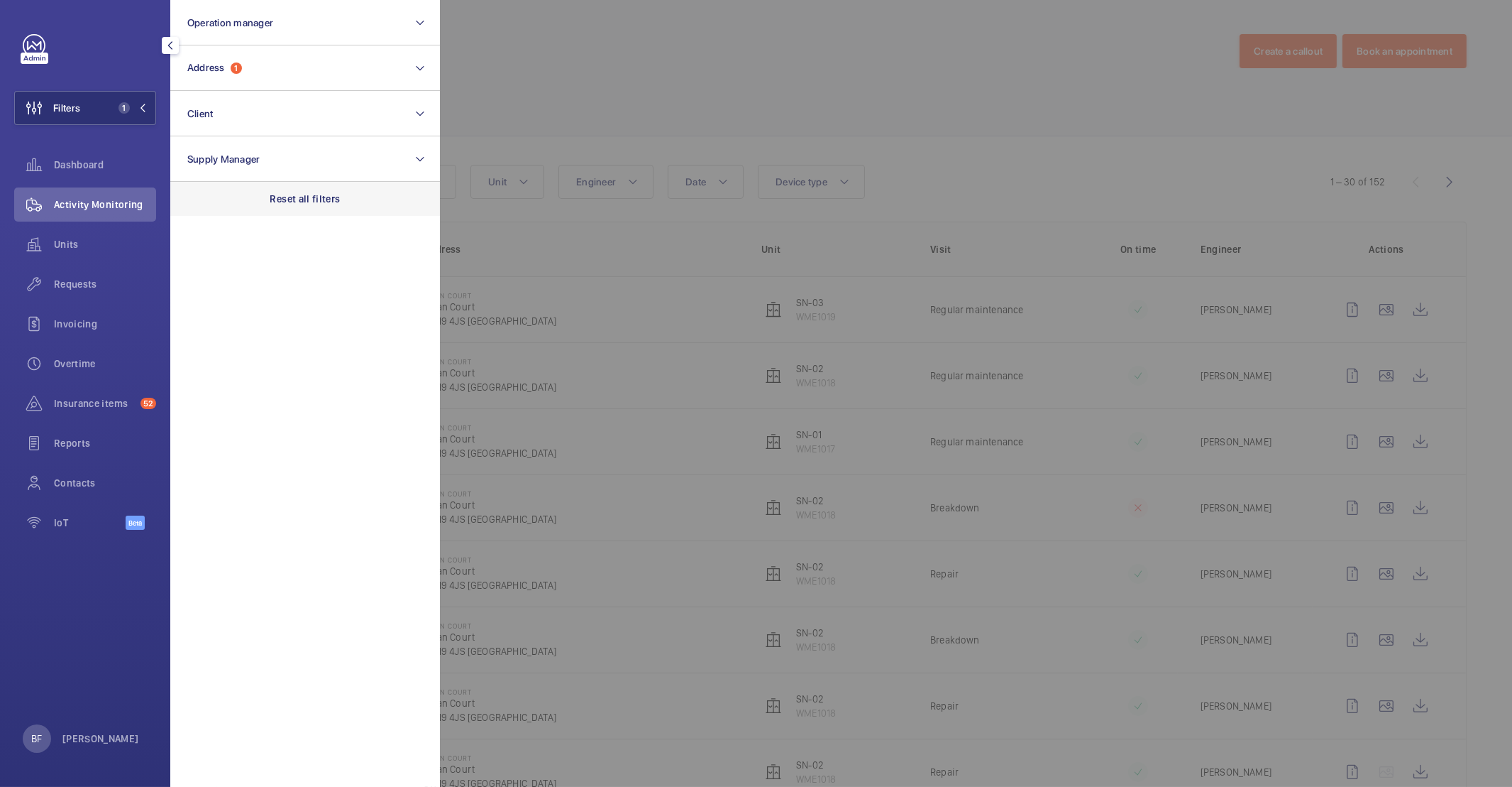
click at [310, 202] on p "Reset all filters" at bounding box center [306, 199] width 70 height 14
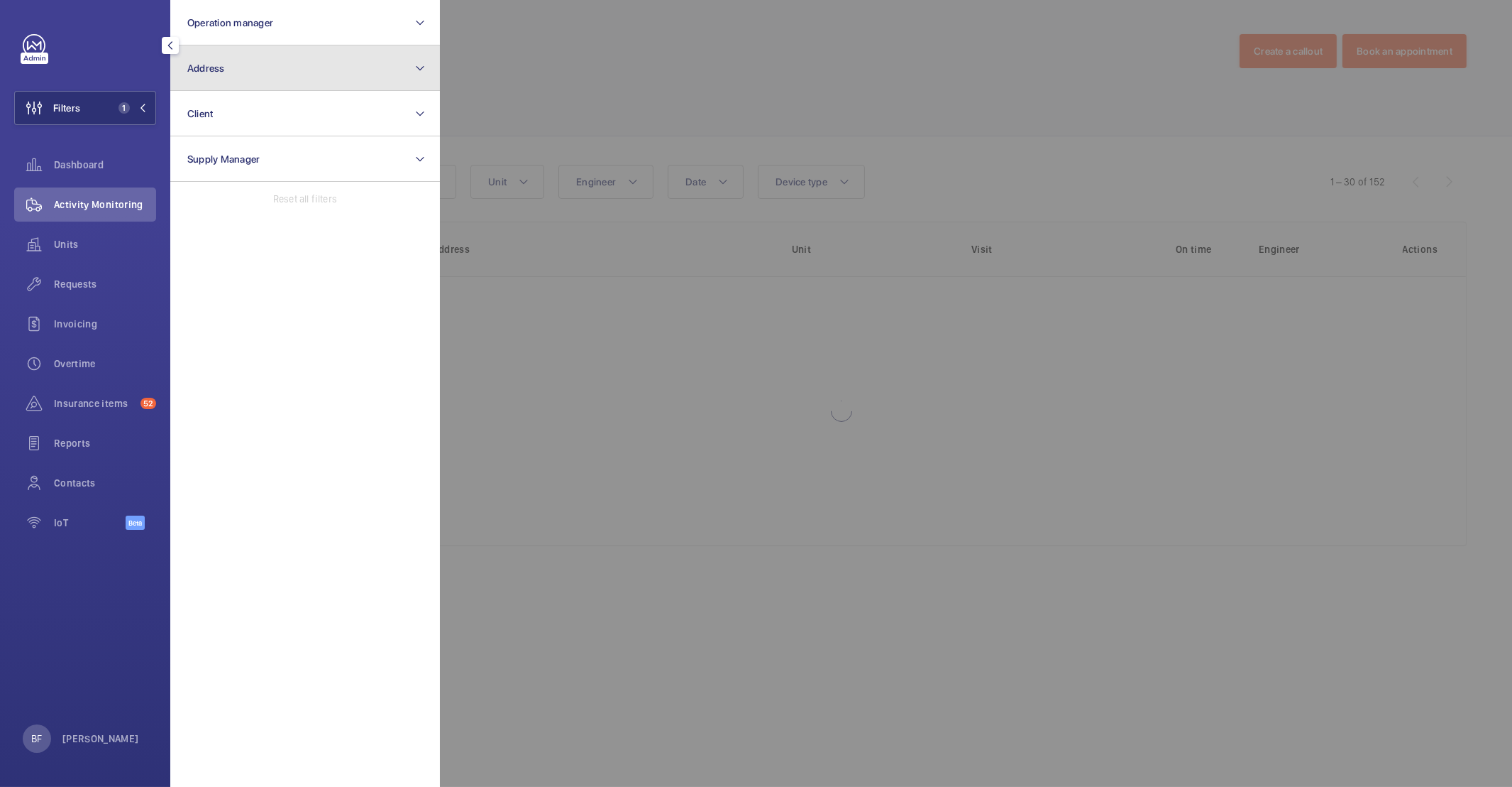
click at [262, 68] on button "Address" at bounding box center [305, 68] width 270 height 46
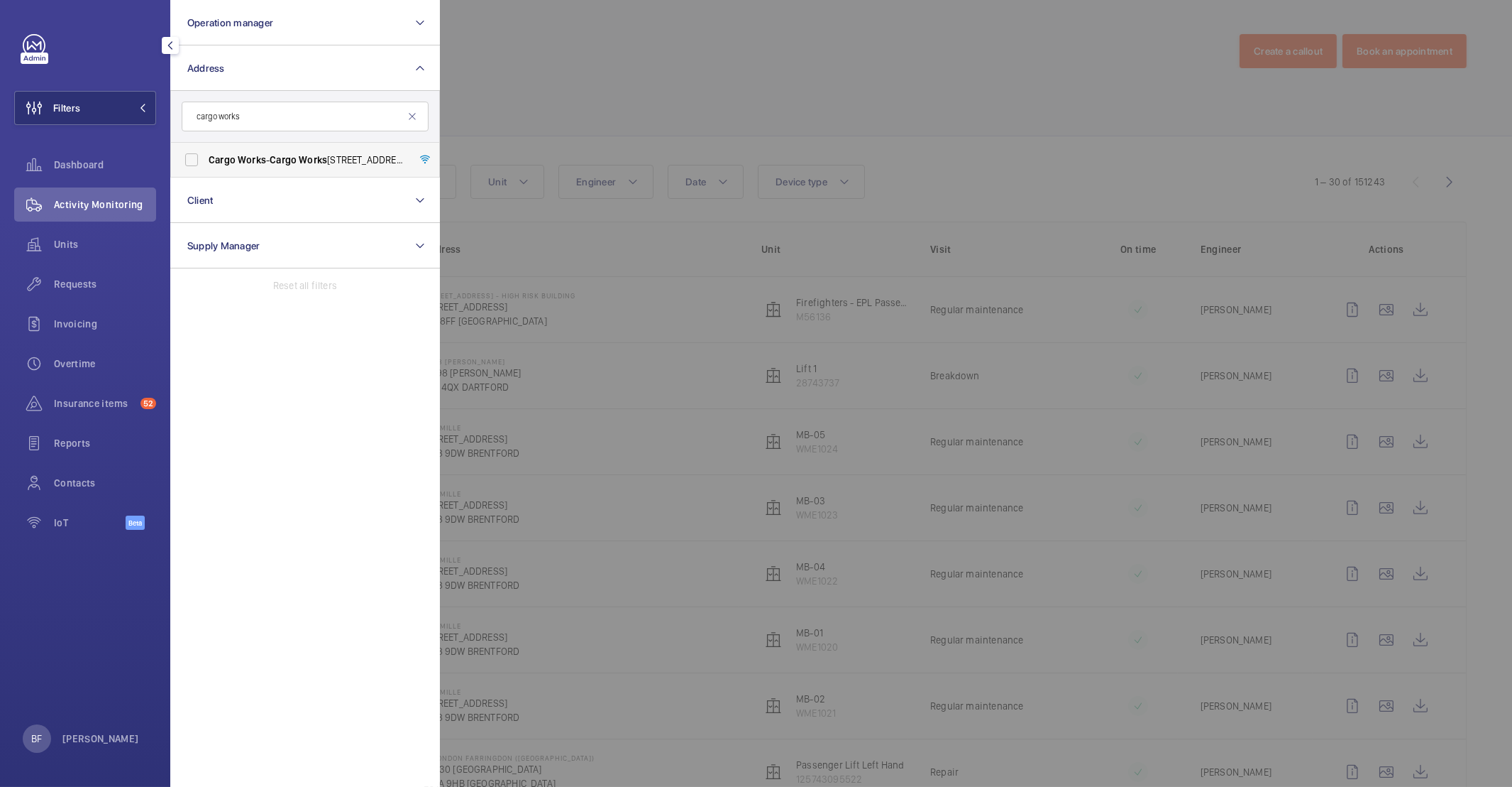
type input "cargo works"
click at [259, 161] on span "Works" at bounding box center [251, 160] width 28 height 11
click at [206, 161] on input "Cargo Works - Cargo Works , [STREET_ADDRESS]" at bounding box center [192, 160] width 28 height 28
checkbox input "true"
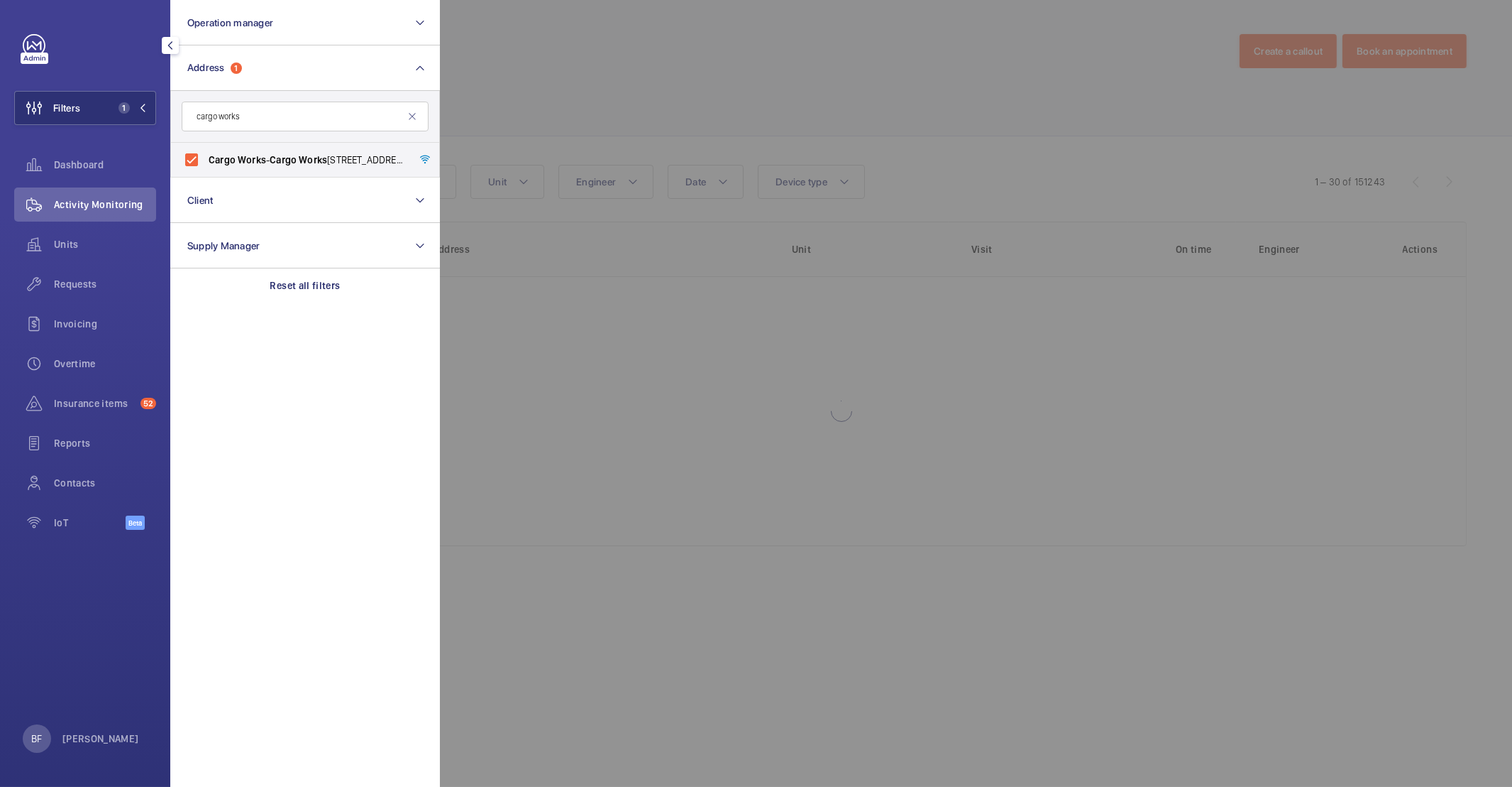
click at [823, 80] on div at bounding box center [1196, 394] width 1512 height 787
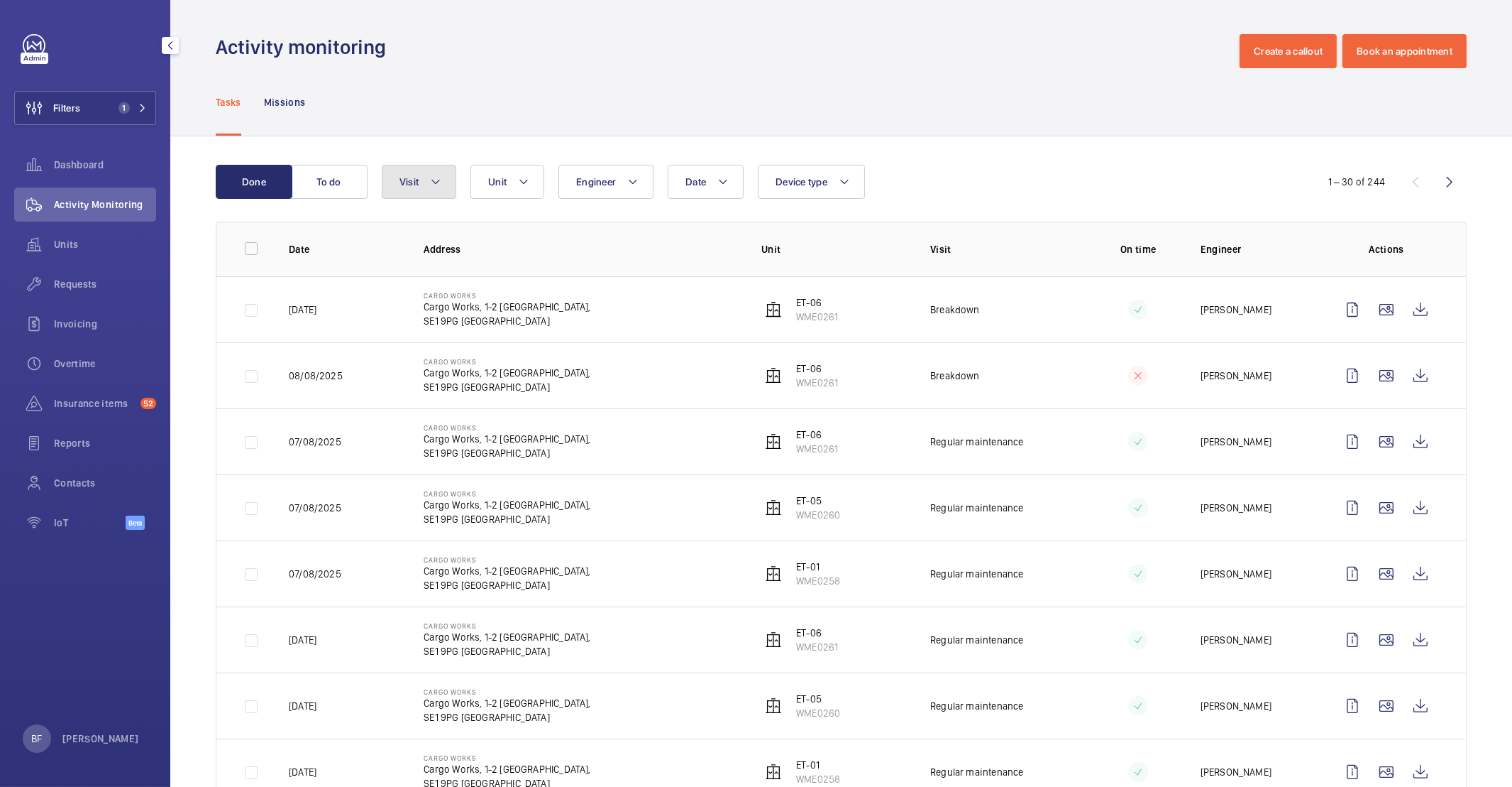
click at [398, 184] on button "Visit" at bounding box center [419, 181] width 74 height 34
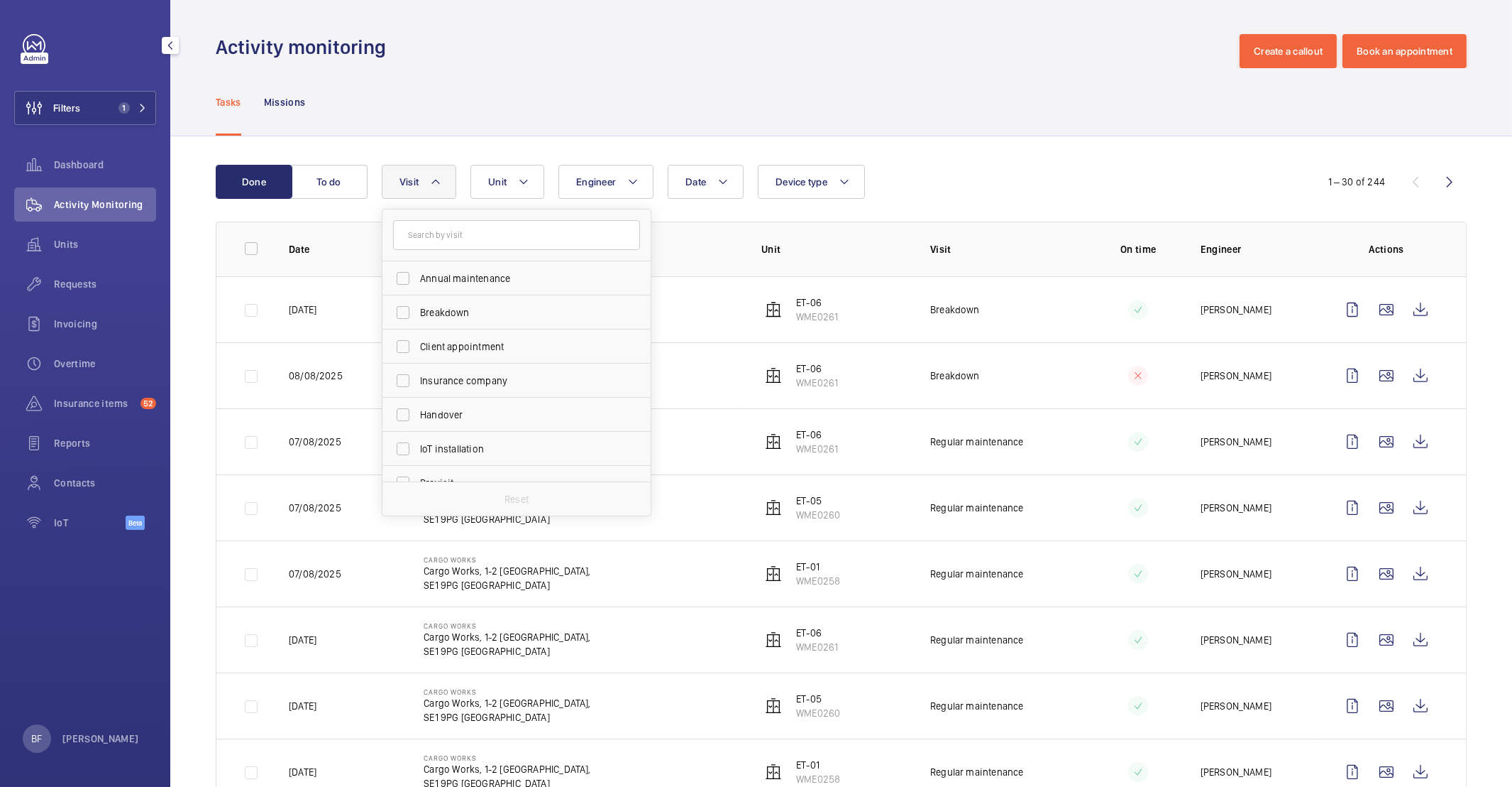
click at [491, 226] on input "text" at bounding box center [517, 235] width 247 height 30
click at [453, 306] on span "Breakdown" at bounding box center [518, 312] width 195 height 14
click at [417, 306] on input "Breakdown" at bounding box center [403, 312] width 28 height 28
checkbox input "true"
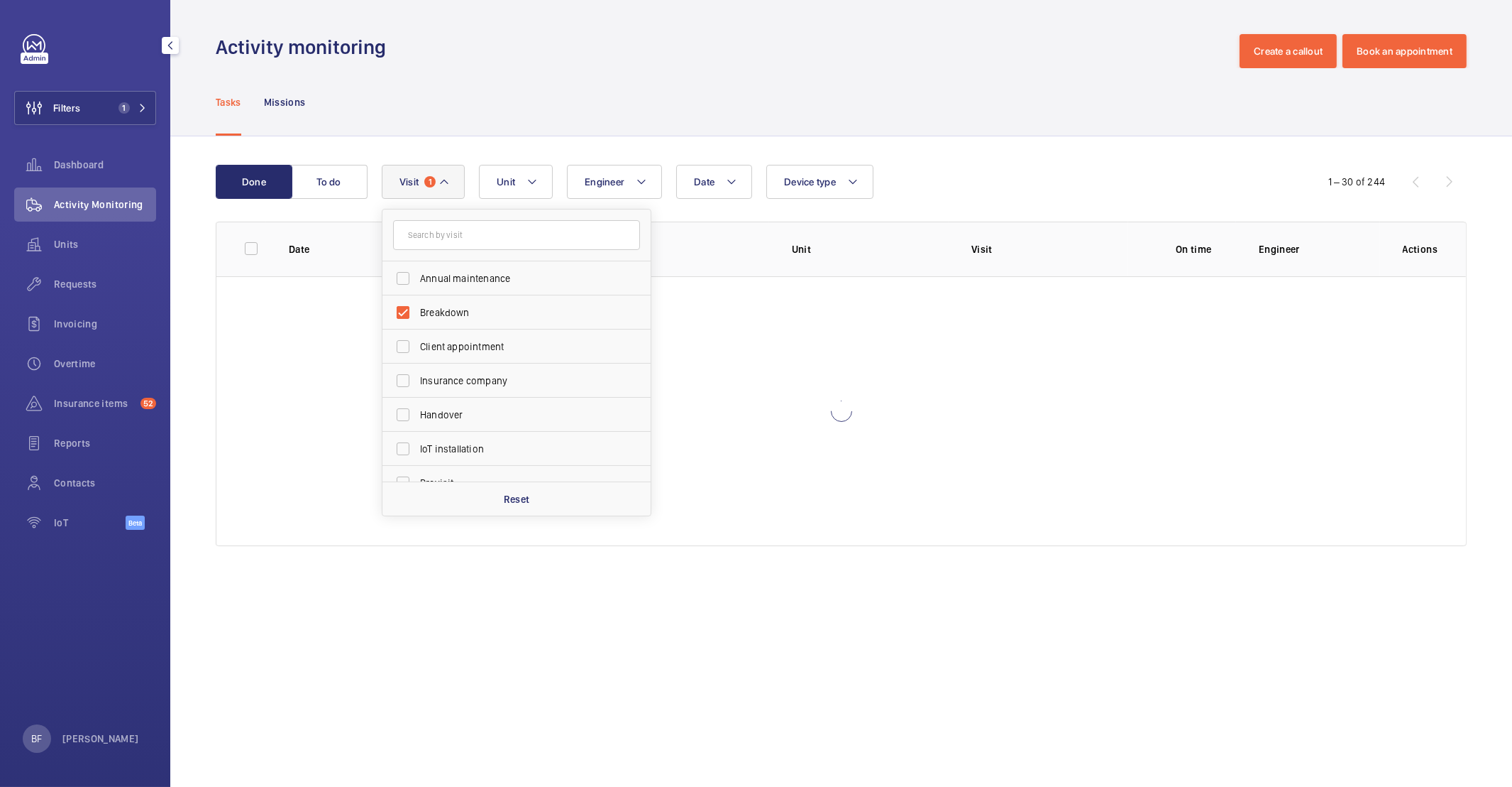
click at [548, 138] on div "Done To do Date Engineer Unit Device type Visit 1 Annual maintenance Breakdown …" at bounding box center [841, 358] width 1342 height 443
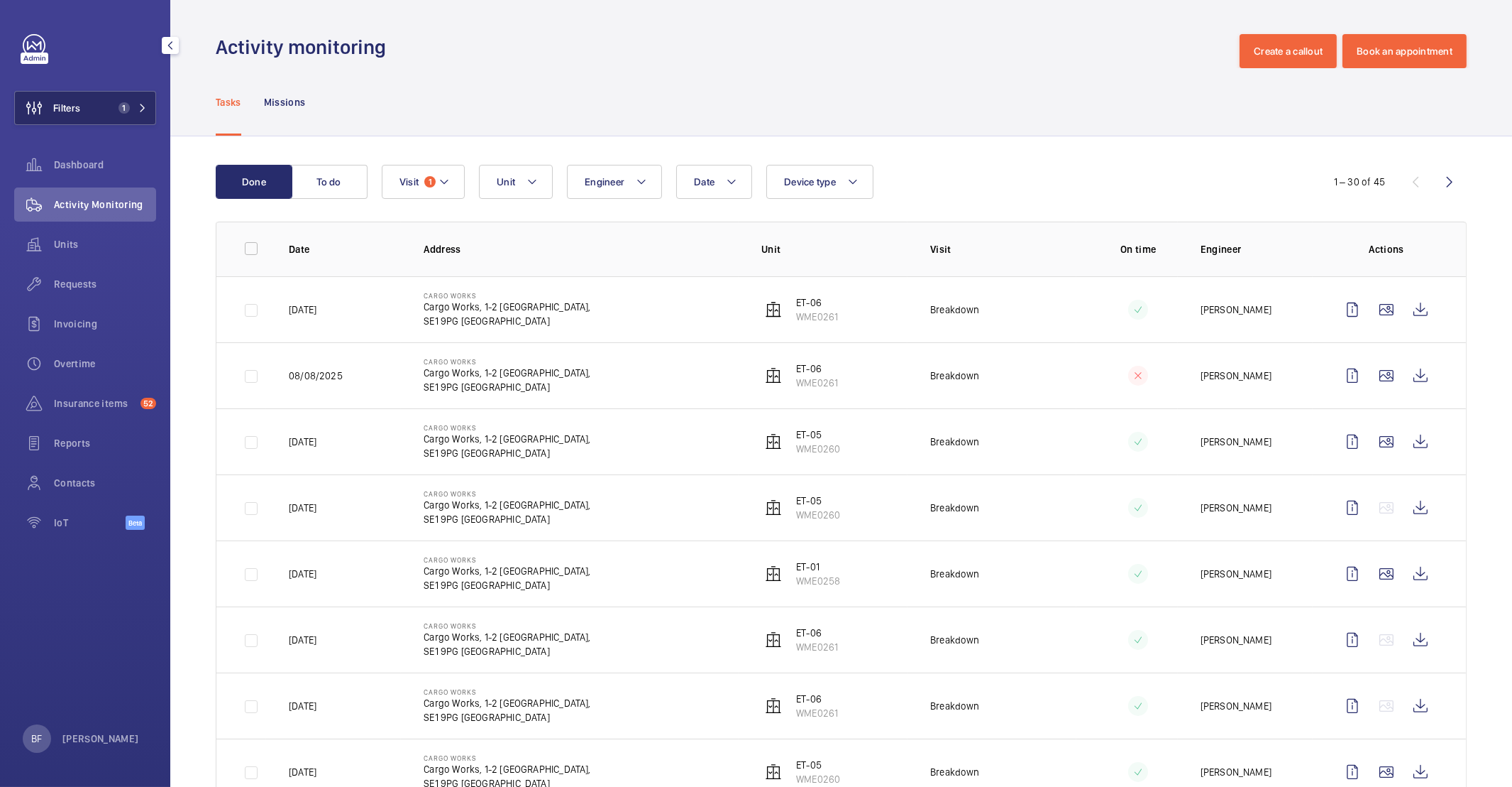
click at [140, 104] on mat-icon at bounding box center [143, 108] width 9 height 9
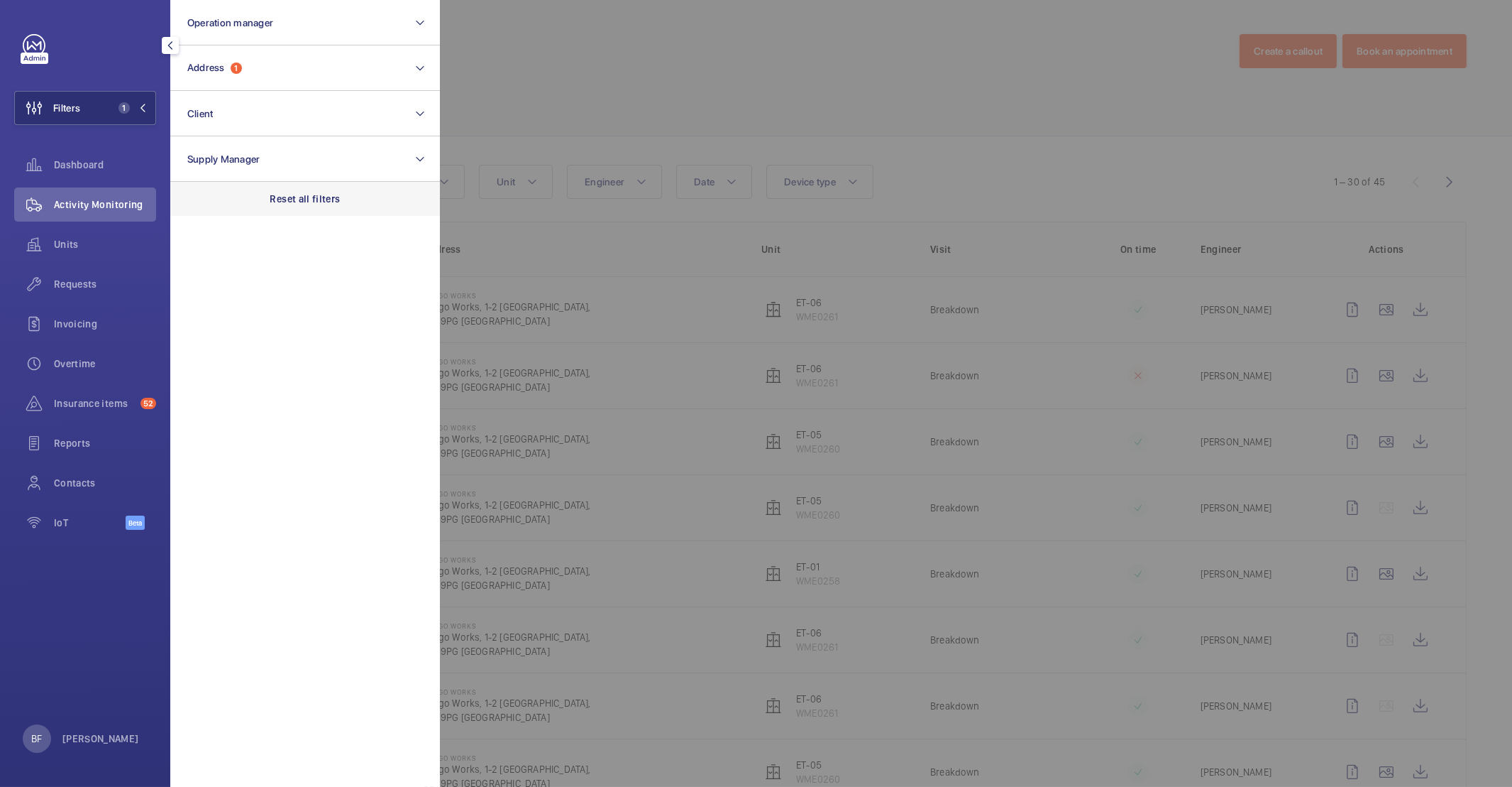
click at [286, 200] on p "Reset all filters" at bounding box center [306, 199] width 70 height 14
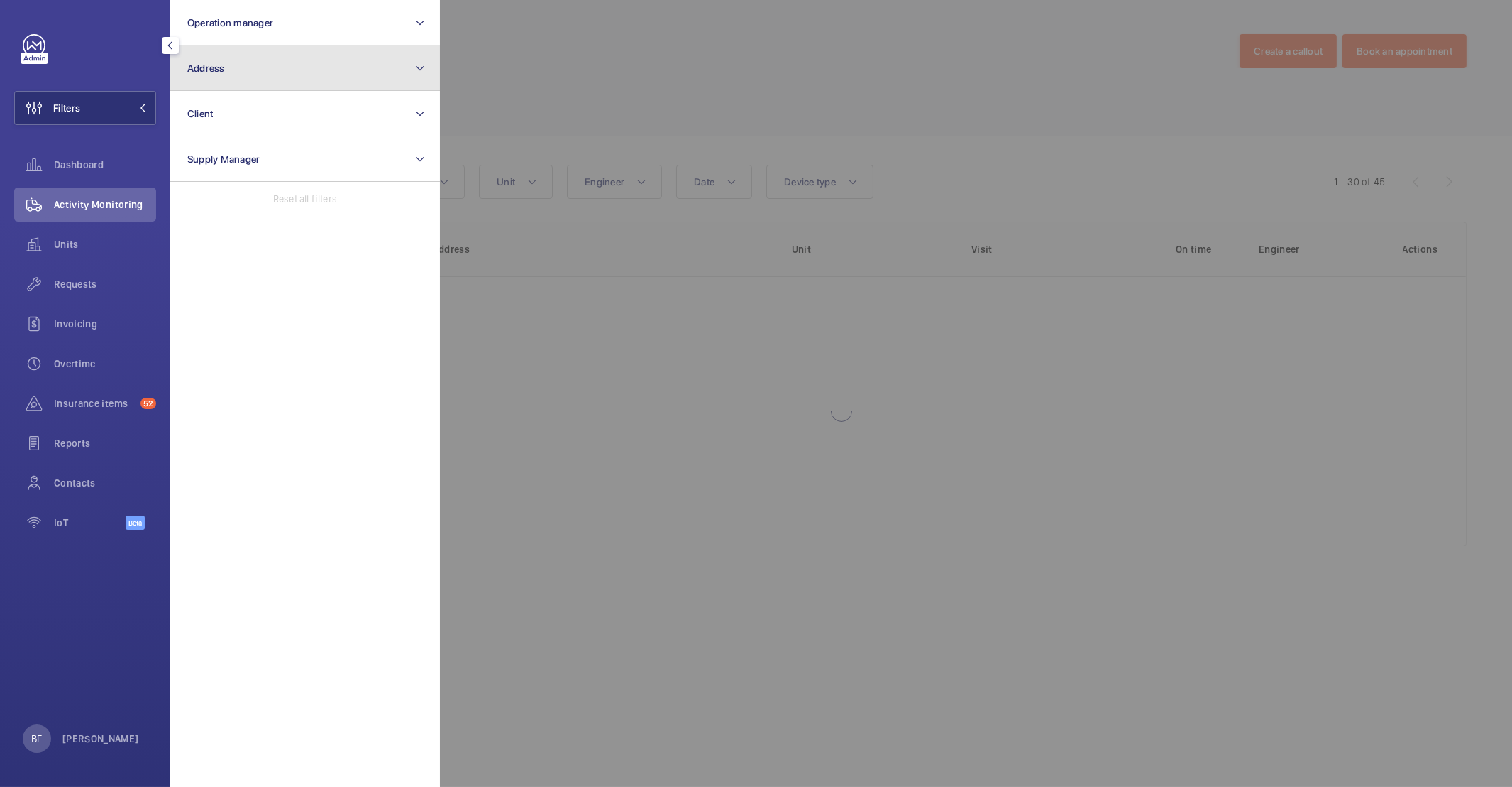
click at [243, 82] on button "Address" at bounding box center [305, 68] width 270 height 46
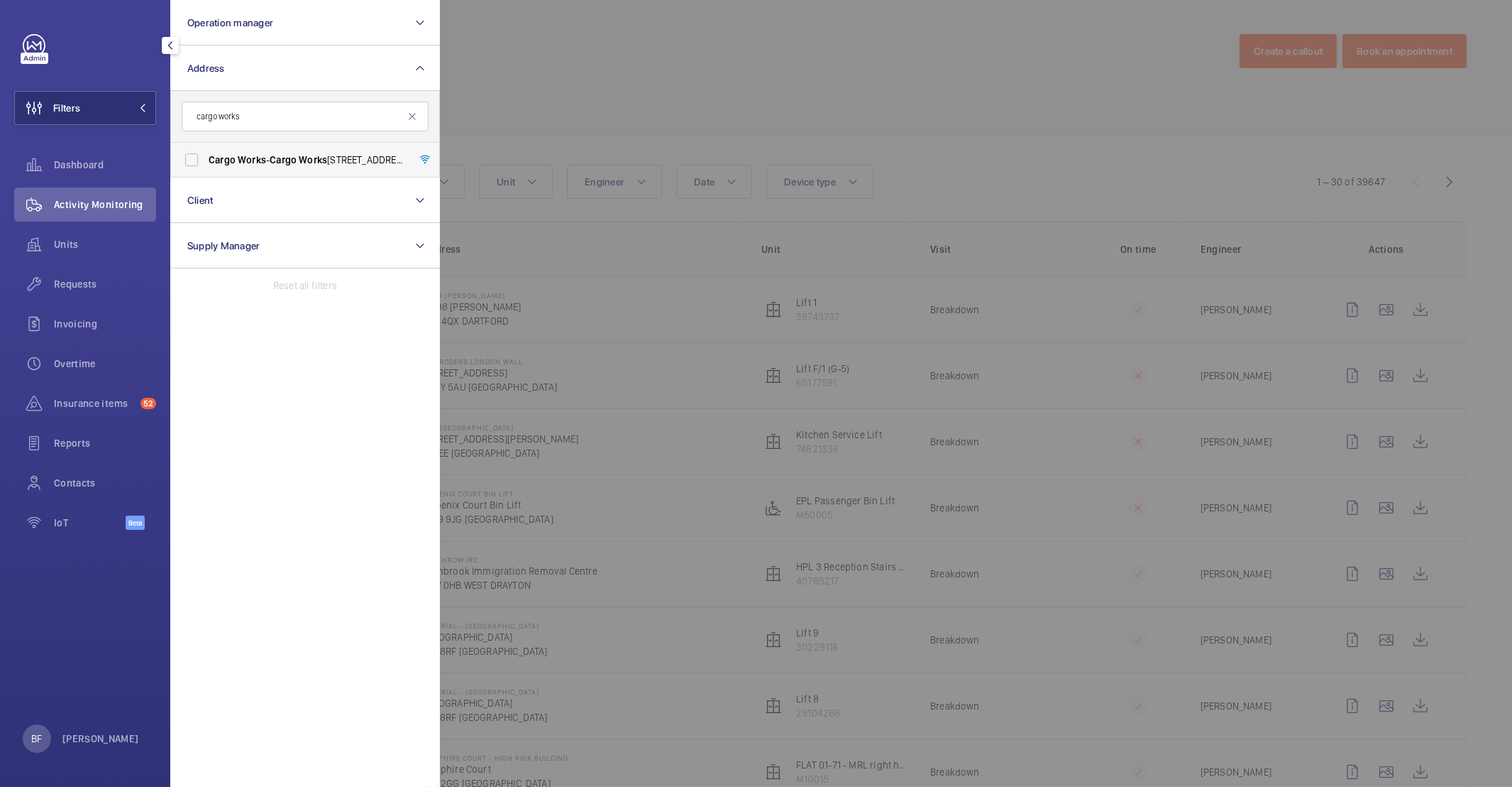
type input "cargo works"
click at [247, 153] on span "Cargo Works - Cargo Works , [STREET_ADDRESS]" at bounding box center [306, 160] width 195 height 14
click at [819, 119] on div at bounding box center [1196, 394] width 1512 height 787
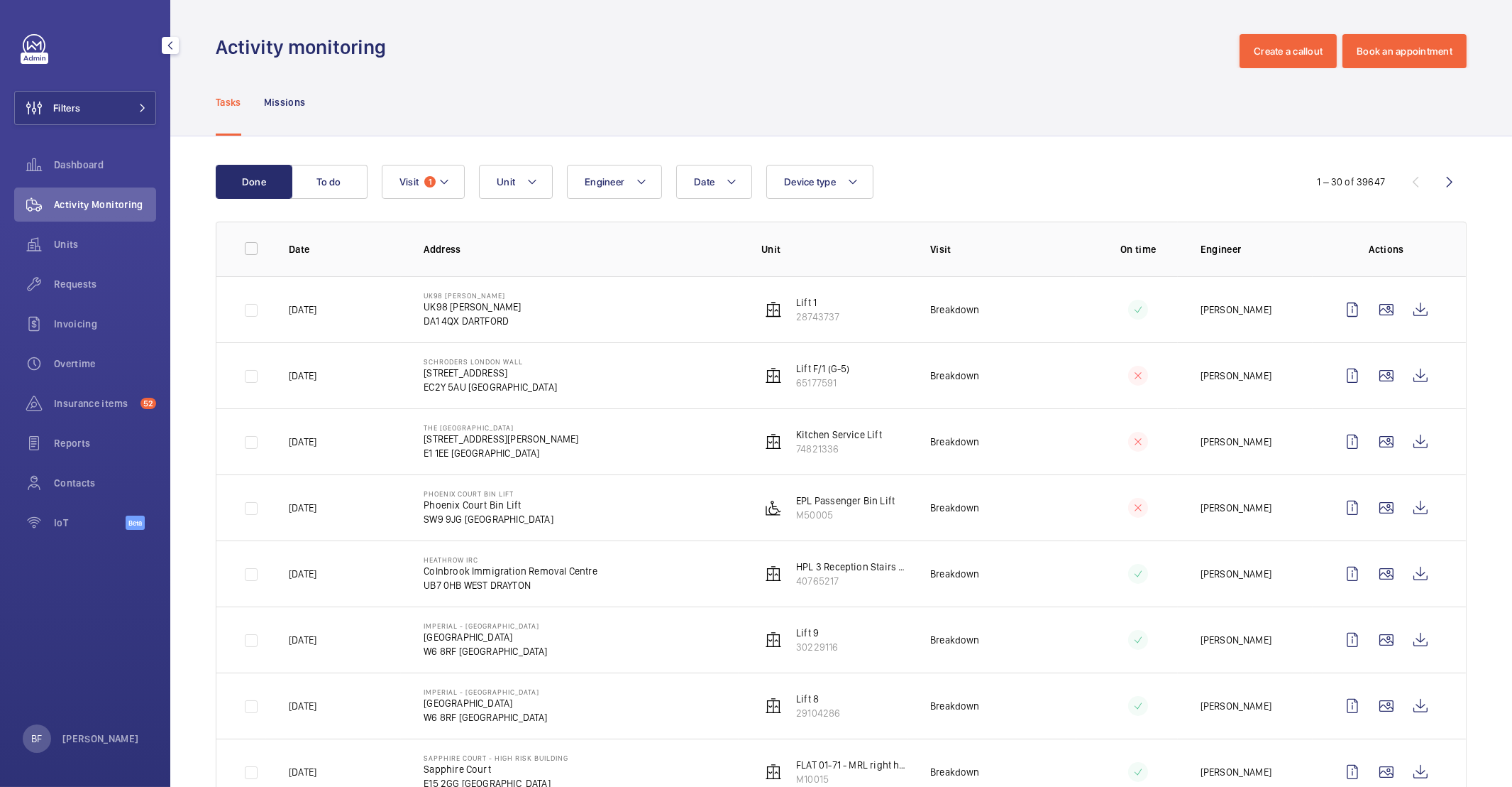
click at [91, 83] on div "Filters Dashboard Activity Monitoring Units Requests Invoicing Overtime Insuran…" at bounding box center [85, 289] width 142 height 511
click at [144, 114] on button "Filters" at bounding box center [85, 108] width 142 height 34
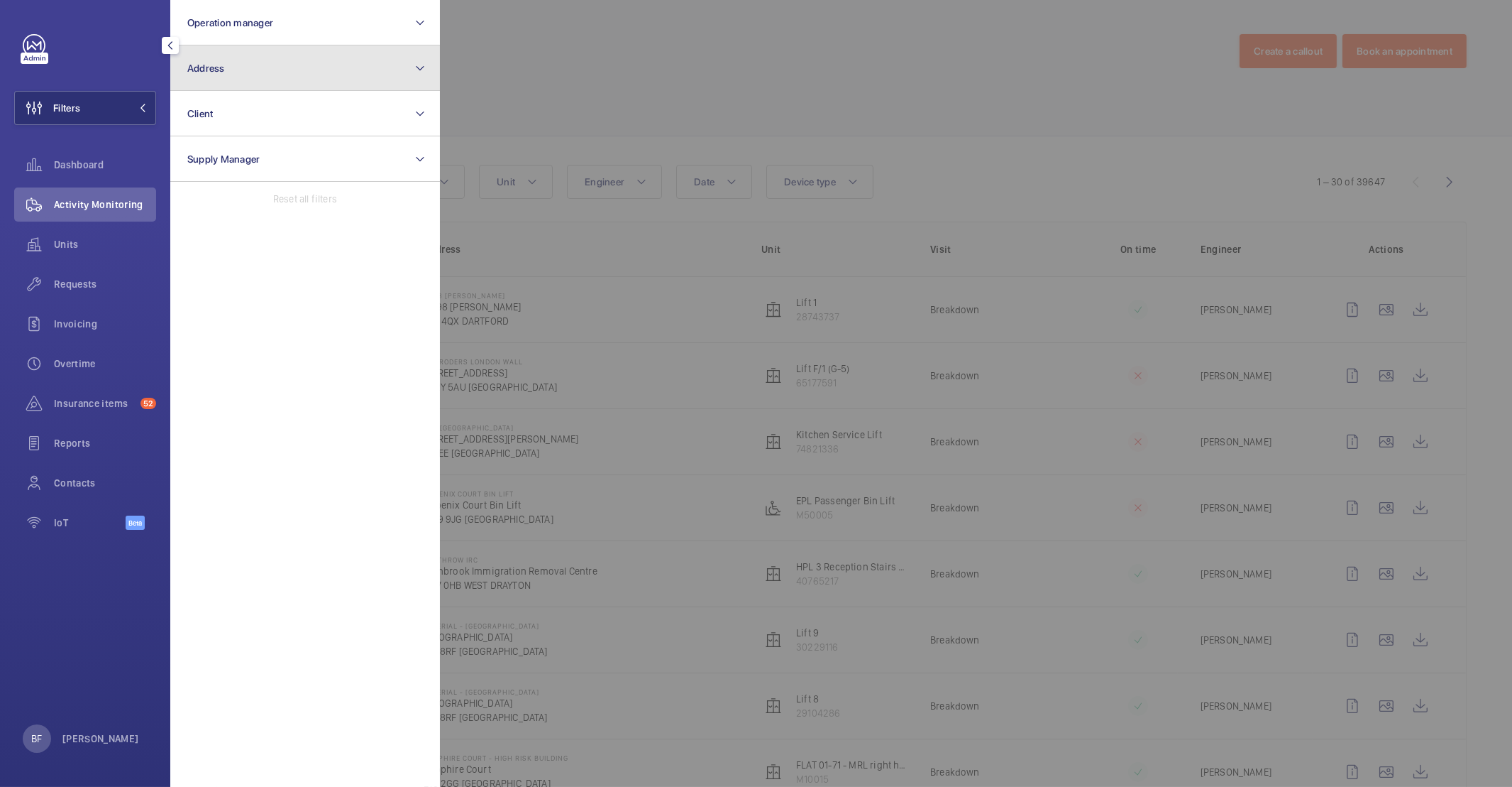
click at [305, 84] on button "Address" at bounding box center [305, 68] width 270 height 46
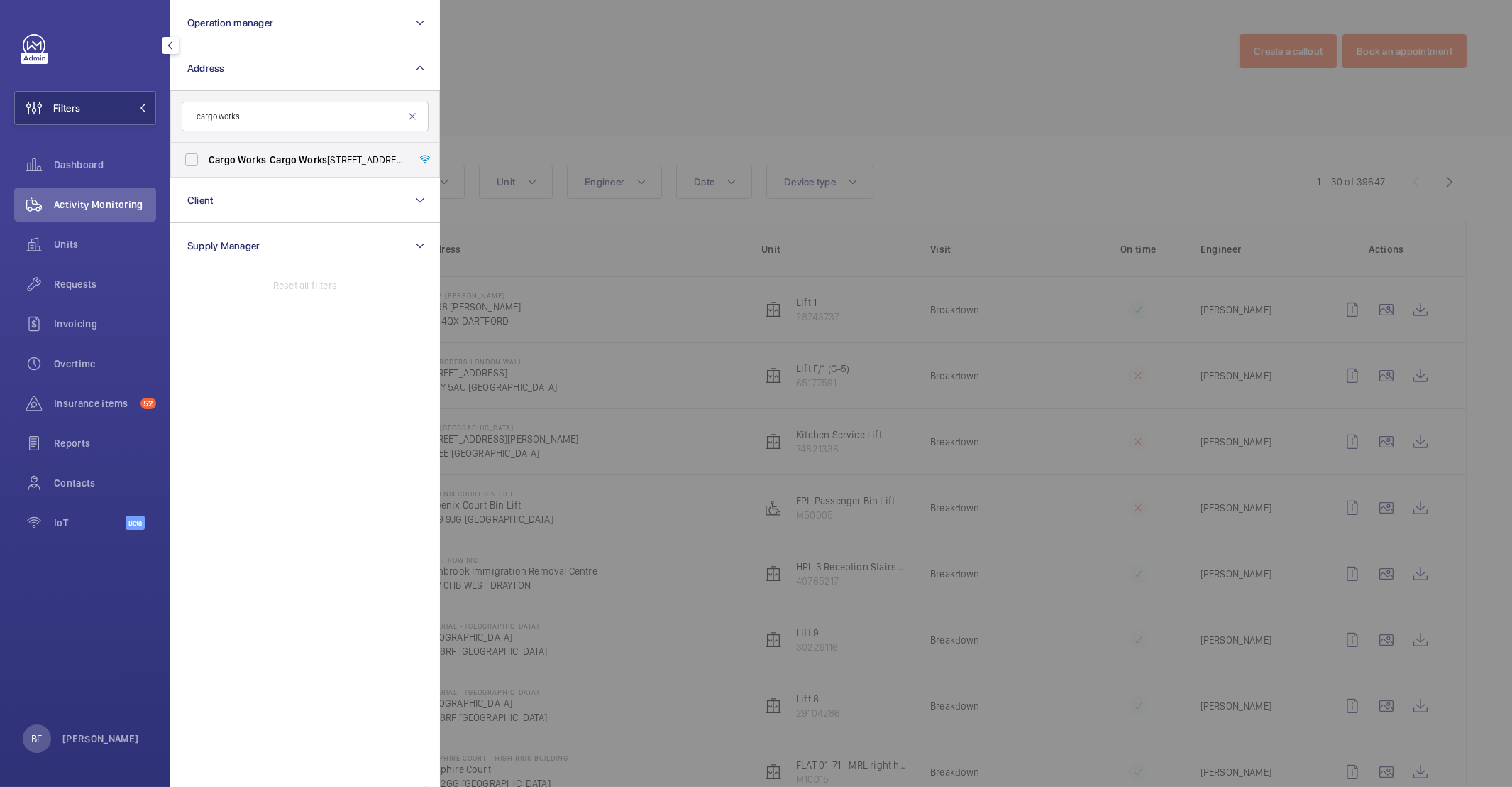
type input "cargo works"
click at [278, 160] on span "Cargo" at bounding box center [283, 160] width 27 height 11
click at [206, 160] on input "Cargo Works - Cargo Works , [STREET_ADDRESS]" at bounding box center [192, 160] width 28 height 28
checkbox input "true"
click at [778, 134] on div at bounding box center [1196, 394] width 1512 height 787
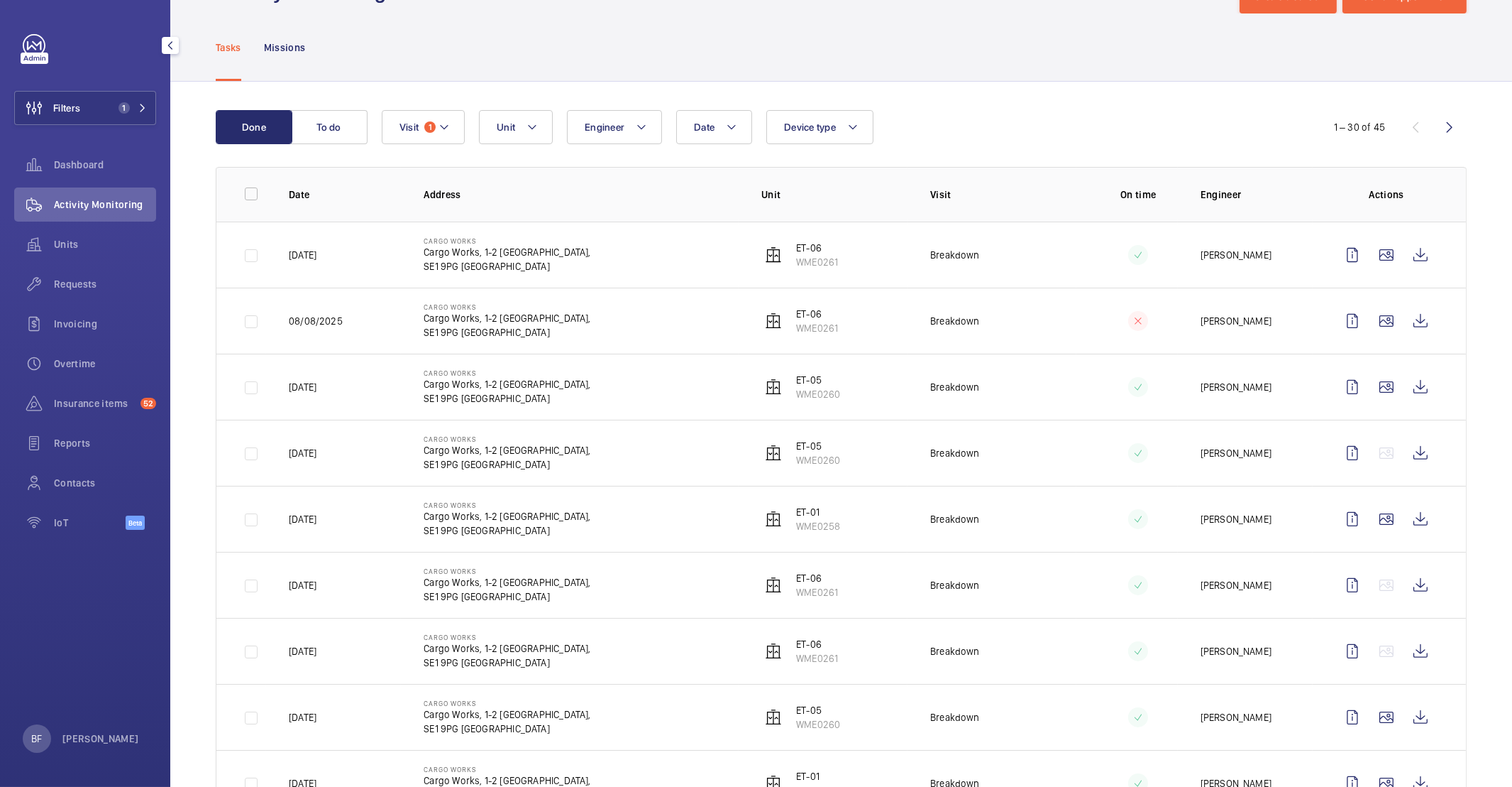
scroll to position [58, 0]
